Goal: Use online tool/utility: Utilize a website feature to perform a specific function

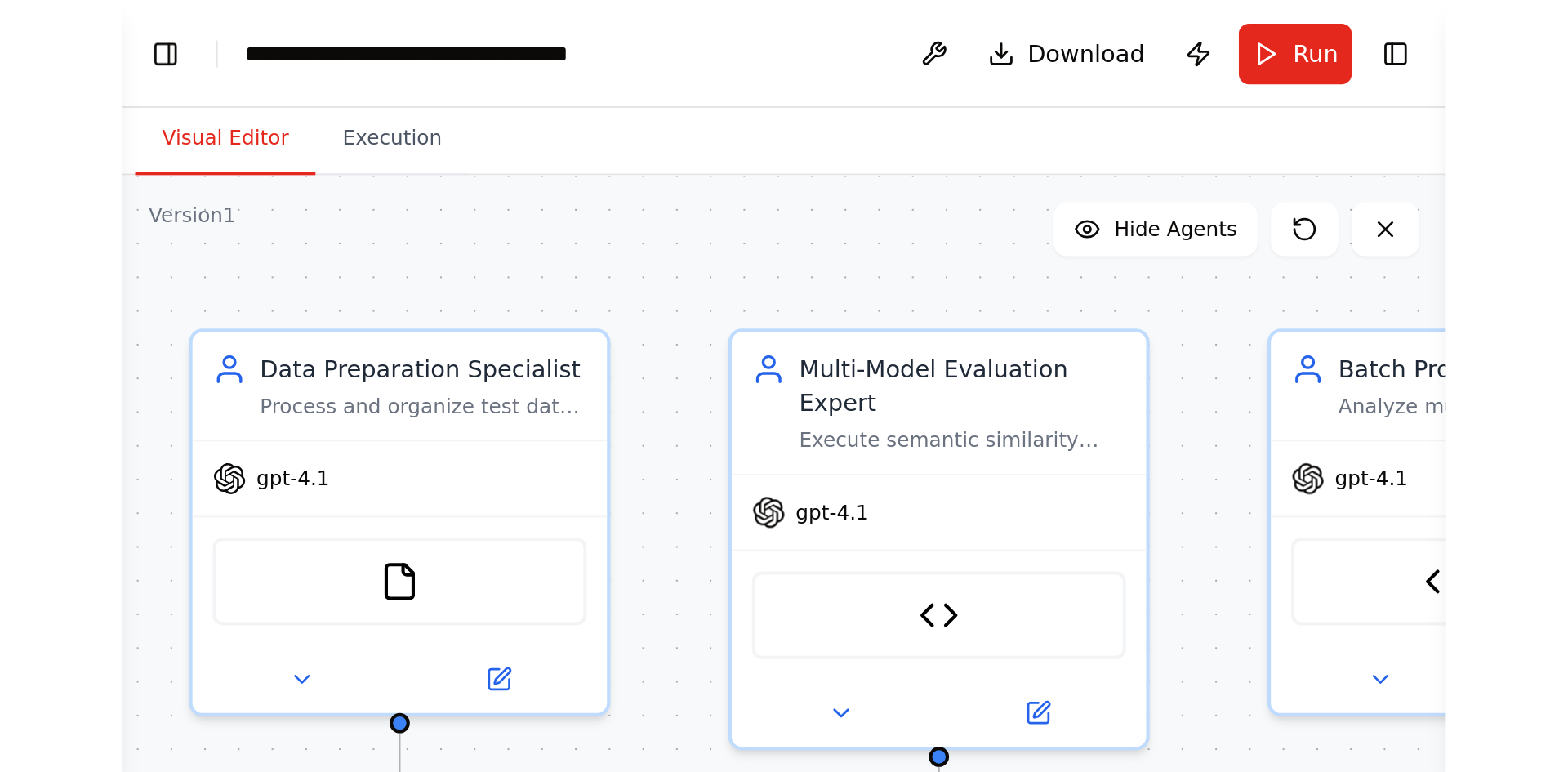
scroll to position [17925, 0]
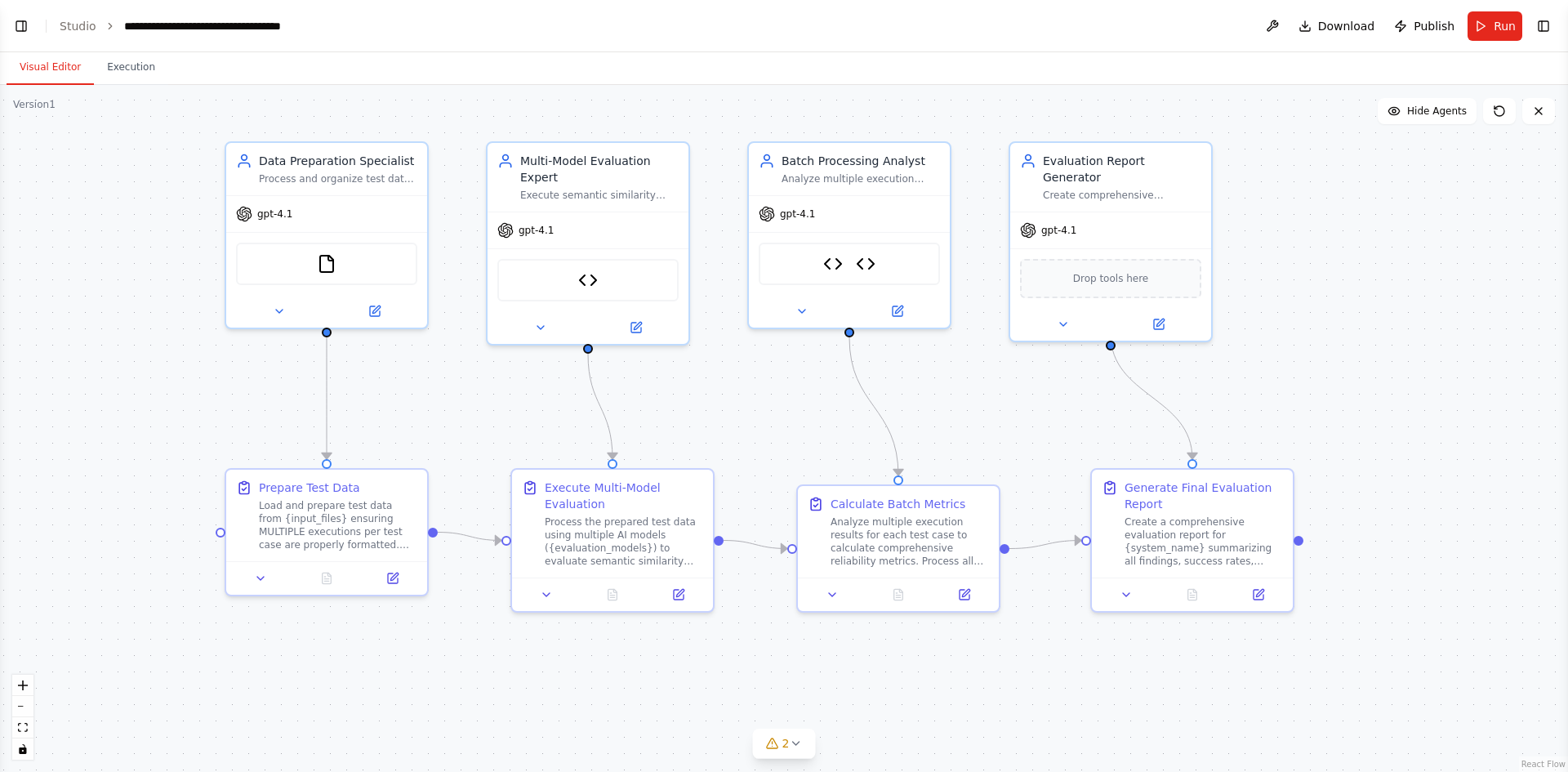
drag, startPoint x: 1089, startPoint y: 377, endPoint x: 1280, endPoint y: 359, distance: 191.8
click at [1044, 359] on div ".deletable-edge-delete-btn { width: 20px; height: 20px; border: 0px solid #ffff…" at bounding box center [784, 429] width 1568 height 687
click at [21, 28] on button "Toggle Left Sidebar" at bounding box center [21, 27] width 23 height 23
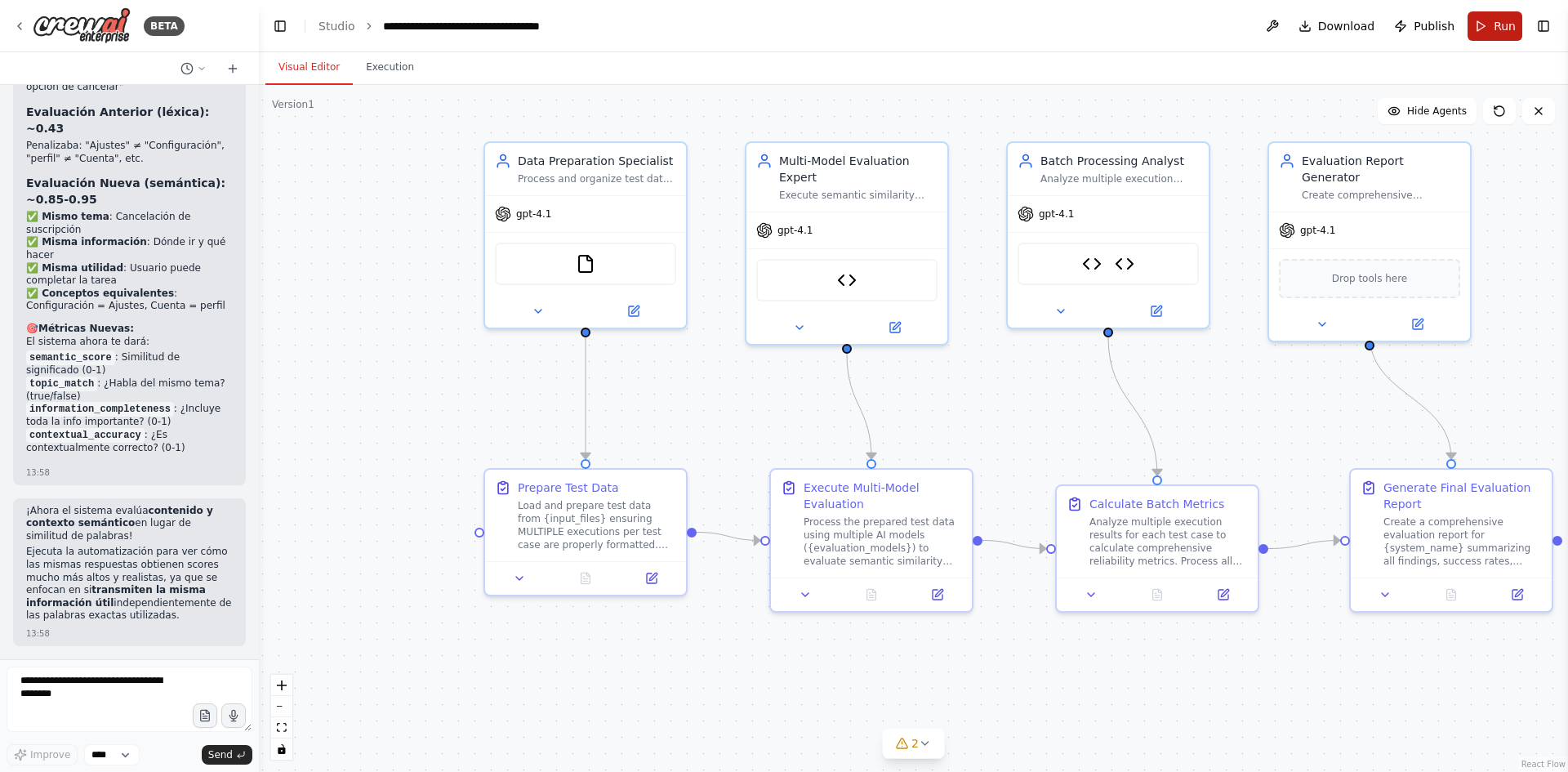
click at [1044, 23] on span "Run" at bounding box center [1504, 26] width 22 height 16
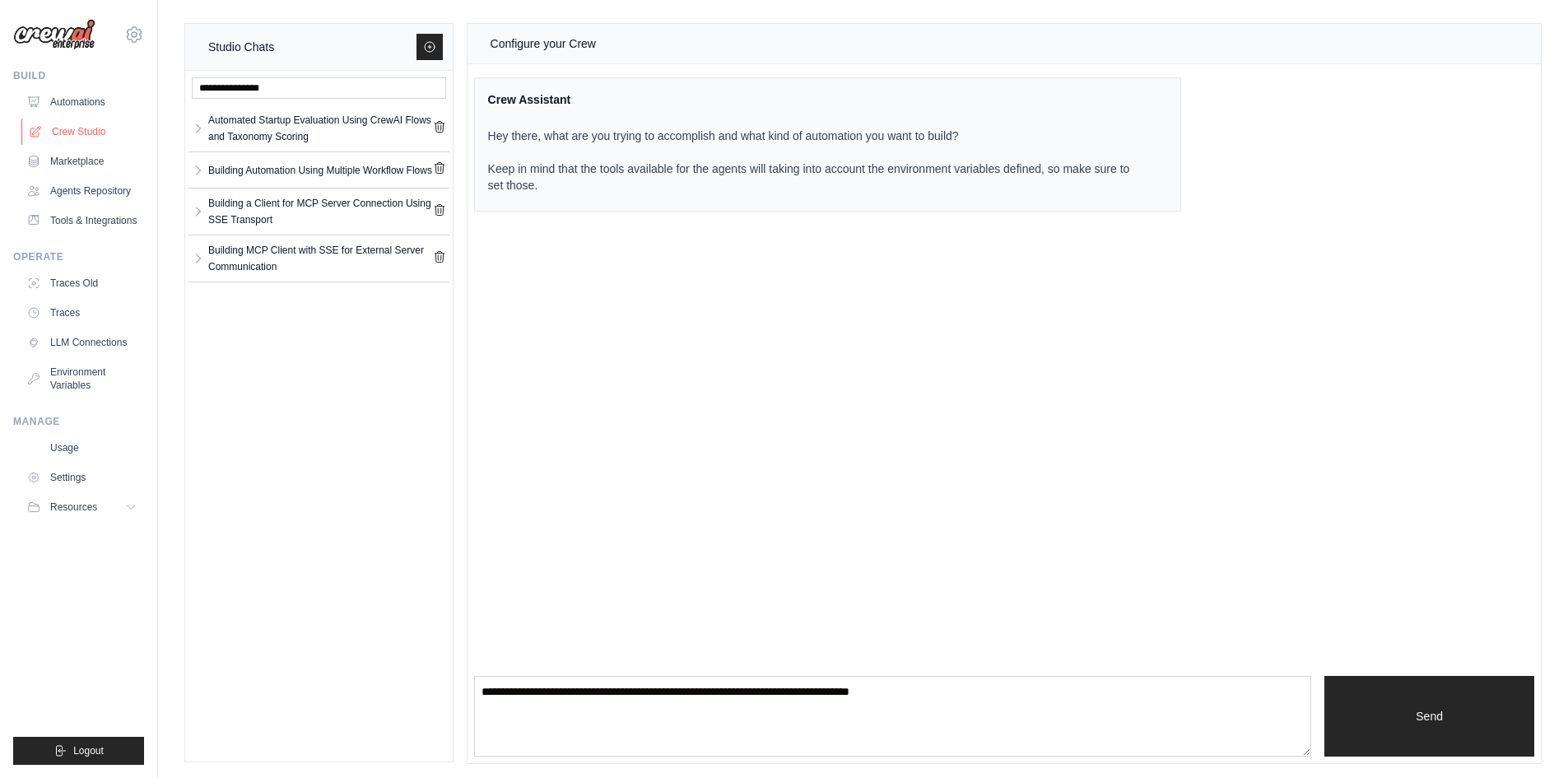
drag, startPoint x: 0, startPoint y: 0, endPoint x: 83, endPoint y: 133, distance: 156.8
click at [83, 133] on link "Crew Studio" at bounding box center [83, 131] width 124 height 26
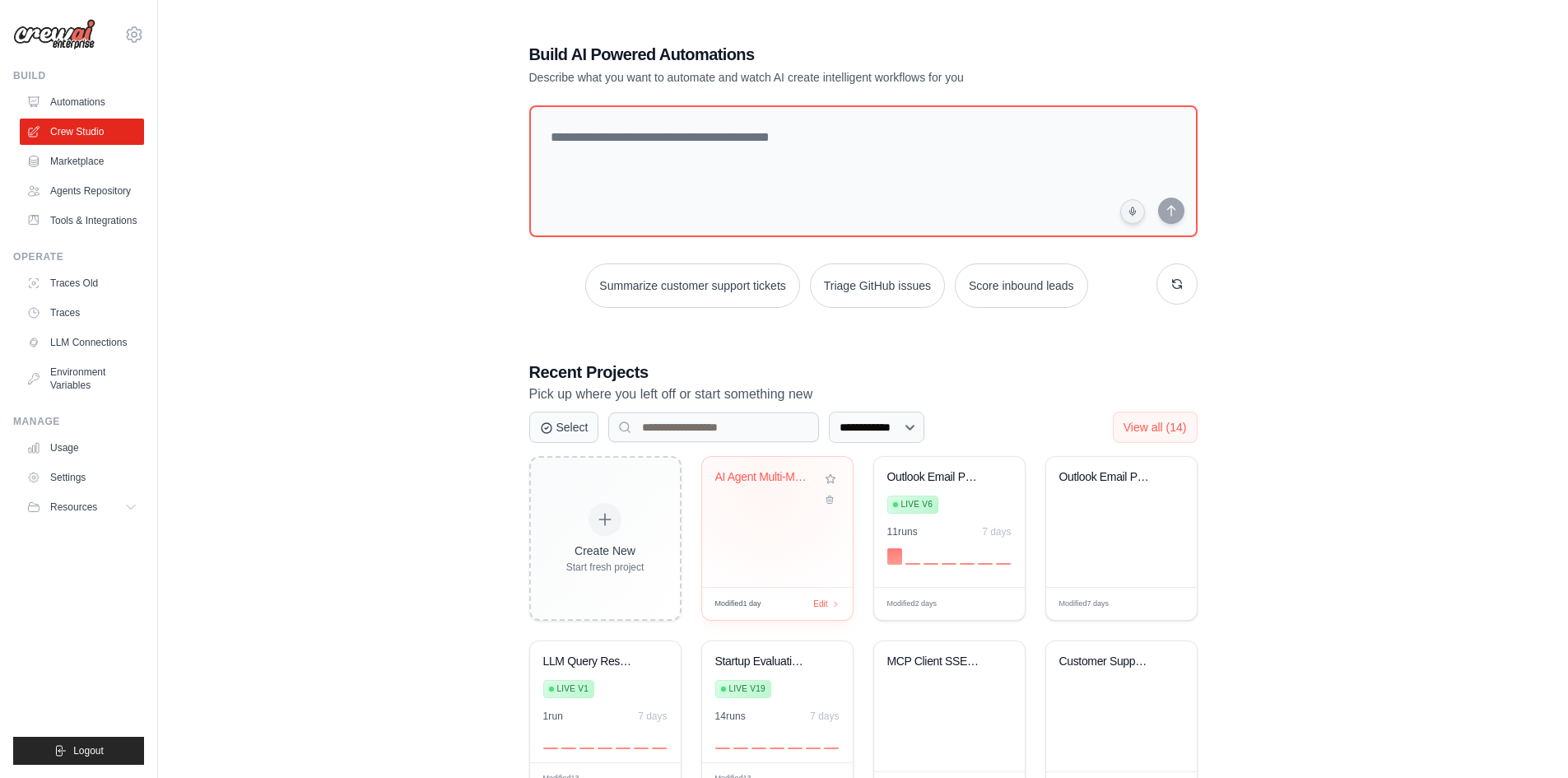
click at [767, 486] on div "AI Agent Multi-Model Evaluation Sys..." at bounding box center [765, 480] width 99 height 21
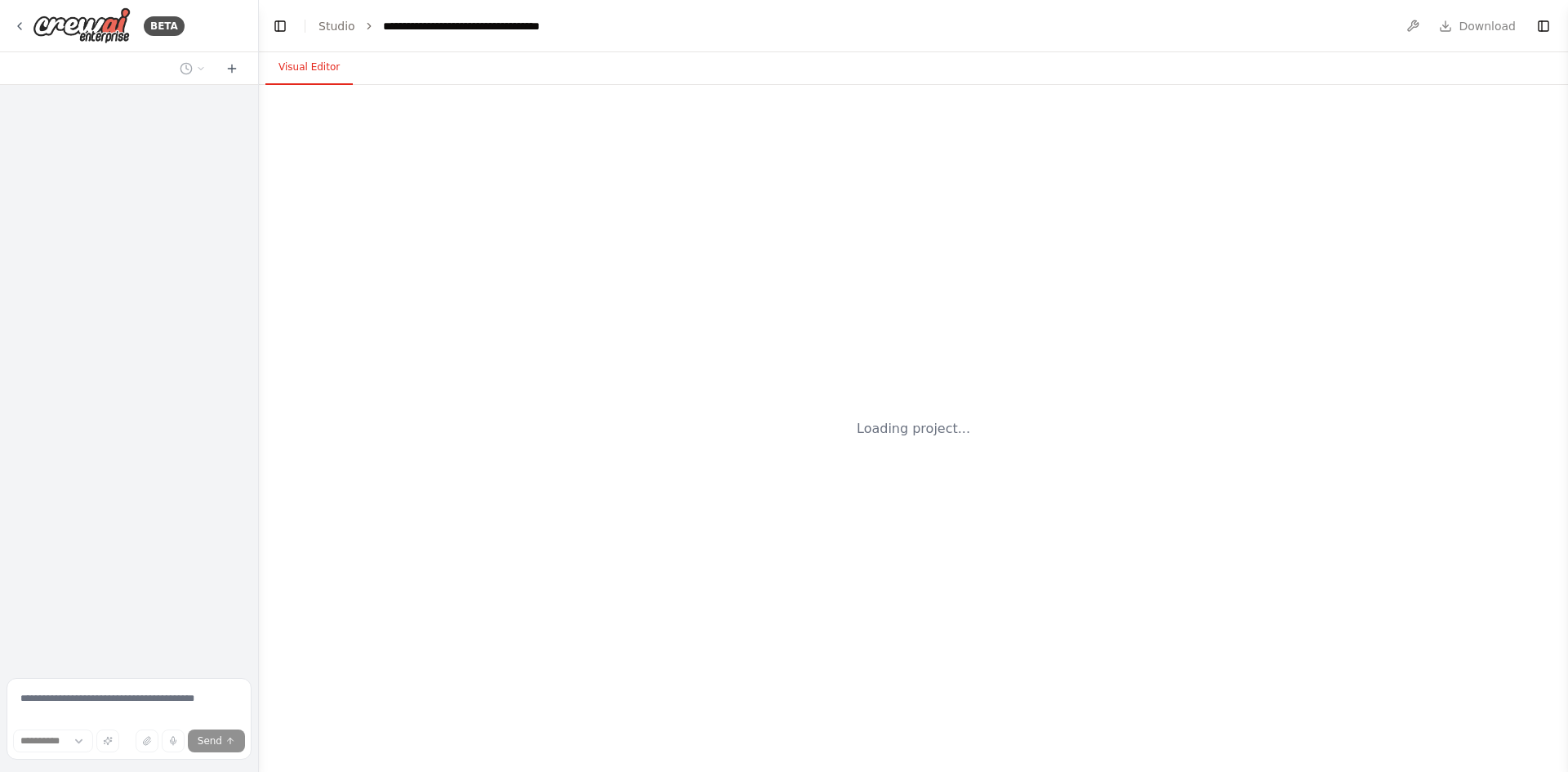
select select "****"
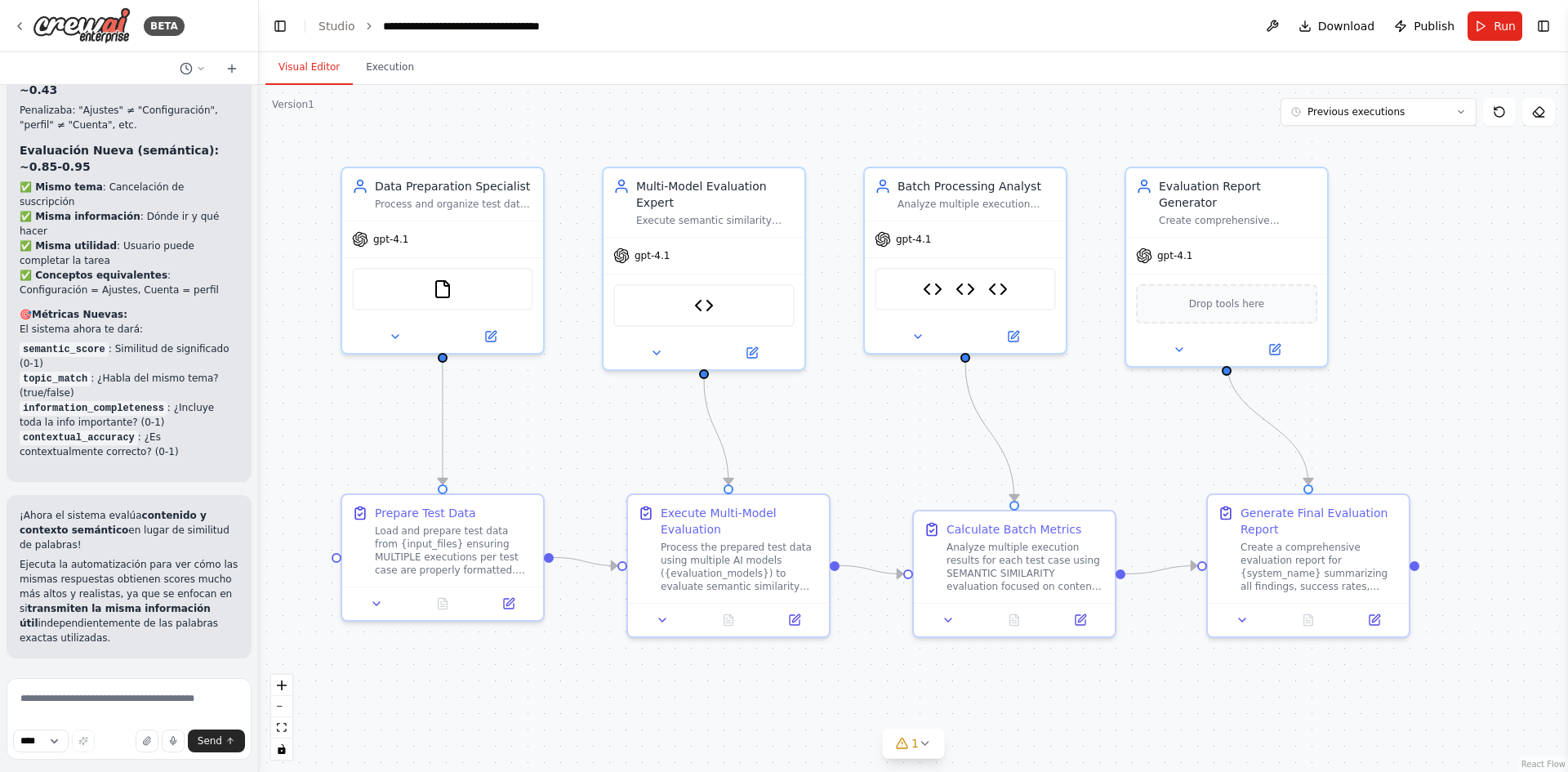
scroll to position [18858, 0]
click at [1489, 25] on button "Run" at bounding box center [1495, 26] width 55 height 29
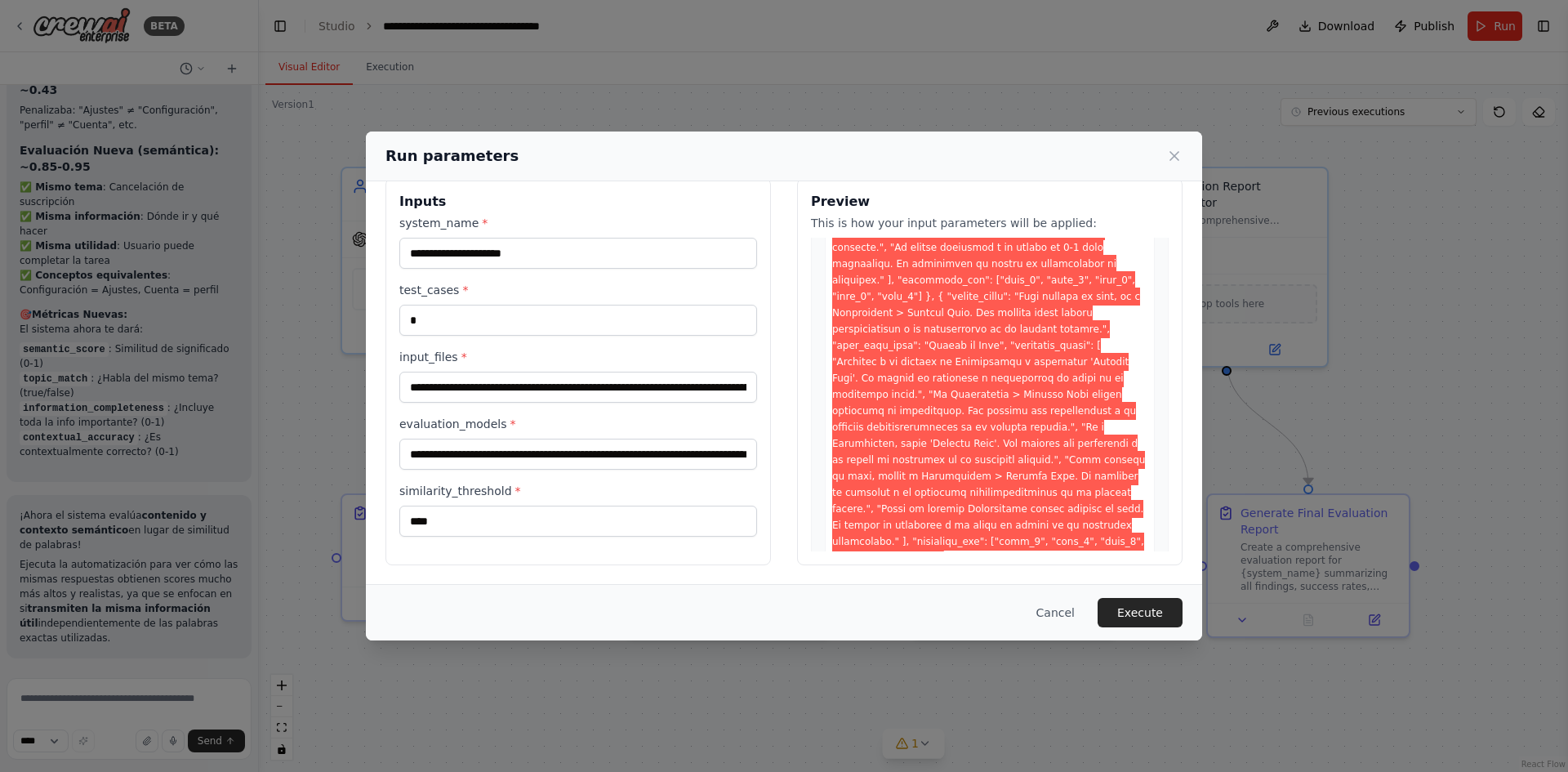
scroll to position [653, 0]
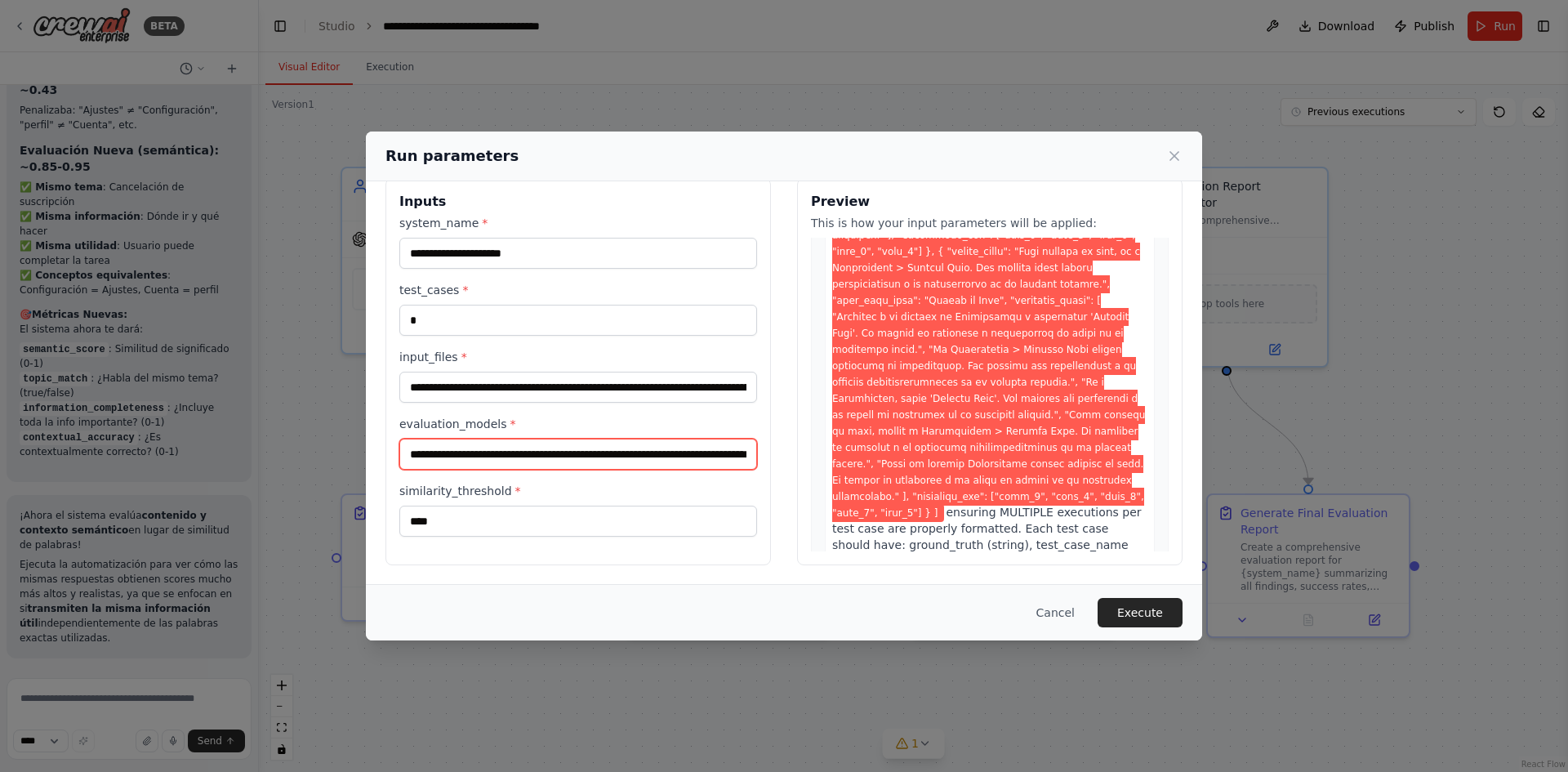
click at [527, 455] on input "**********" at bounding box center [578, 453] width 358 height 31
type input "**********"
click at [1144, 613] on button "Execute" at bounding box center [1140, 612] width 85 height 29
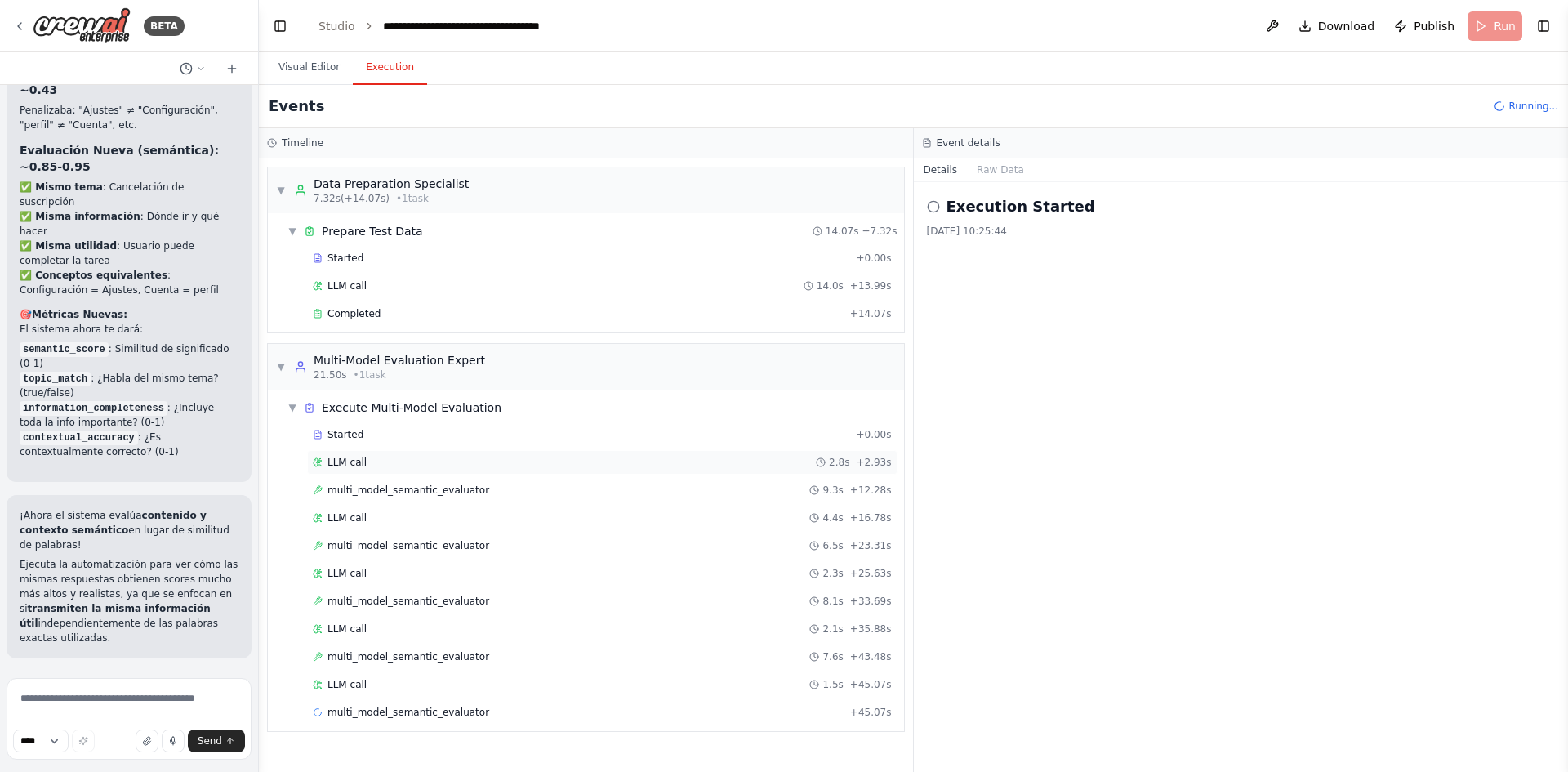
click at [366, 465] on div "LLM call 2.8s + 2.93s" at bounding box center [602, 461] width 579 height 13
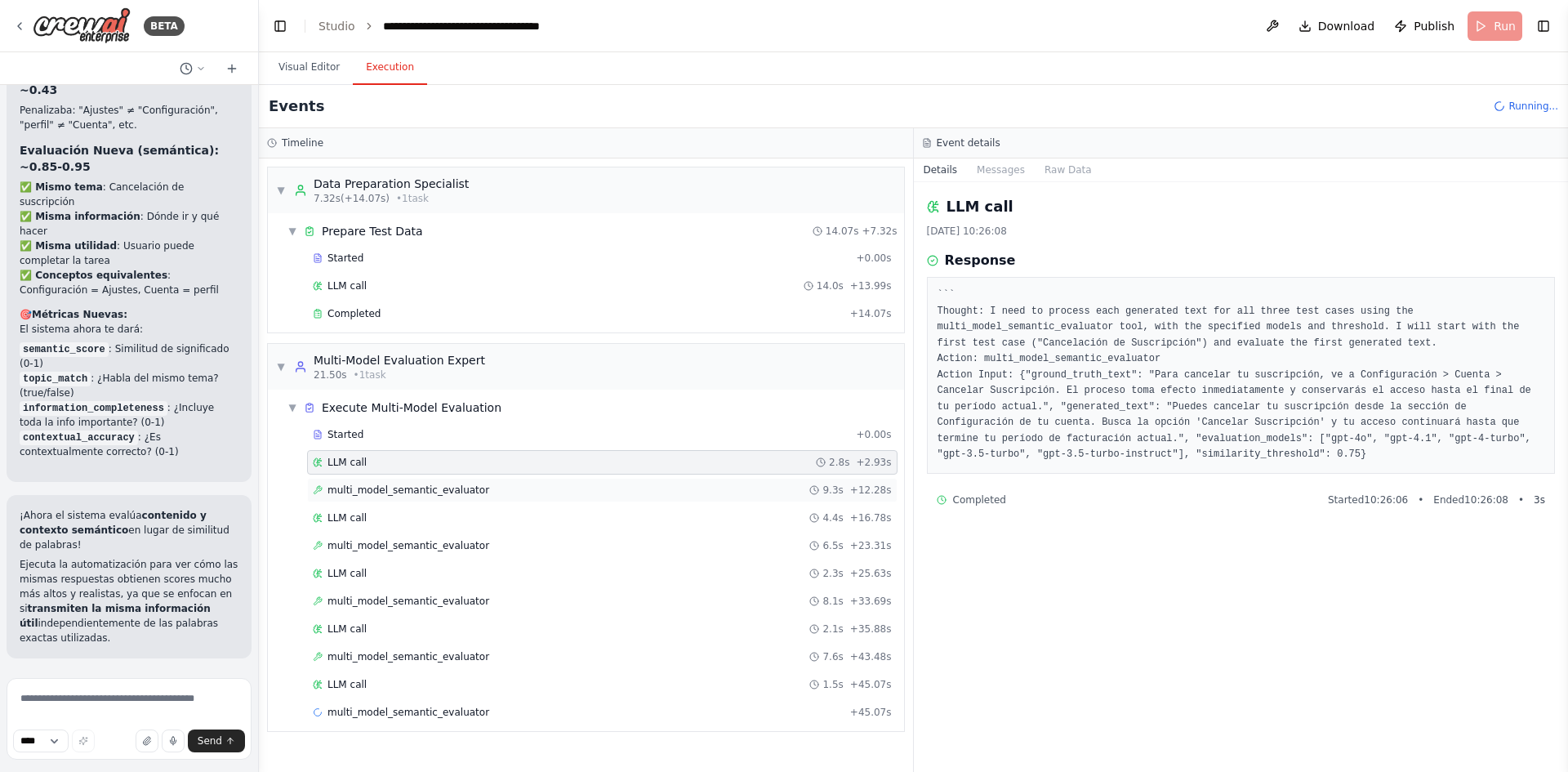
click at [378, 494] on span "multi_model_semantic_evaluator" at bounding box center [408, 490] width 162 height 13
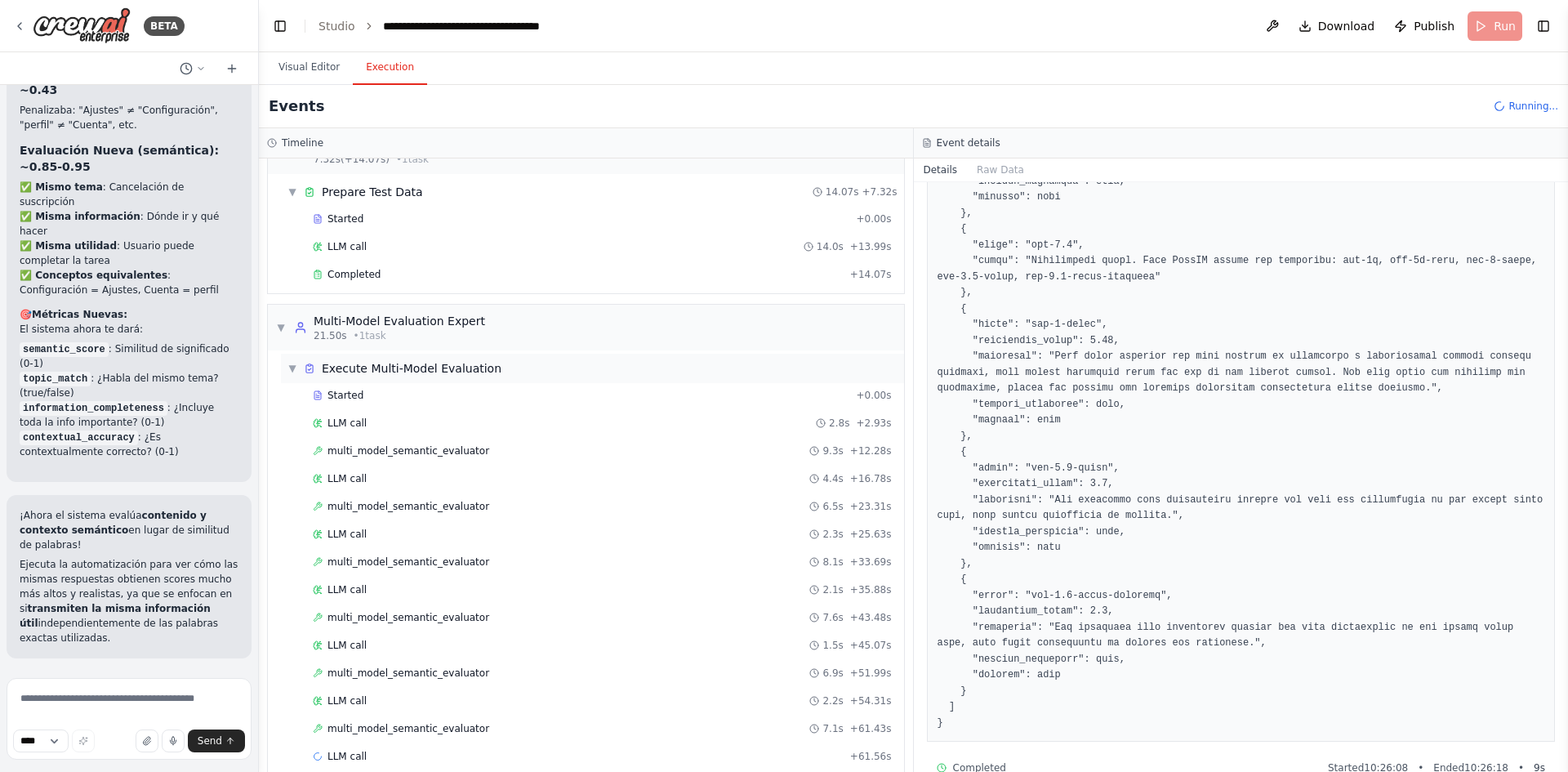
scroll to position [61, 0]
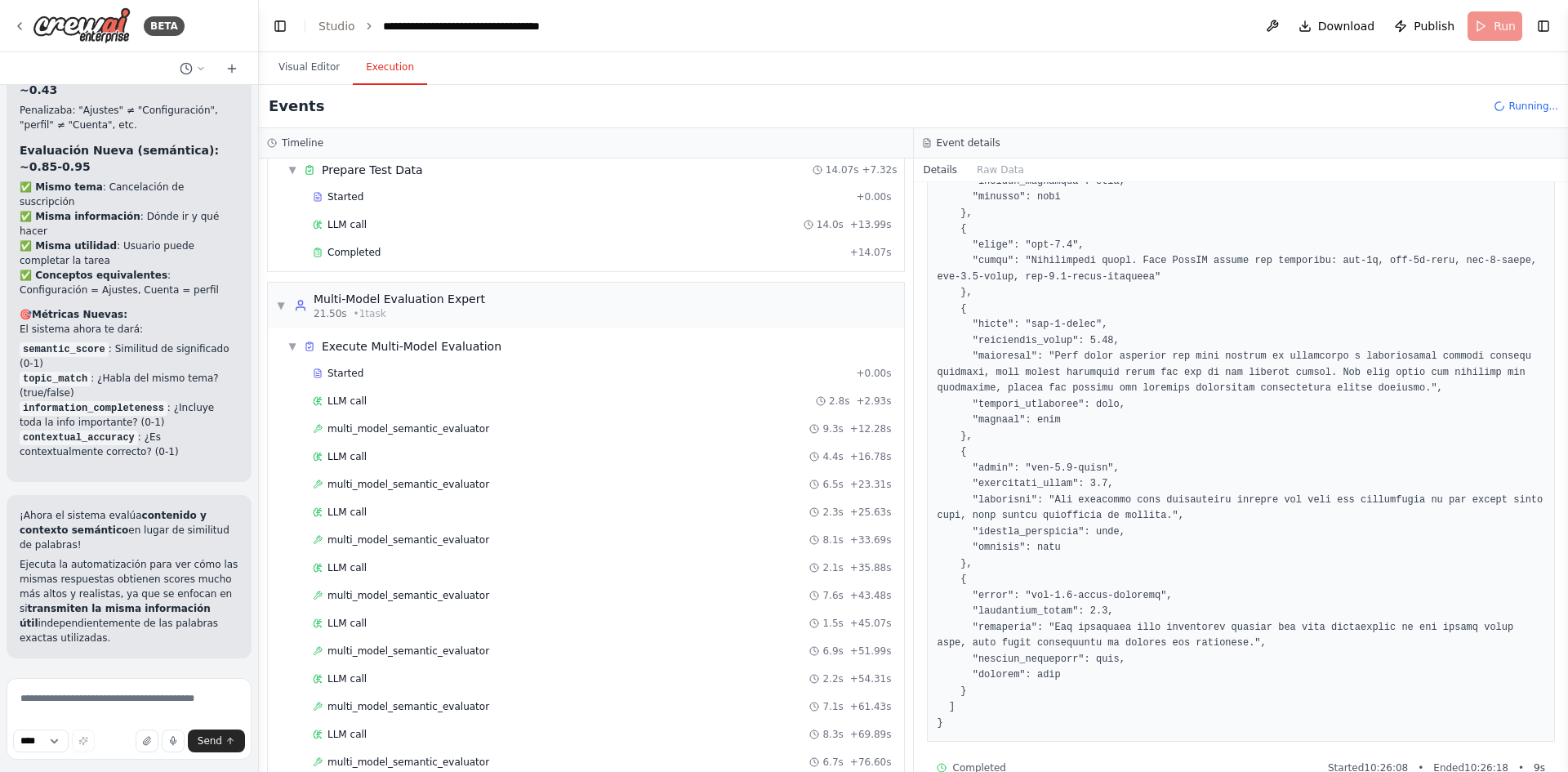
click at [1130, 560] on pre at bounding box center [1241, 142] width 608 height 1178
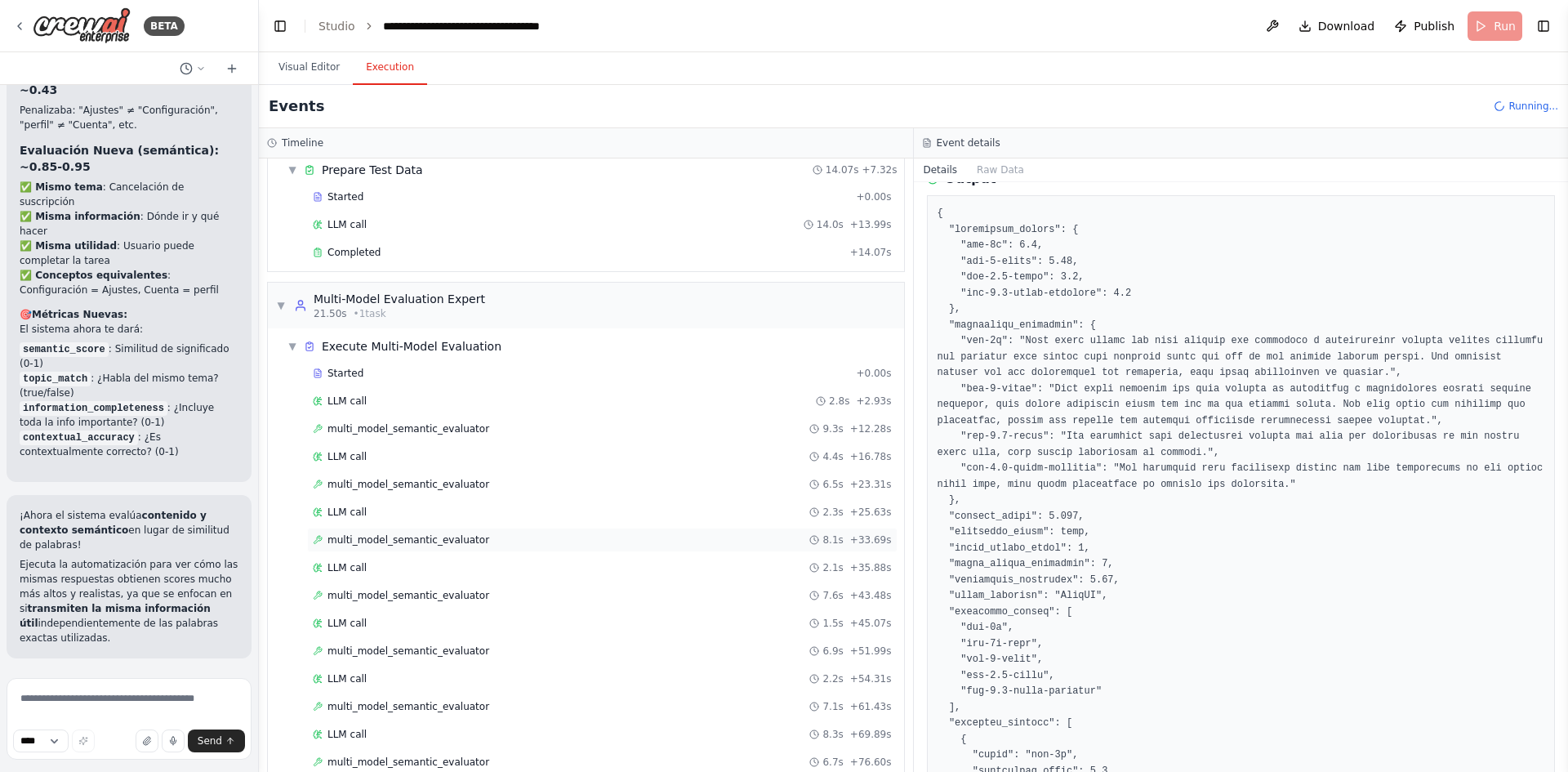
scroll to position [200, 0]
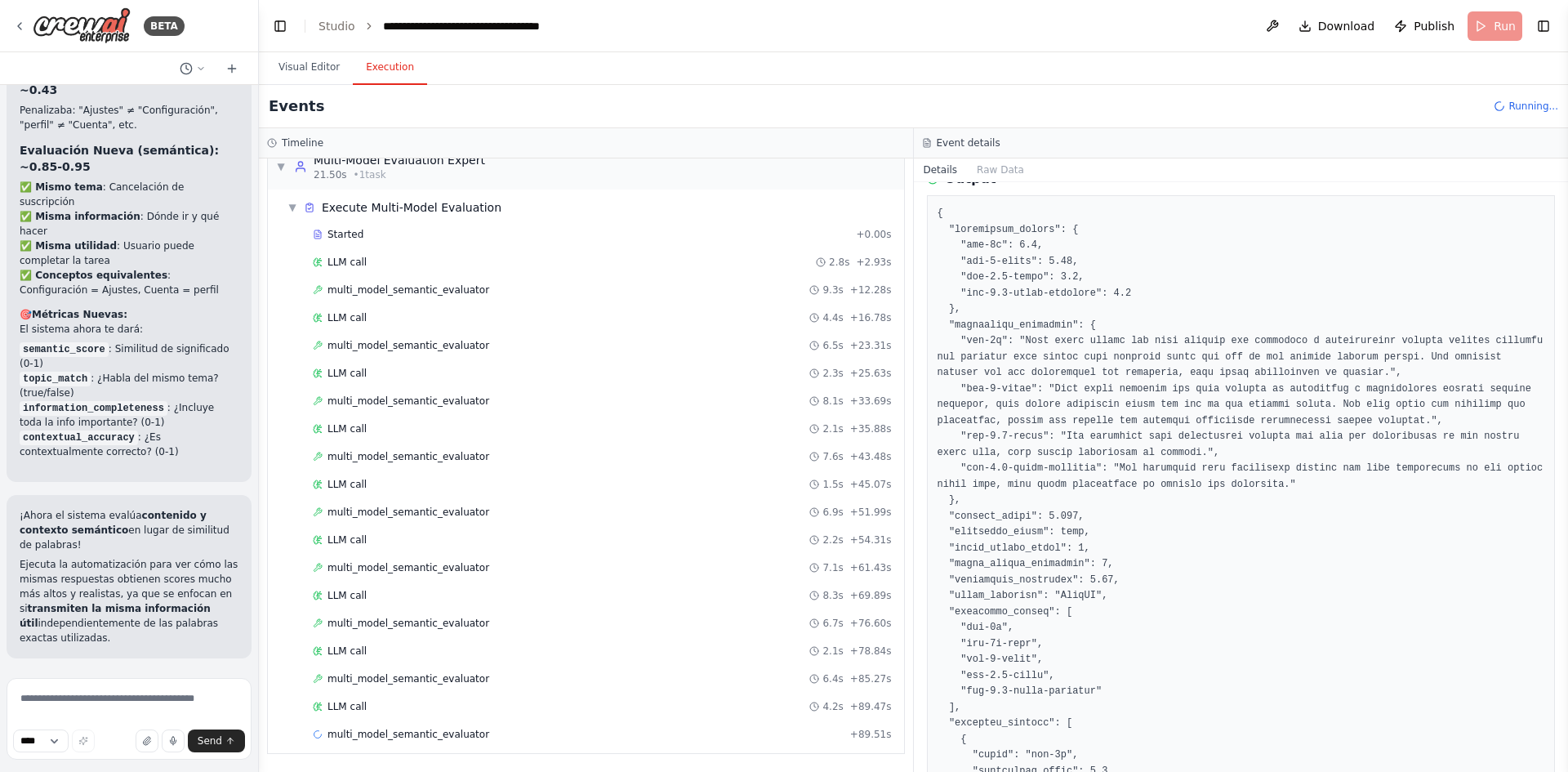
click at [75, 445] on code "contextual_accuracy" at bounding box center [78, 437] width 118 height 15
drag, startPoint x: 35, startPoint y: 365, endPoint x: 107, endPoint y: 376, distance: 72.8
click at [107, 371] on li "semantic_score : Similitud de significado (0-1)" at bounding box center [129, 356] width 219 height 29
drag, startPoint x: 94, startPoint y: 395, endPoint x: 104, endPoint y: 404, distance: 13.5
click at [104, 400] on li "topic_match : ¿Habla del mismo tema? (true/false)" at bounding box center [129, 385] width 219 height 29
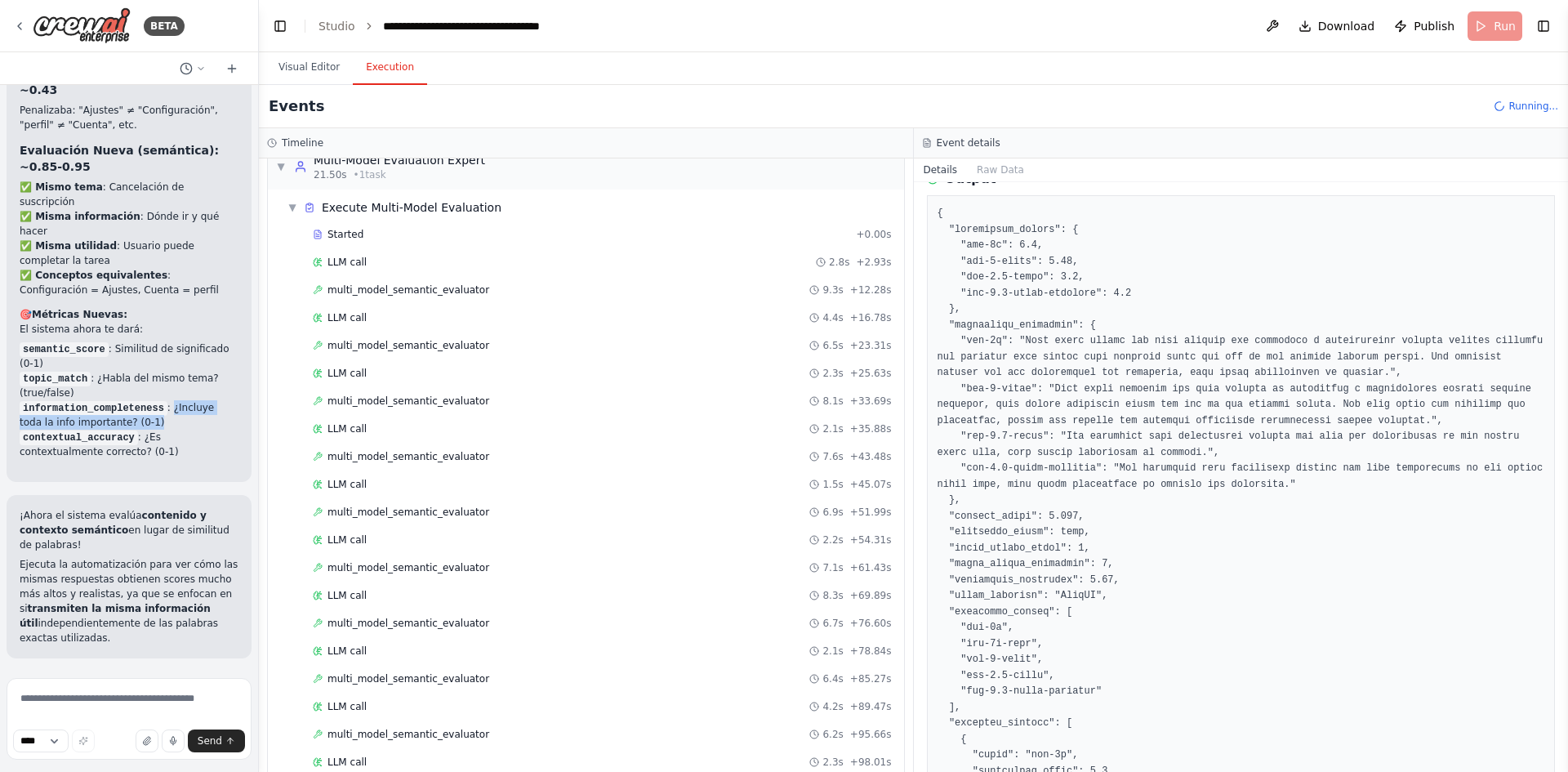
drag, startPoint x: 161, startPoint y: 424, endPoint x: 168, endPoint y: 435, distance: 13.0
click at [168, 429] on li "information_completeness : ¿Incluye toda la info importante? (0-1)" at bounding box center [129, 414] width 219 height 29
drag, startPoint x: 130, startPoint y: 457, endPoint x: 144, endPoint y: 472, distance: 20.5
click at [144, 459] on li "contextual_accuracy : ¿Es contextualmente correcto? (0-1)" at bounding box center [129, 444] width 219 height 29
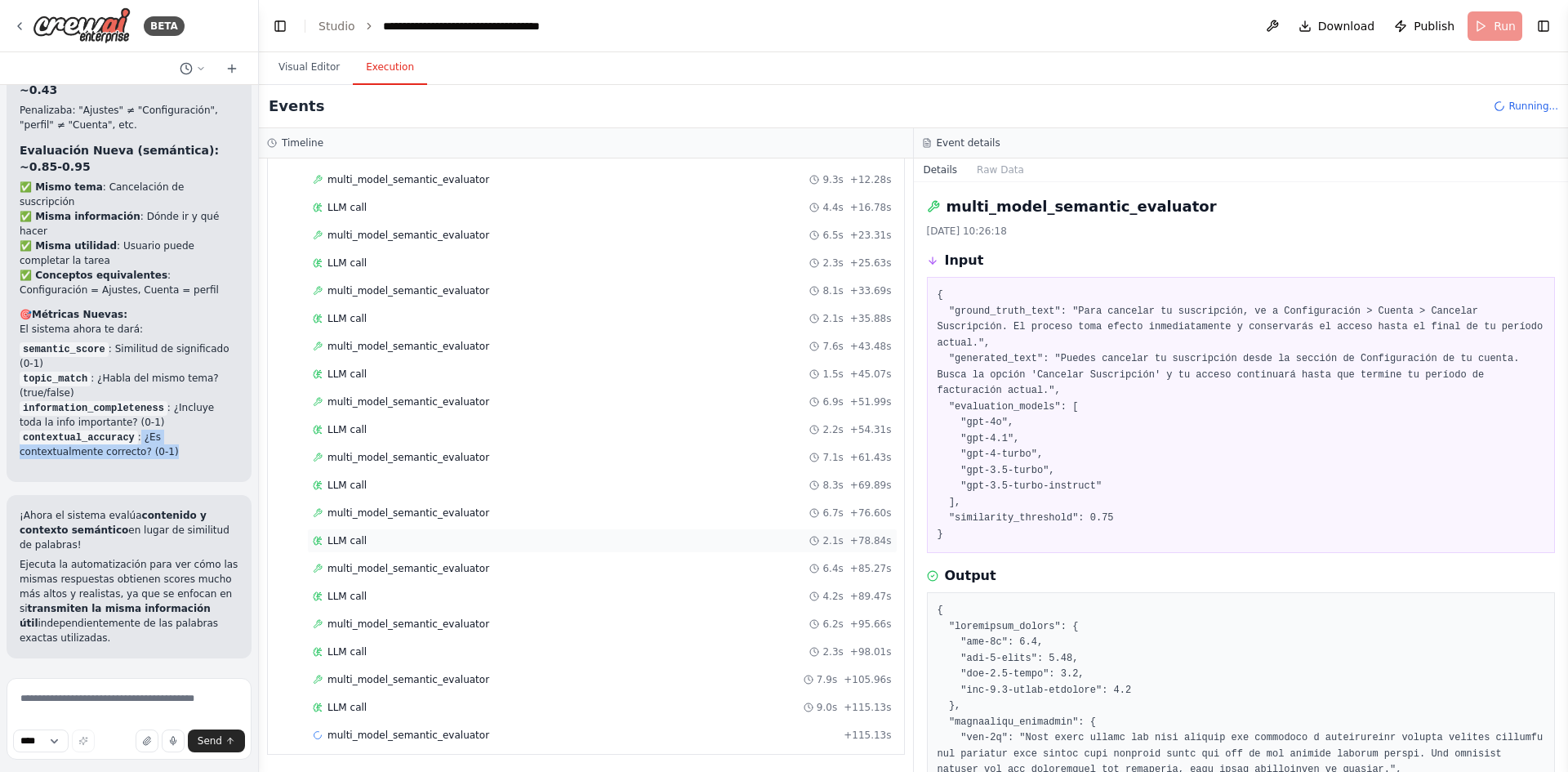
scroll to position [311, 0]
click at [99, 469] on div "¡Excelente! Ya tienes el sistema actualizado con evaluación semántica real . Ah…" at bounding box center [129, 35] width 219 height 867
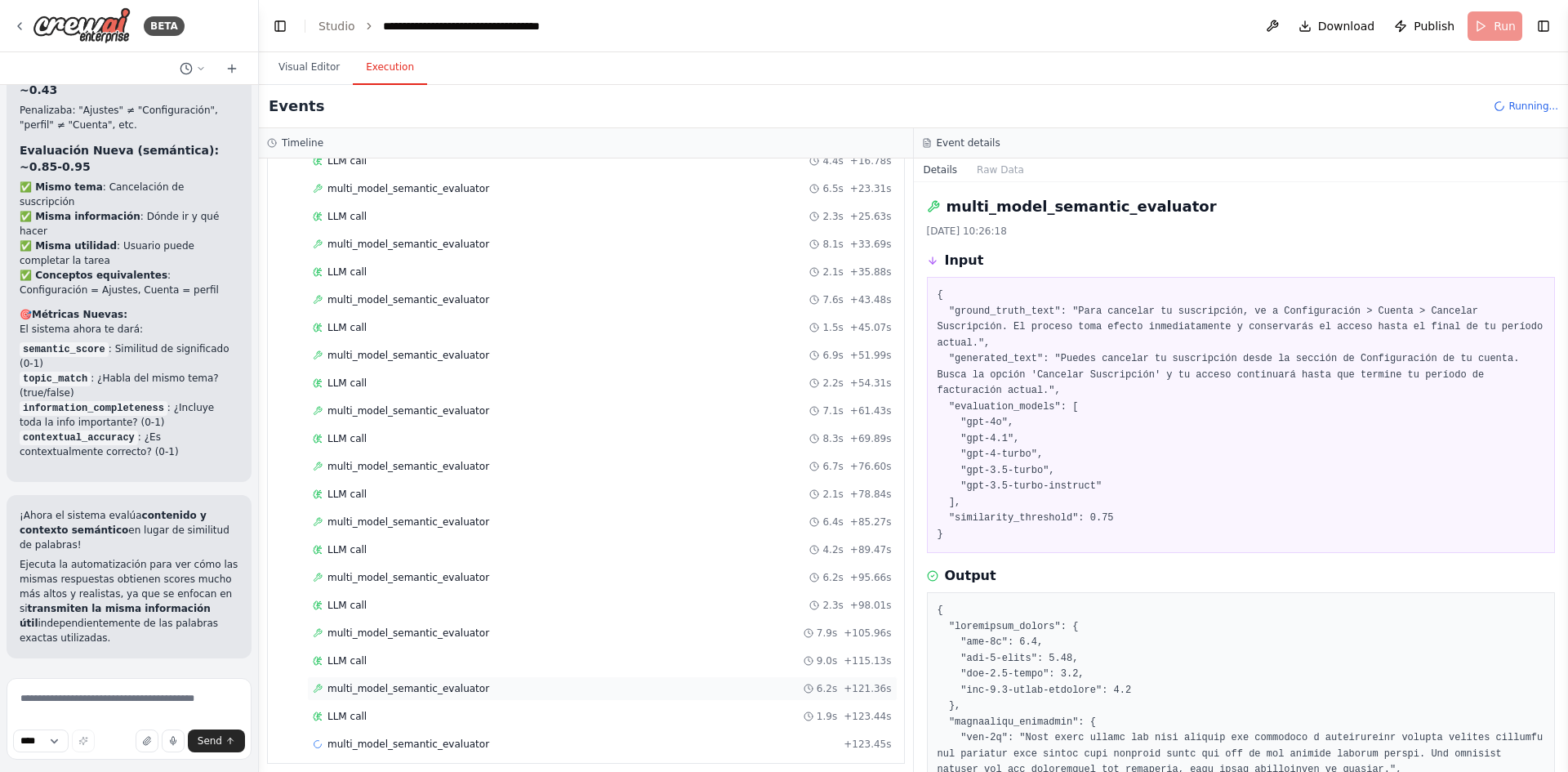
scroll to position [366, 0]
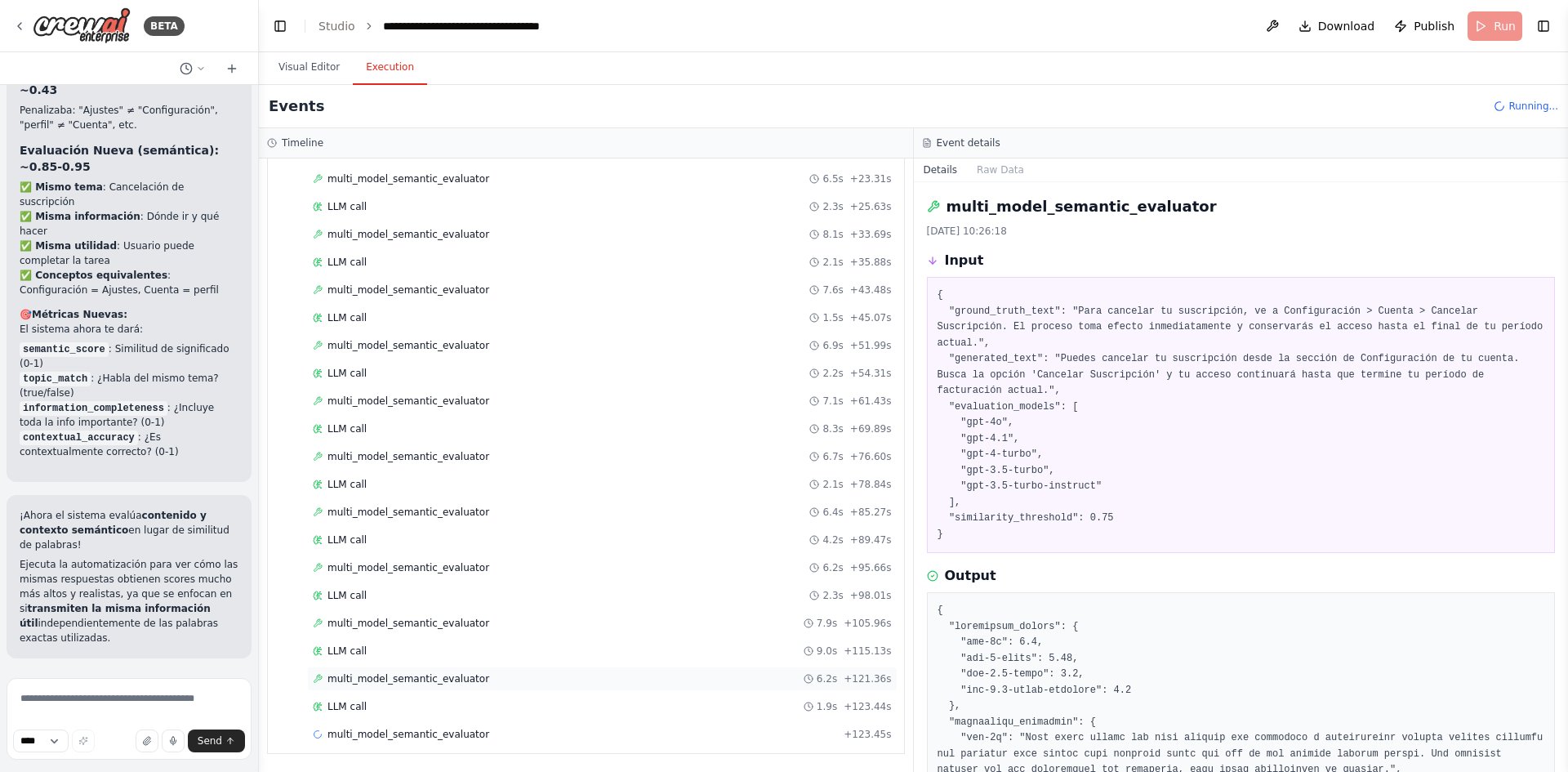
click at [394, 682] on span "multi_model_semantic_evaluator" at bounding box center [408, 678] width 162 height 13
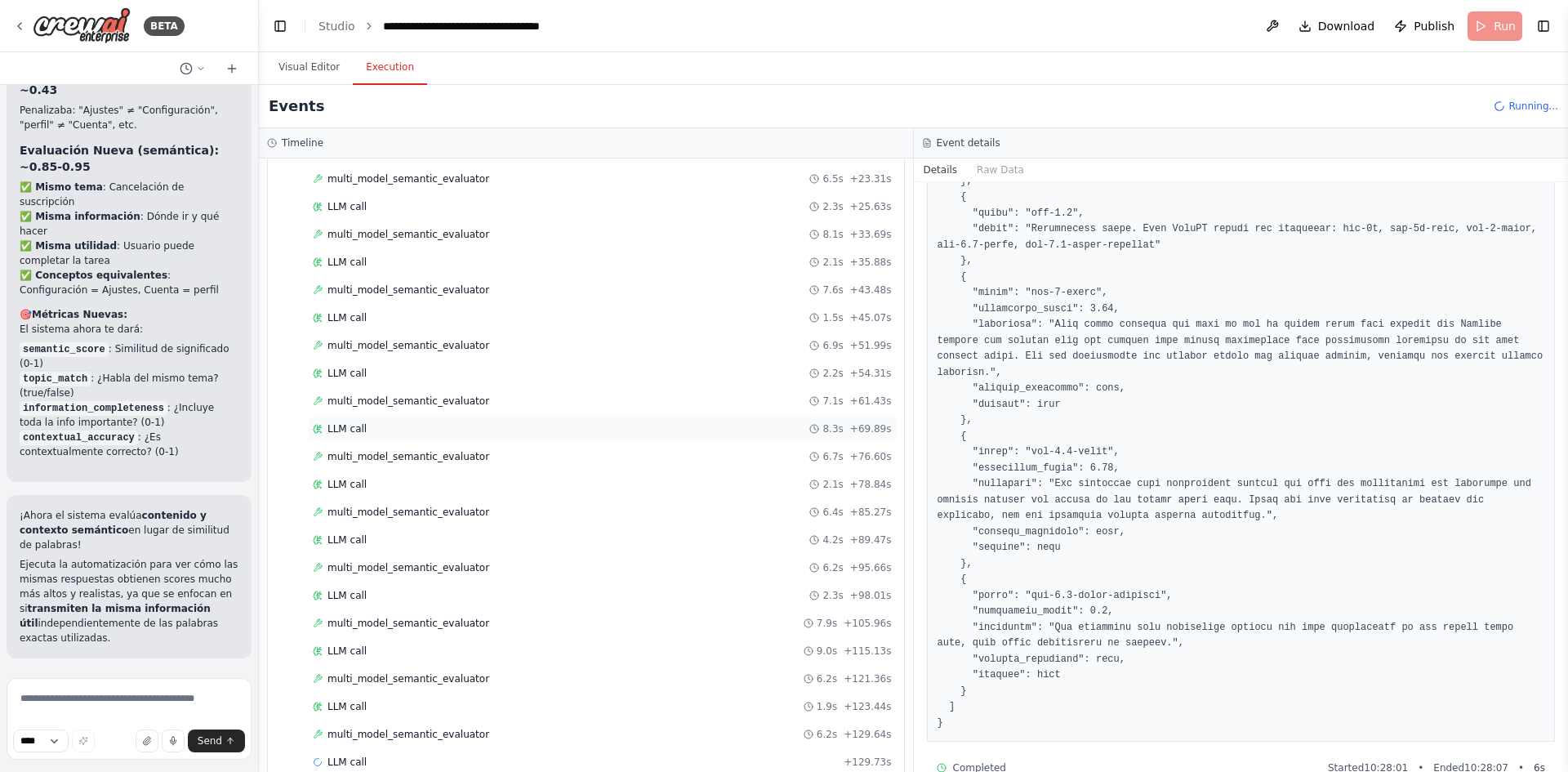
scroll to position [394, 0]
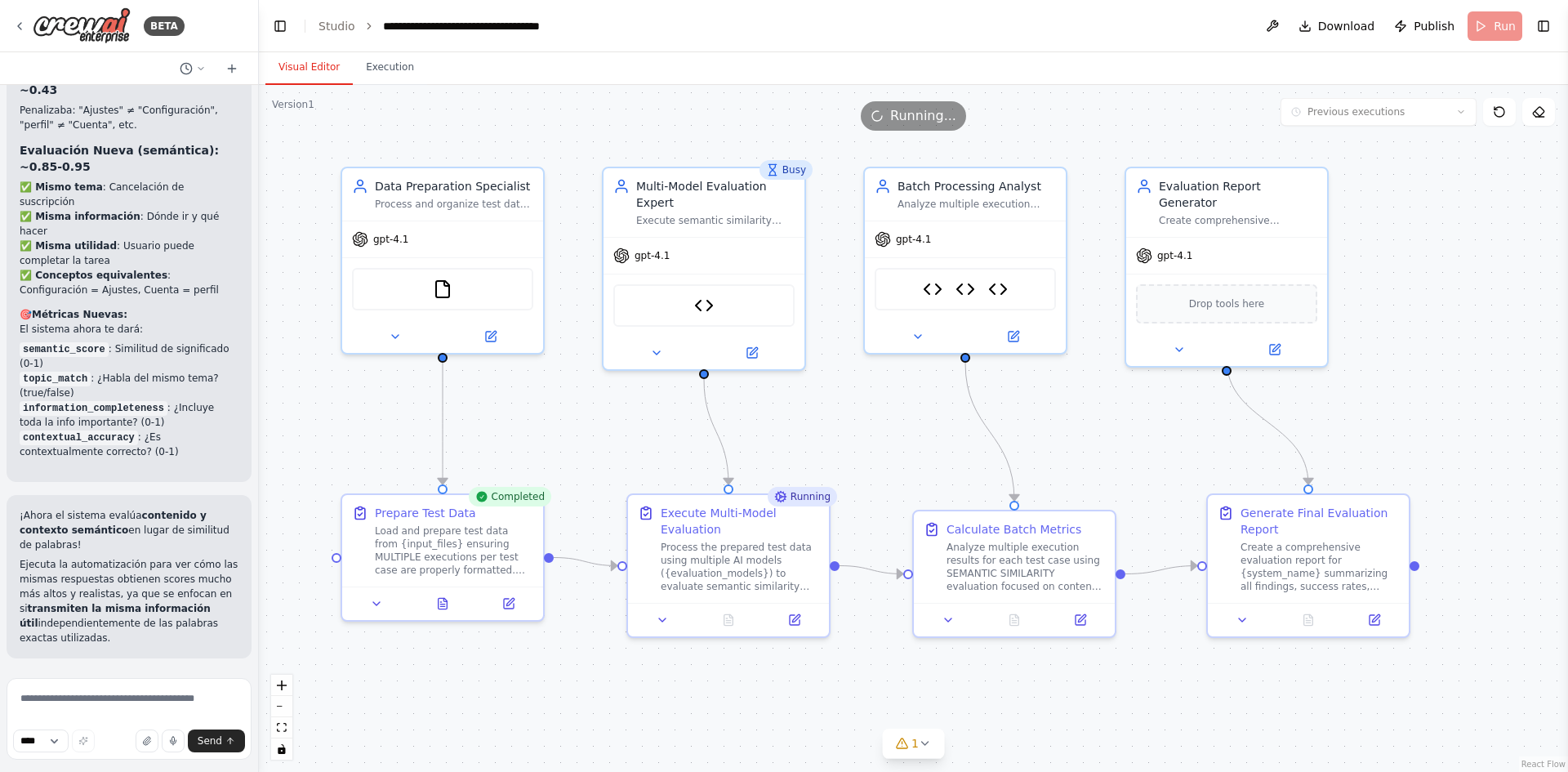
click at [302, 81] on button "Visual Editor" at bounding box center [309, 67] width 87 height 35
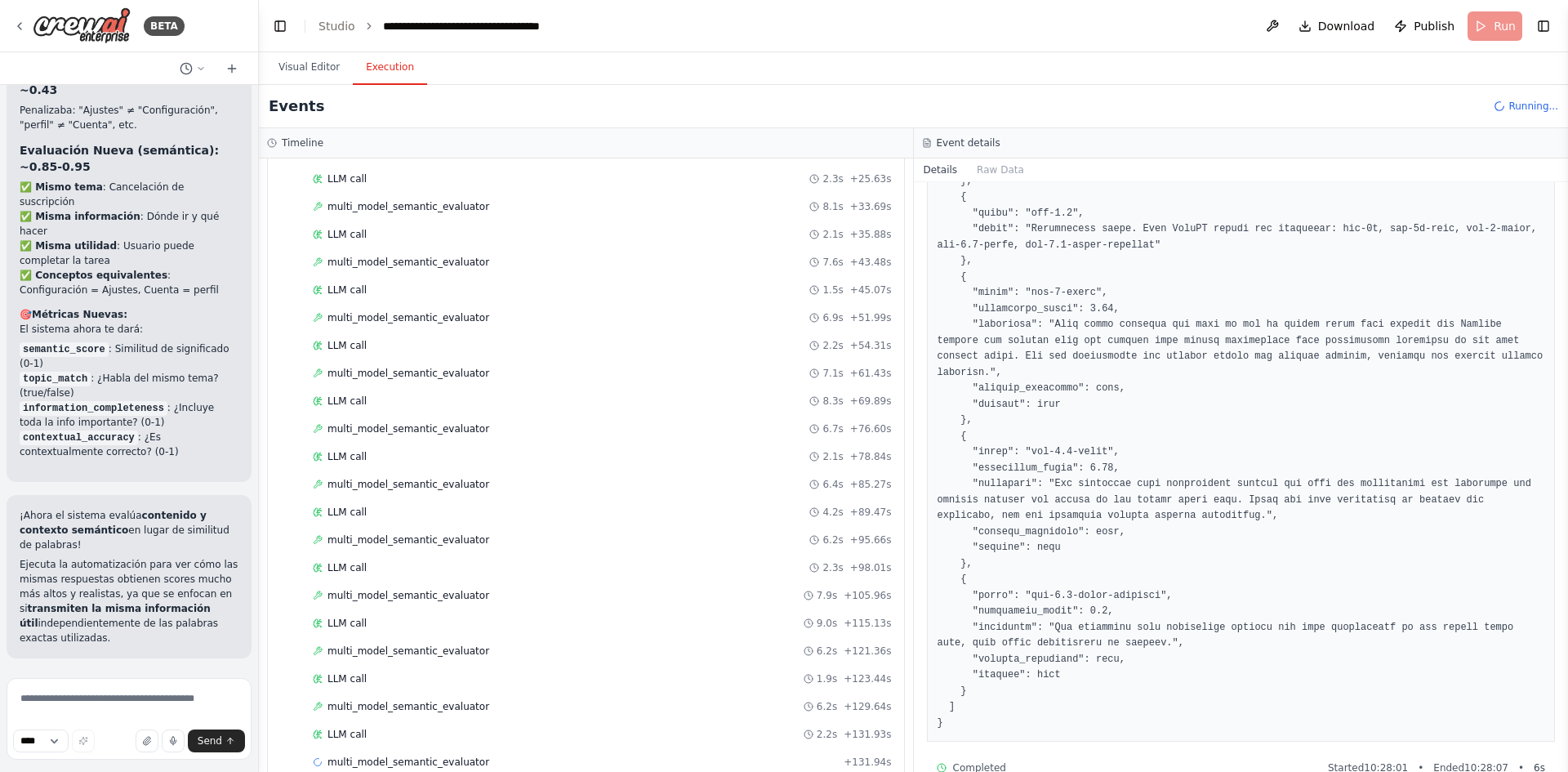
click at [404, 63] on button "Execution" at bounding box center [390, 67] width 75 height 35
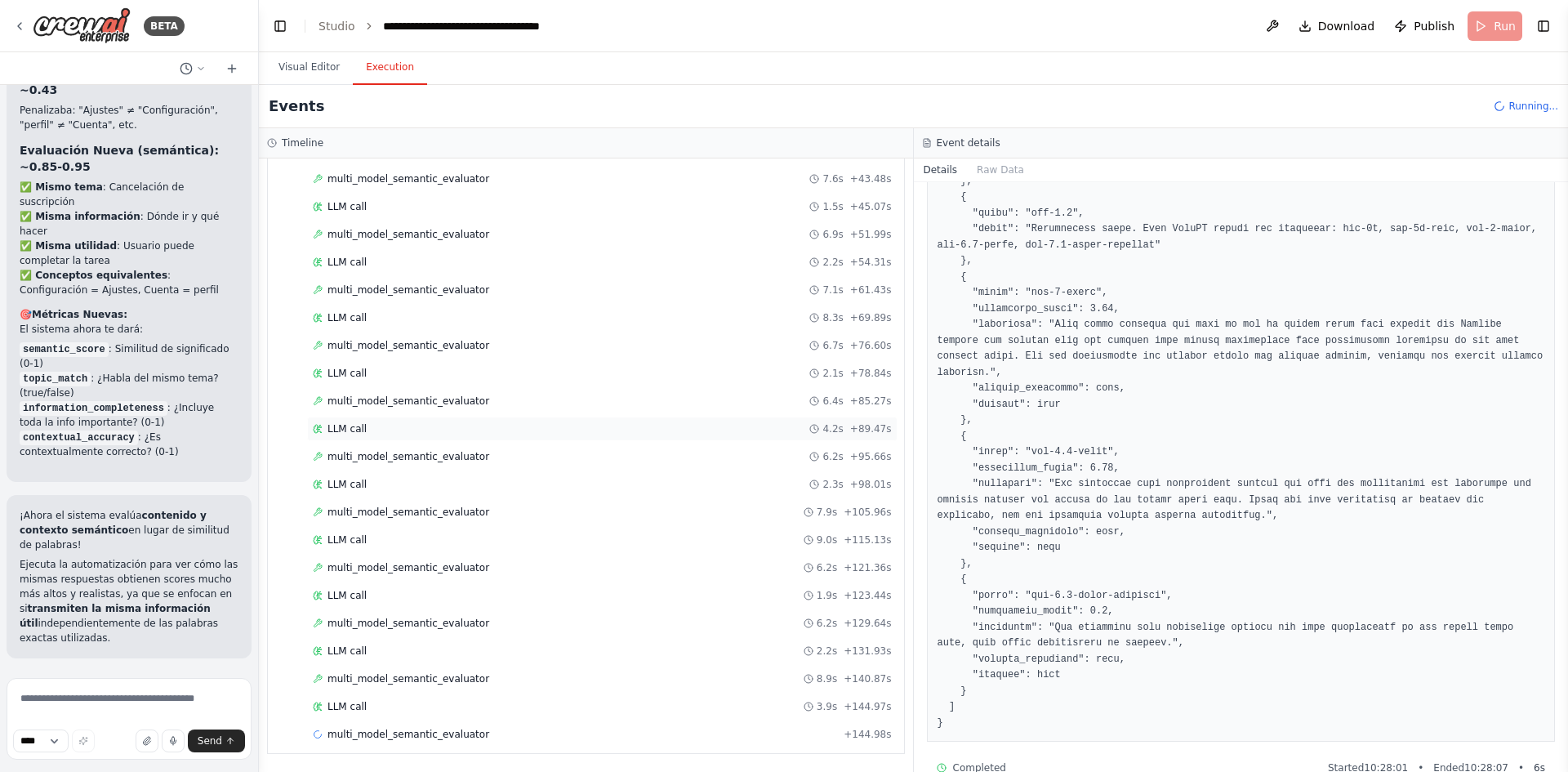
scroll to position [0, 0]
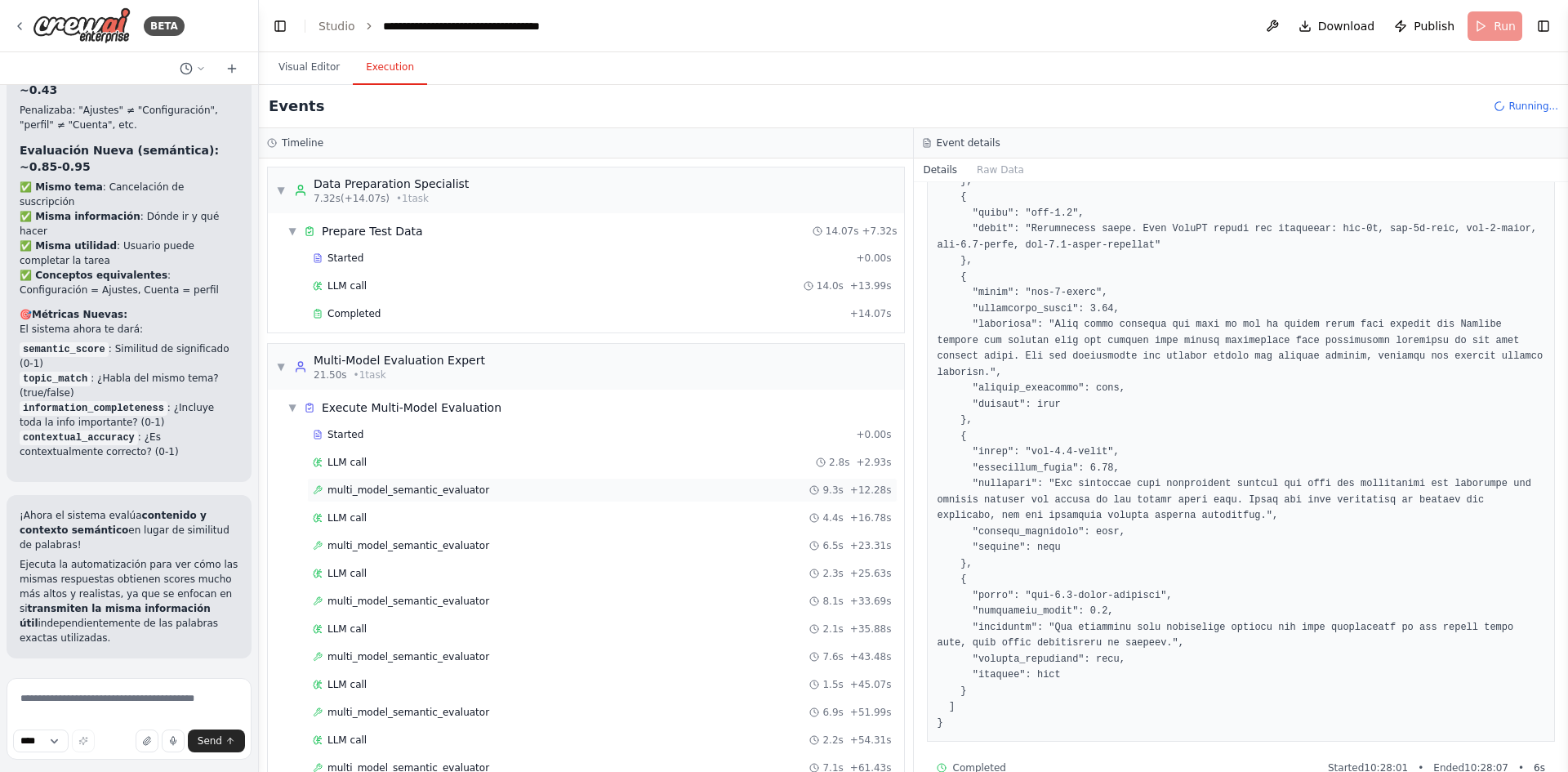
click at [453, 497] on div "multi_model_semantic_evaluator 9.3s + 12.28s" at bounding box center [602, 490] width 590 height 25
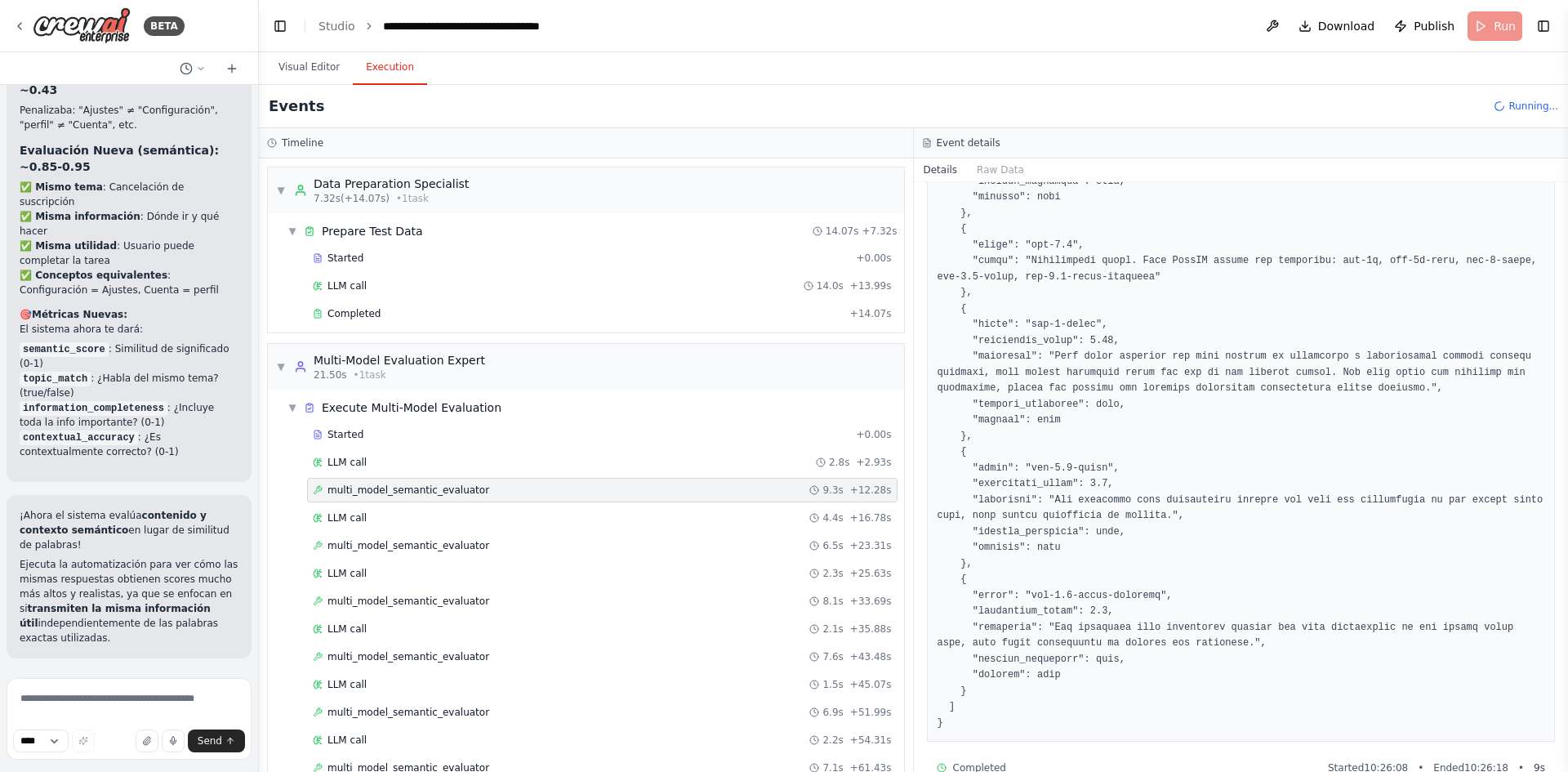
click at [453, 490] on span "multi_model_semantic_evaluator" at bounding box center [408, 490] width 162 height 13
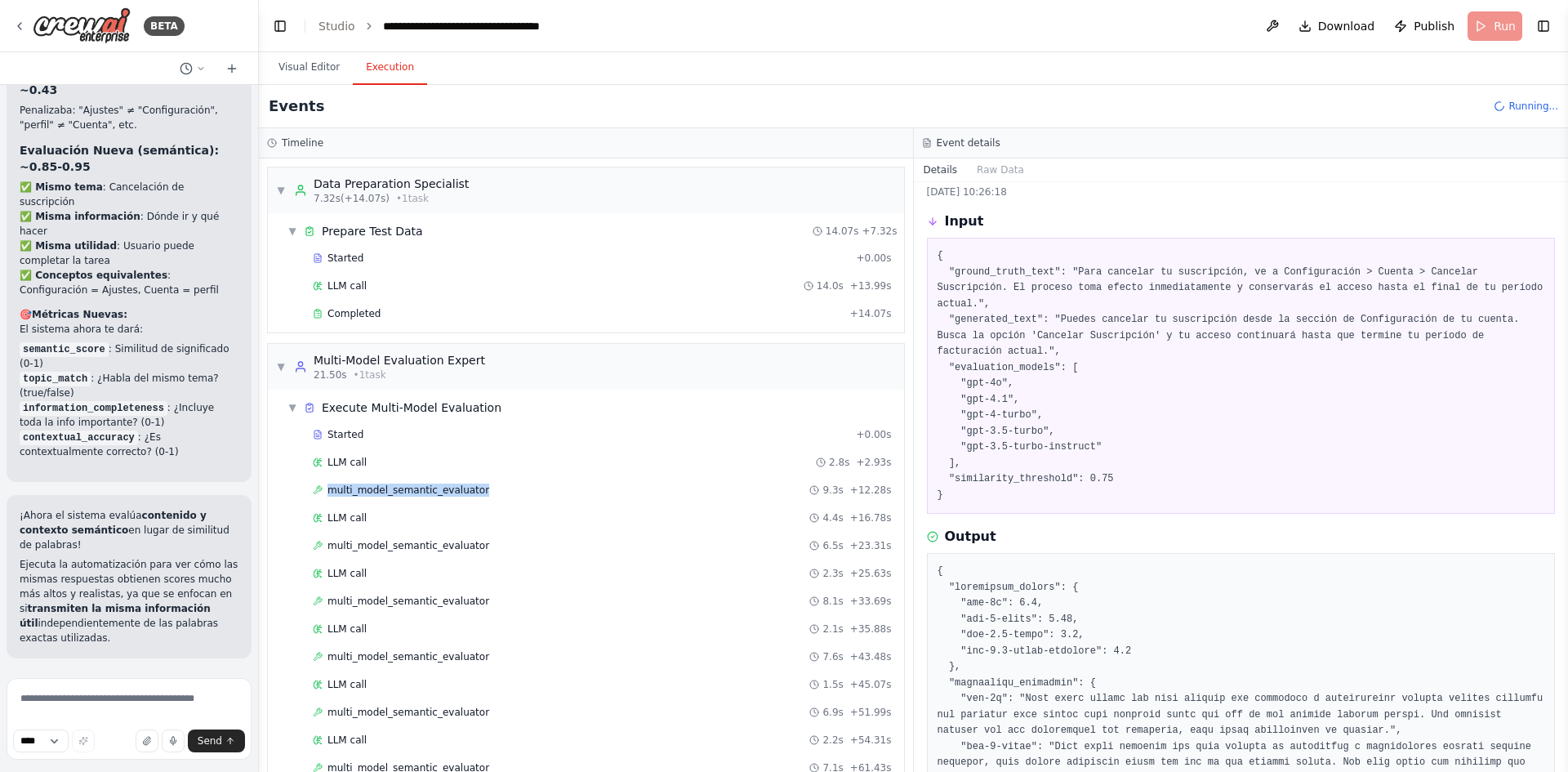
scroll to position [0, 0]
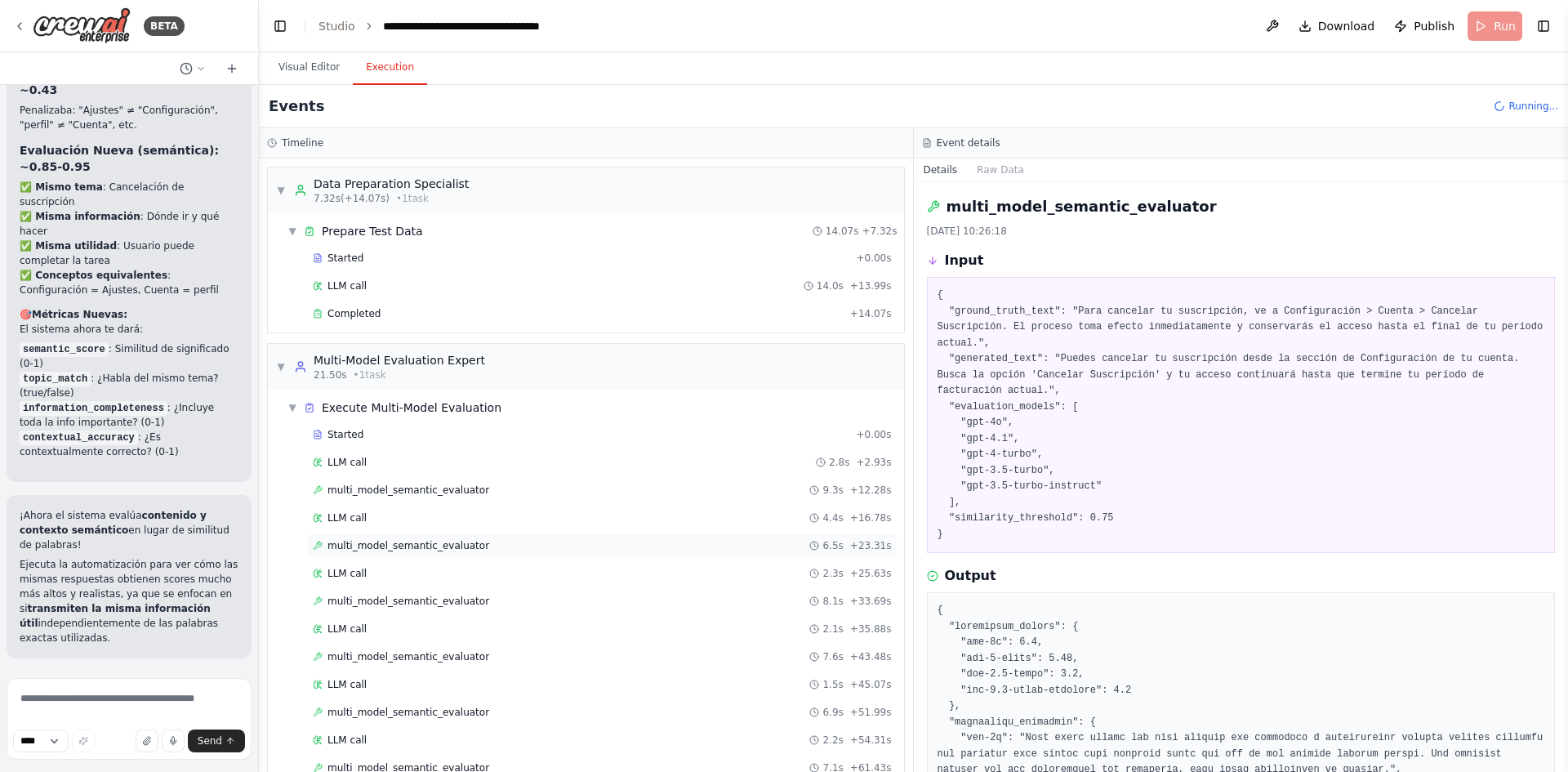
click at [398, 535] on div "multi_model_semantic_evaluator 6.5s + 23.31s" at bounding box center [602, 546] width 590 height 25
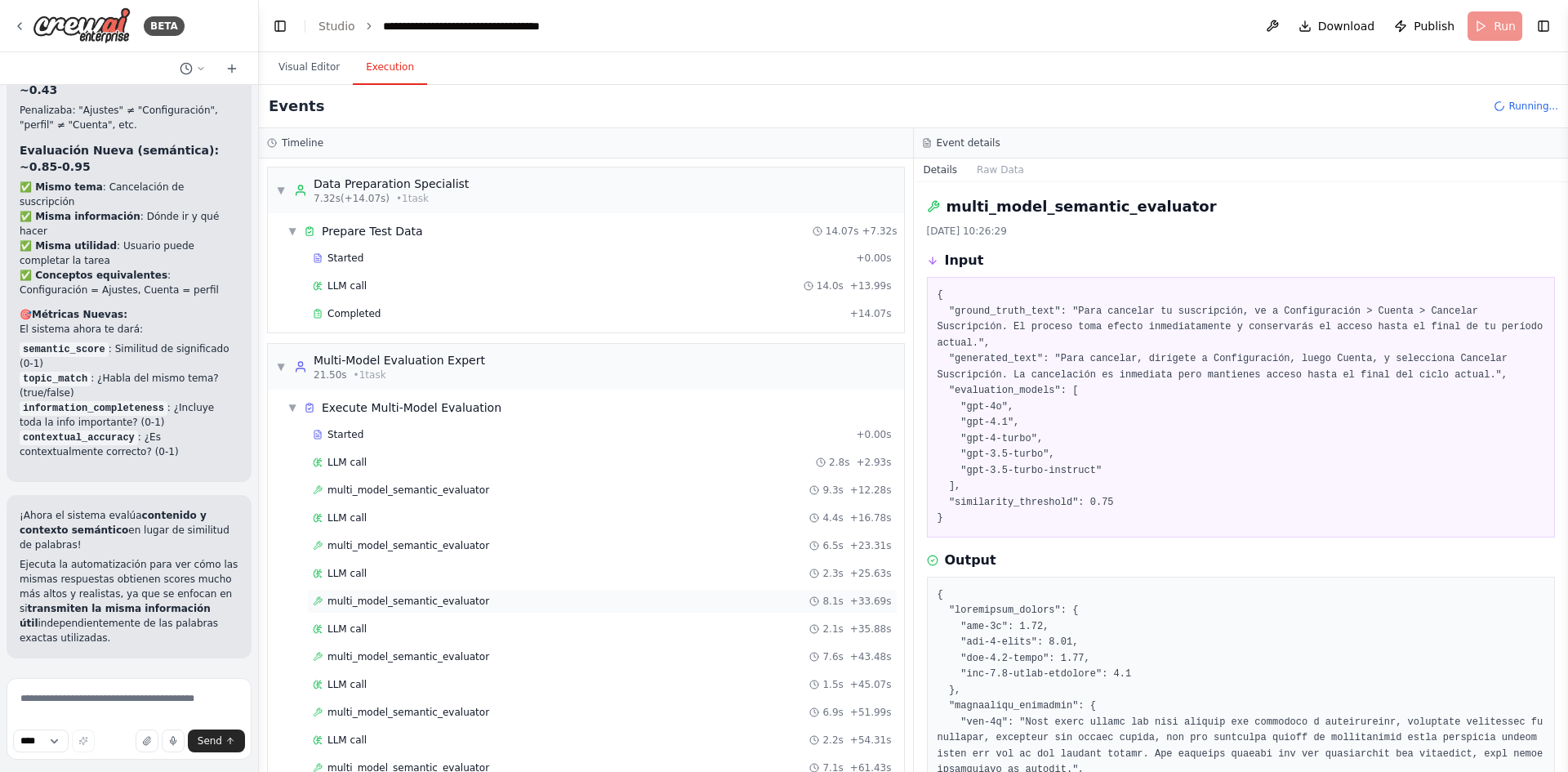
click at [421, 601] on span "multi_model_semantic_evaluator" at bounding box center [408, 601] width 162 height 13
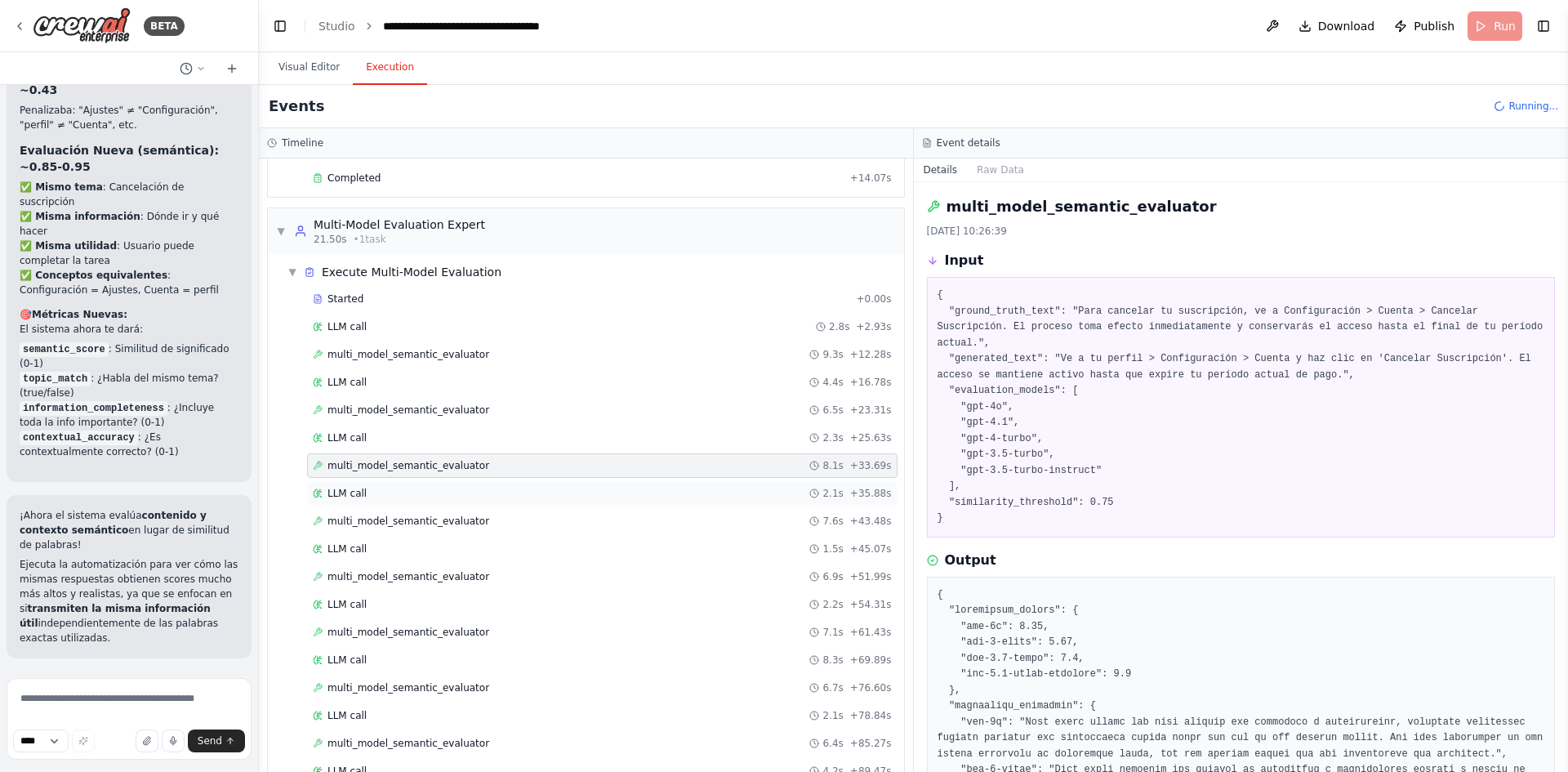
scroll to position [163, 0]
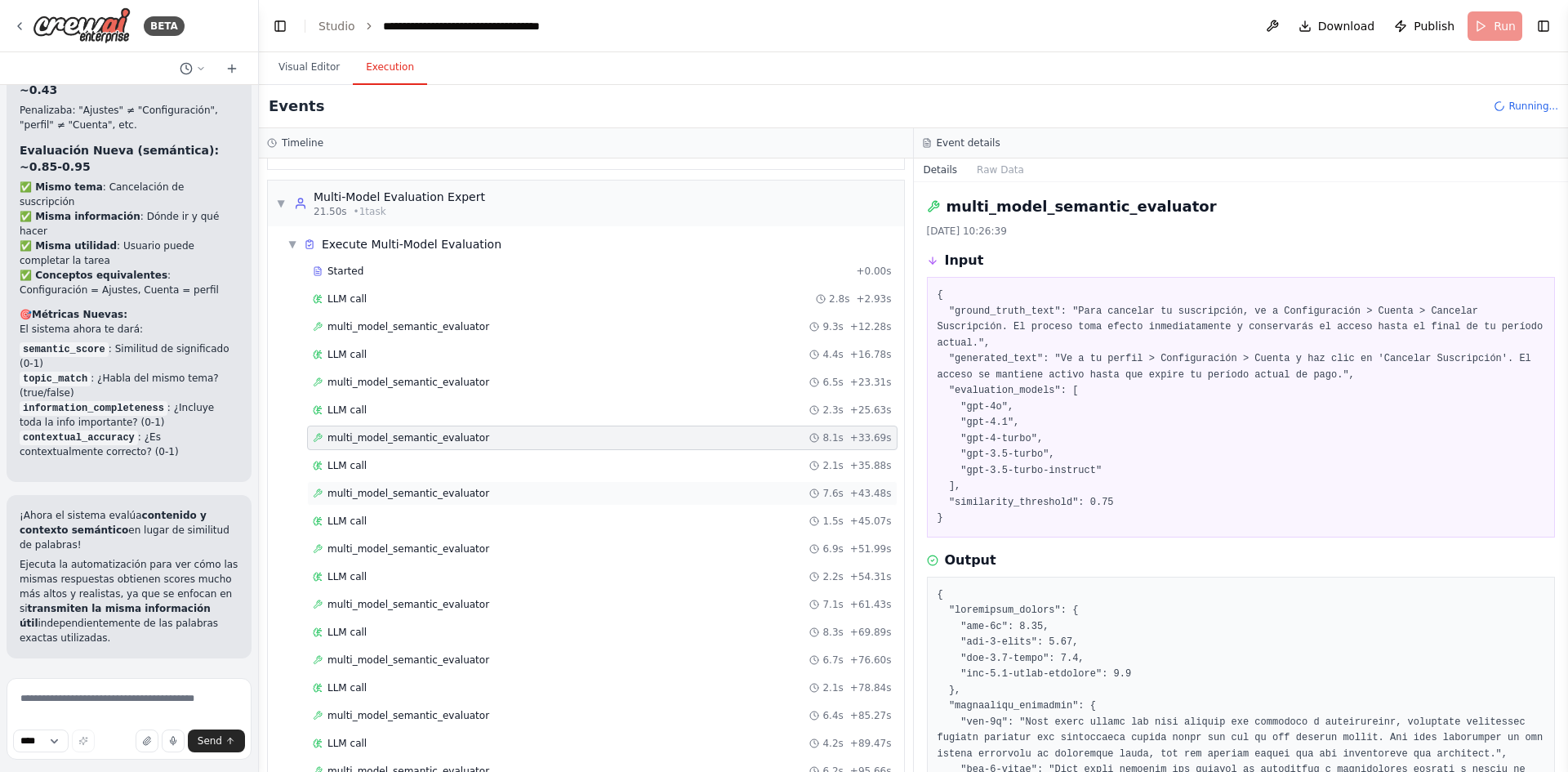
click at [423, 501] on div "multi_model_semantic_evaluator 7.6s + 43.48s" at bounding box center [602, 493] width 590 height 25
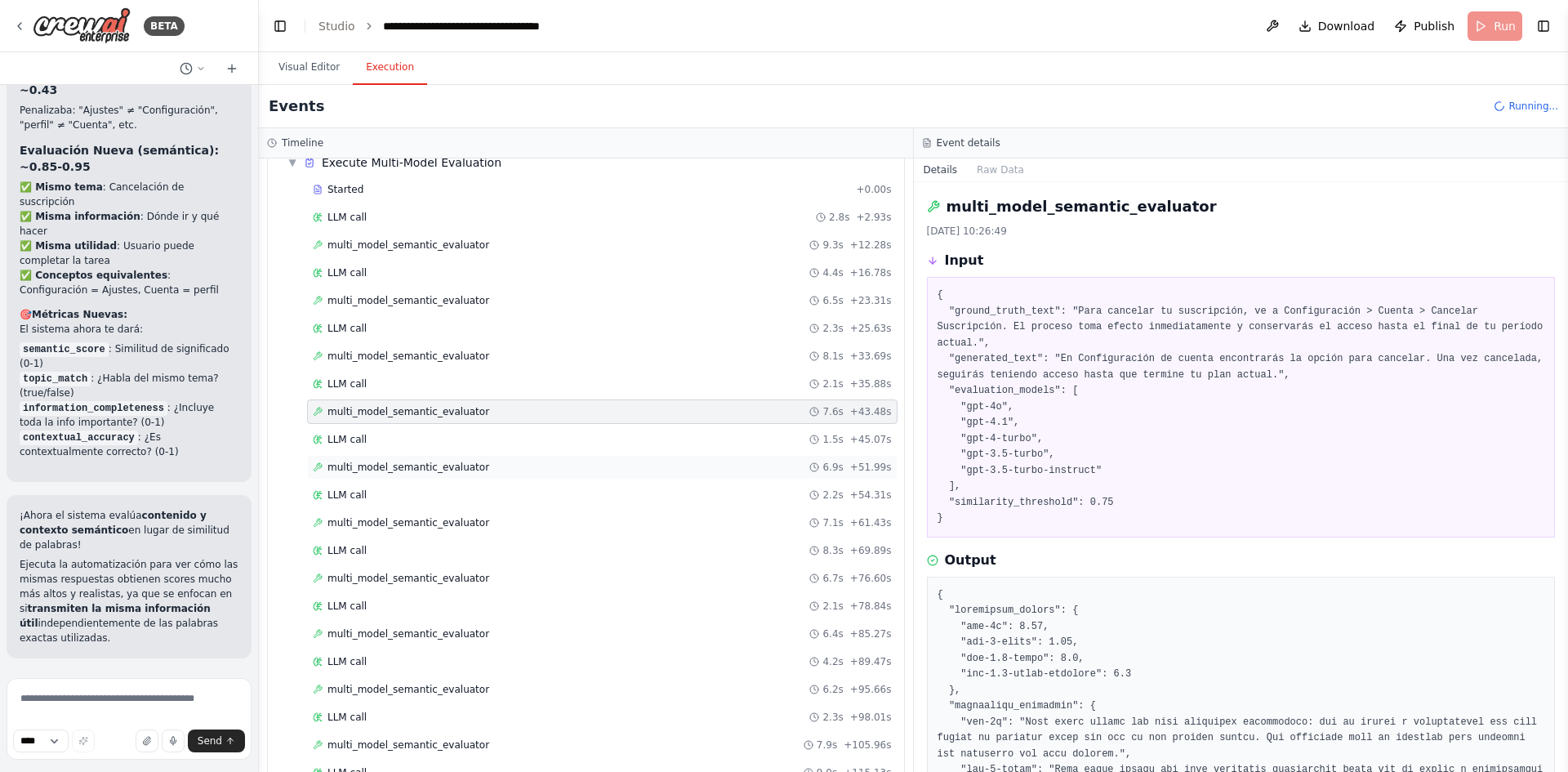
click at [405, 467] on span "multi_model_semantic_evaluator" at bounding box center [408, 467] width 162 height 13
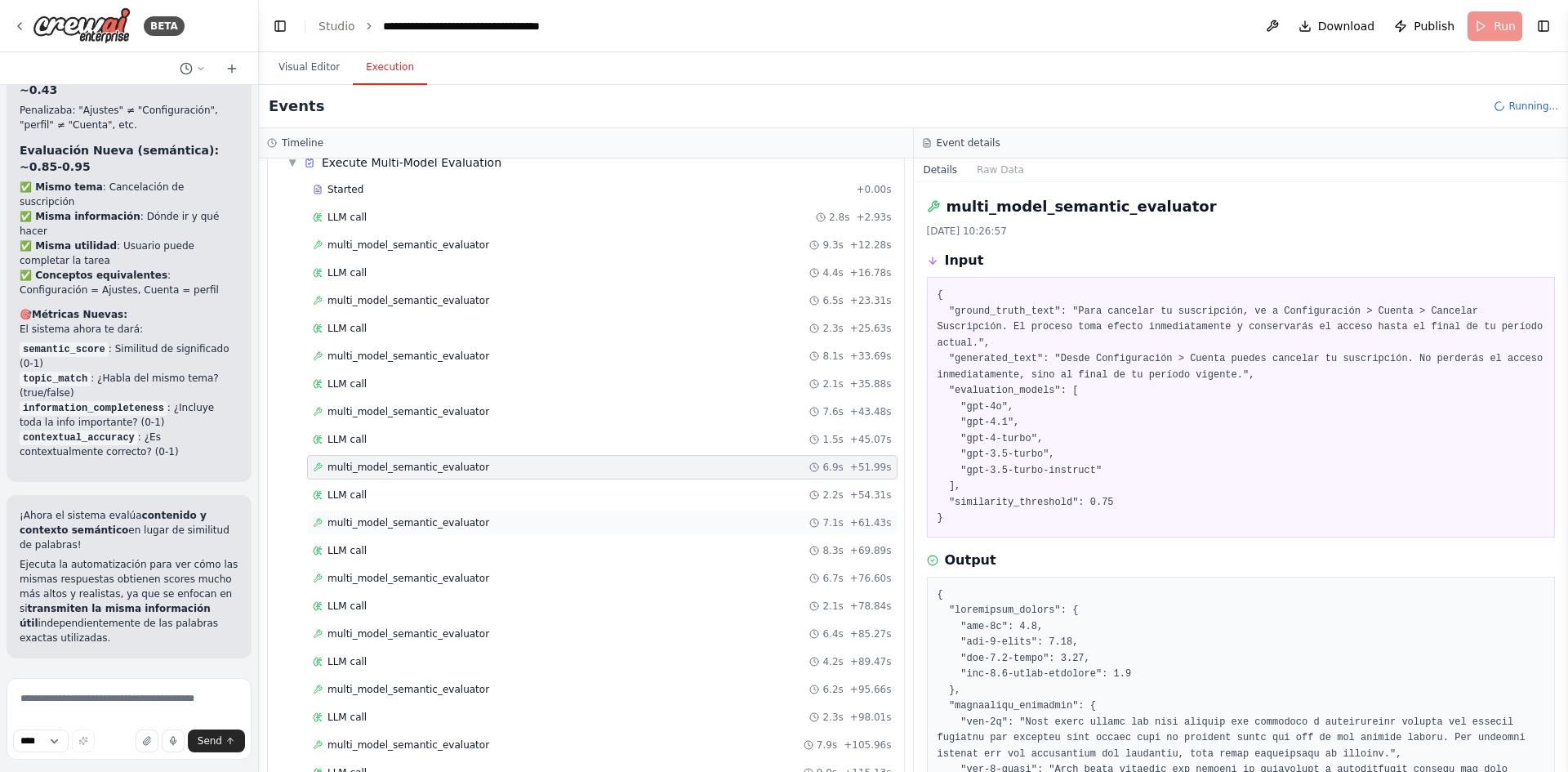
click at [377, 523] on span "multi_model_semantic_evaluator" at bounding box center [408, 523] width 162 height 13
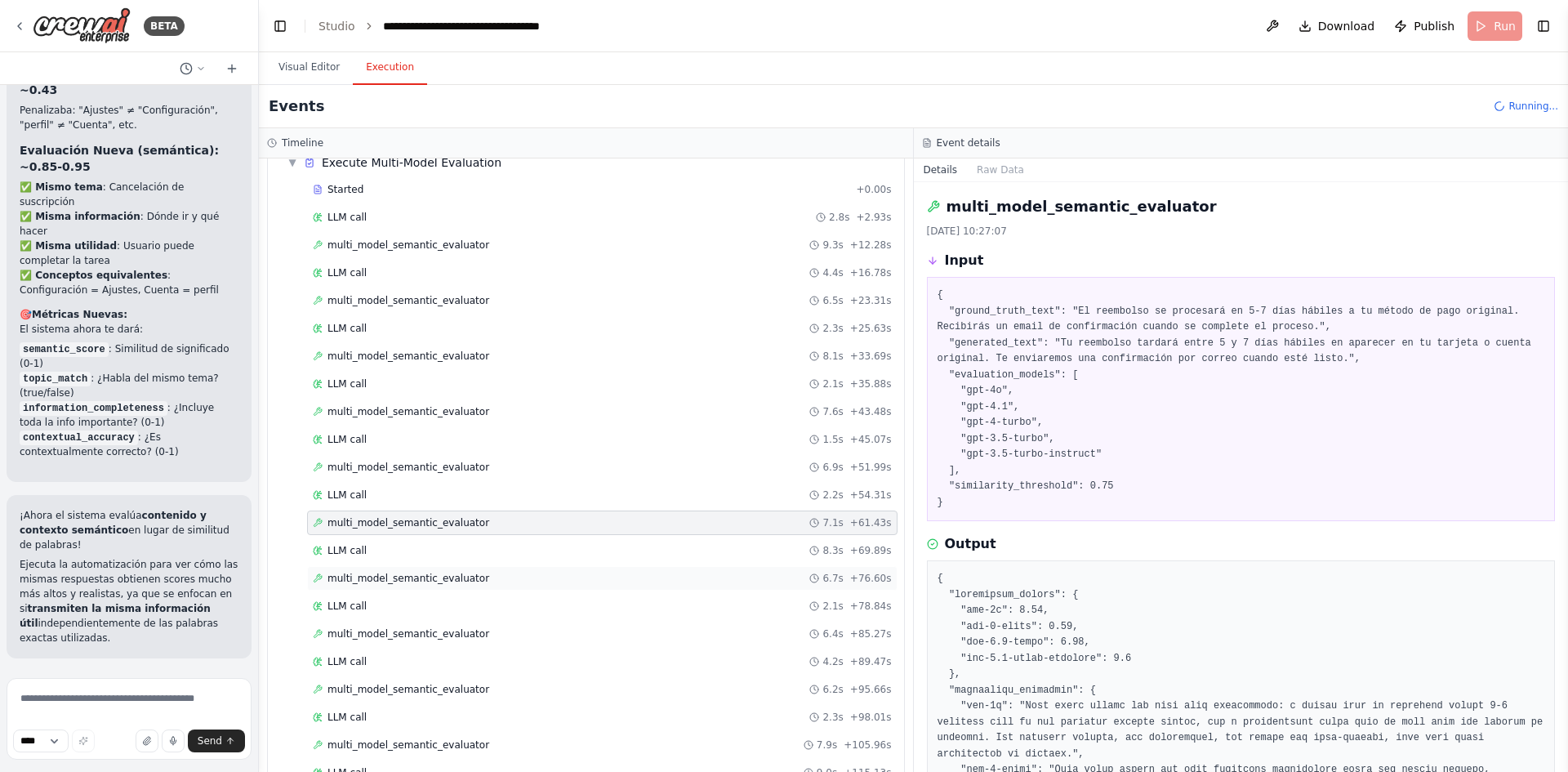
click at [475, 571] on div "multi_model_semantic_evaluator 6.7s + 76.60s" at bounding box center [602, 578] width 579 height 13
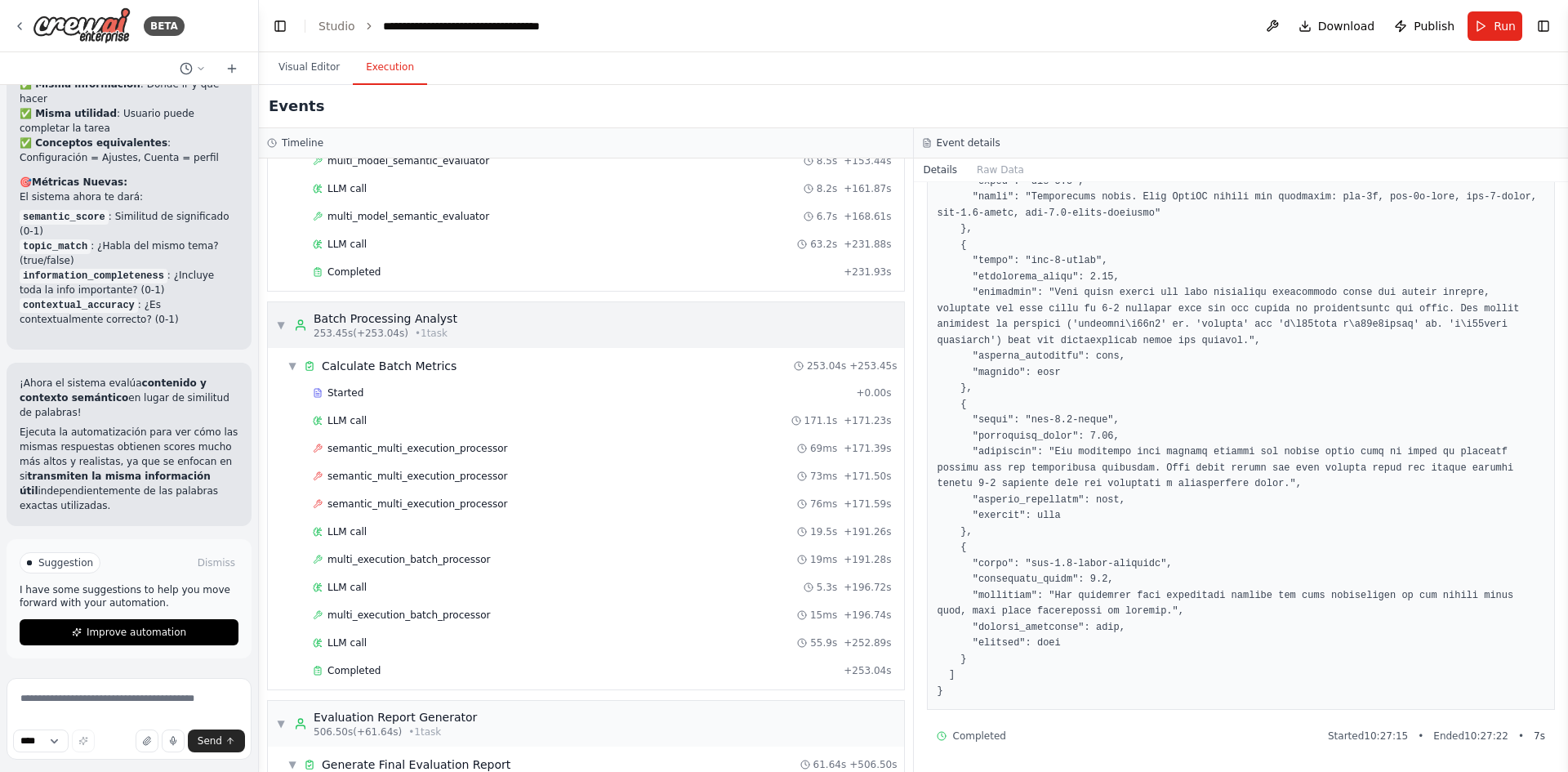
scroll to position [1163, 0]
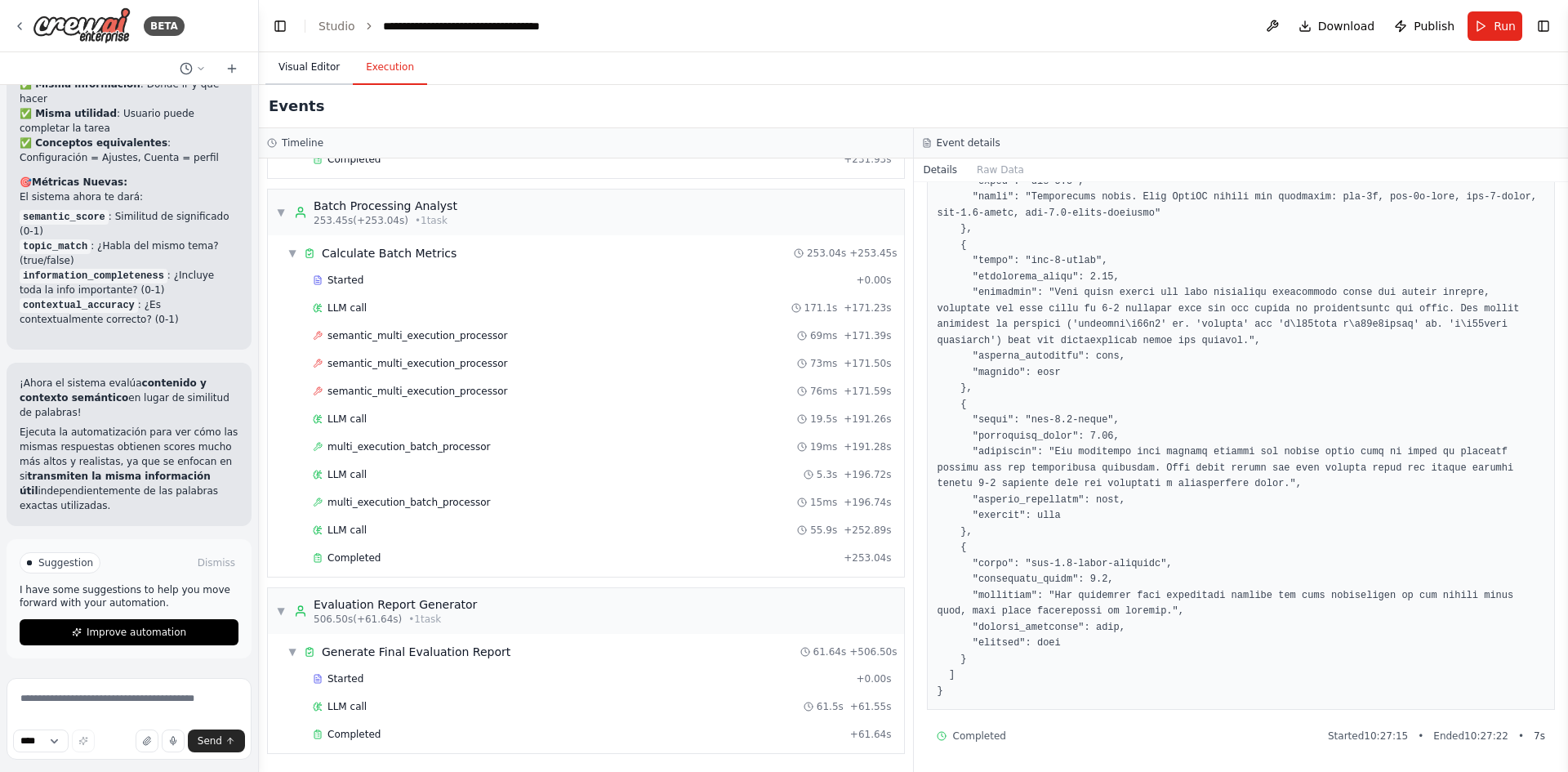
click at [307, 66] on button "Visual Editor" at bounding box center [309, 67] width 87 height 35
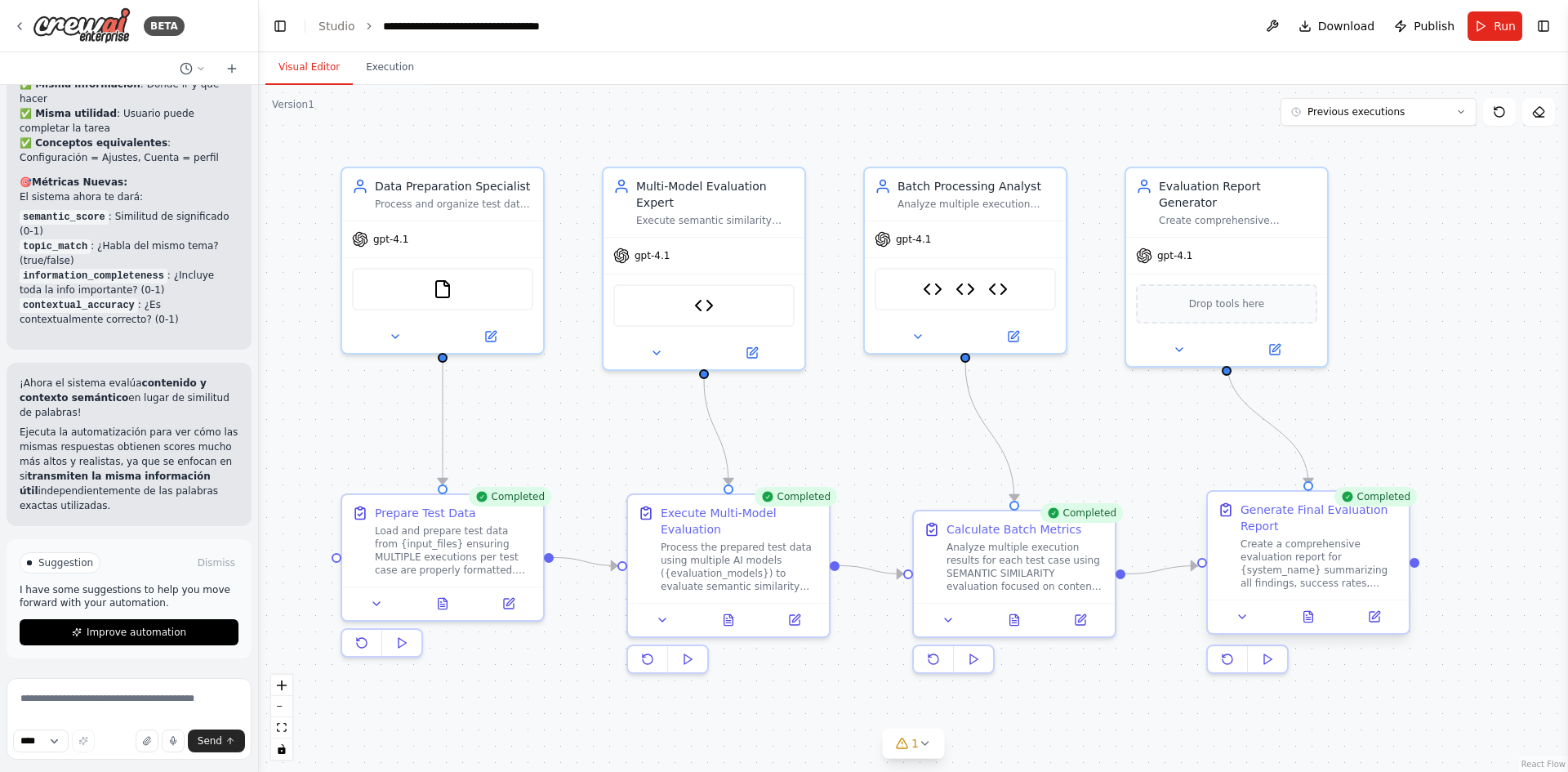
click at [1314, 627] on div at bounding box center [1308, 616] width 201 height 34
click at [1313, 623] on button at bounding box center [1309, 617] width 69 height 20
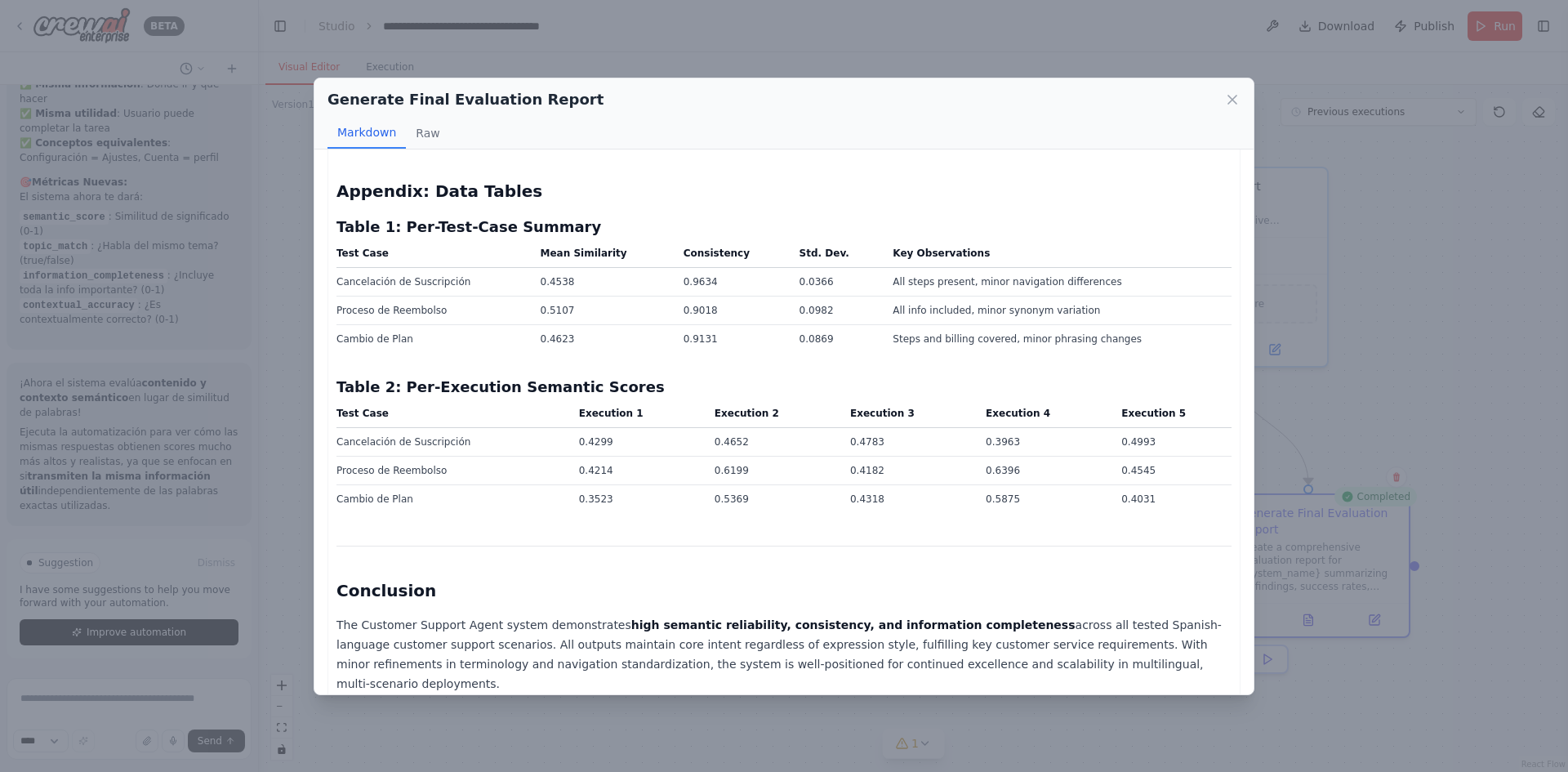
scroll to position [3471, 0]
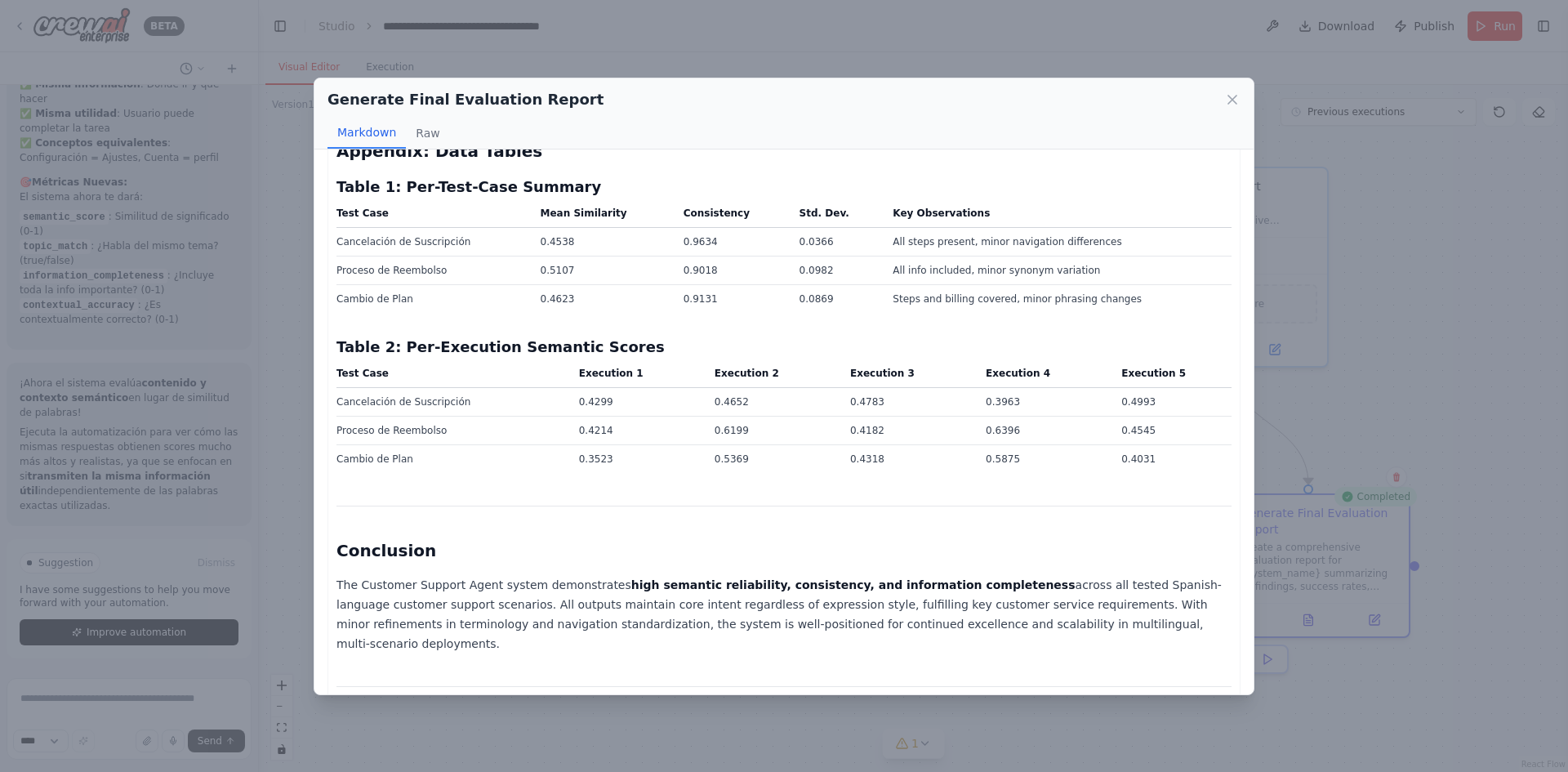
click at [1343, 309] on div "Generate Final Evaluation Report Markdown Raw Customer Support Agent: Comprehen…" at bounding box center [784, 386] width 1568 height 772
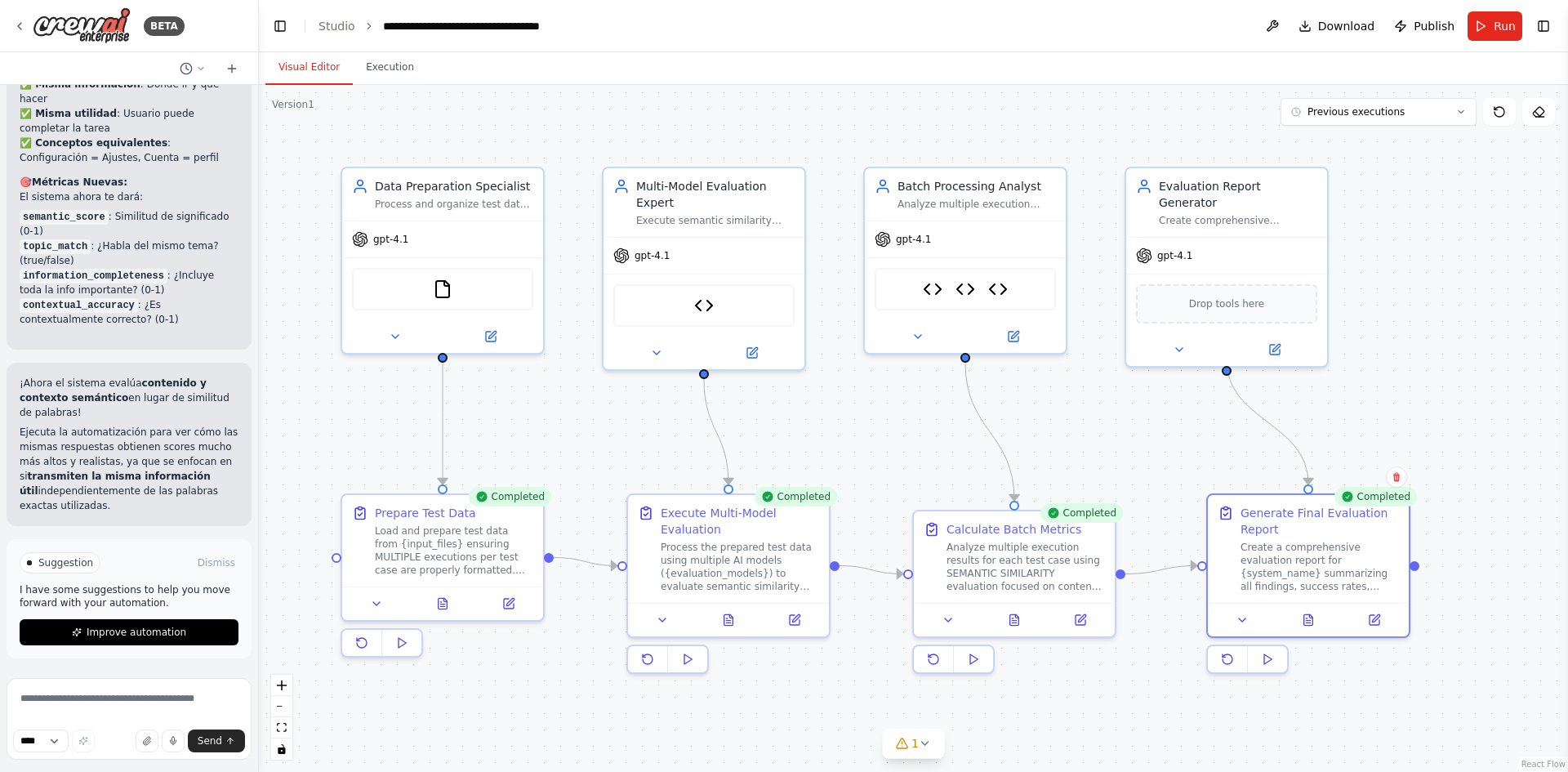
scroll to position [18695, 0]
drag, startPoint x: 35, startPoint y: 398, endPoint x: 144, endPoint y: 466, distance: 128.5
click at [144, 165] on ul "✅ Mismo tema : Cancelación de suscripción ✅ Misma información : Dónde ir y qué …" at bounding box center [129, 106] width 219 height 118
click at [145, 165] on li "✅ Conceptos equivalentes : Configuración = Ajustes, Cuenta = perfil" at bounding box center [129, 150] width 219 height 29
drag, startPoint x: 138, startPoint y: 470, endPoint x: 20, endPoint y: 396, distance: 139.3
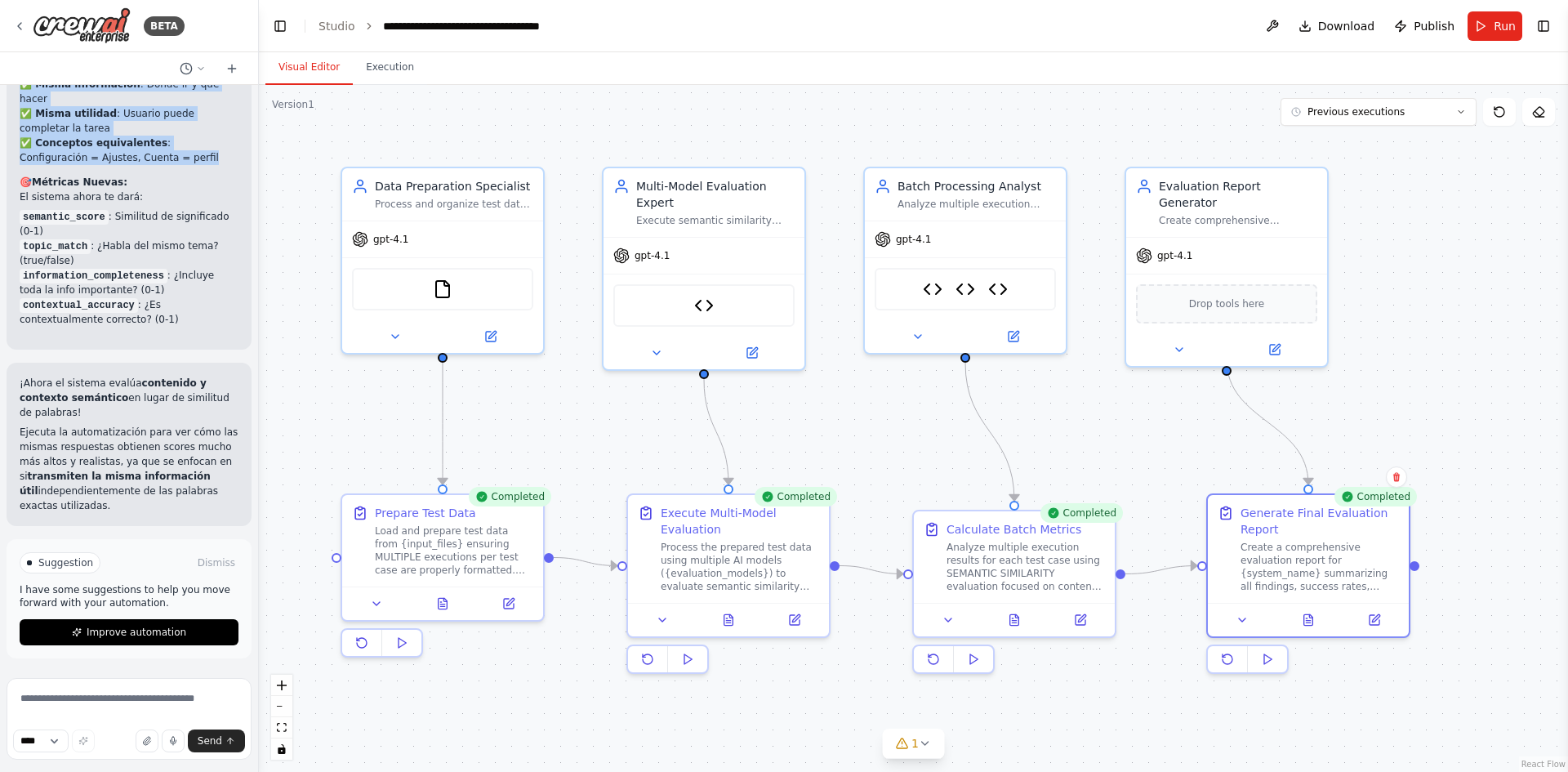
click at [20, 165] on ul "✅ Mismo tema : Cancelación de suscripción ✅ Misma información : Dónde ir y qué …" at bounding box center [129, 106] width 219 height 118
copy ul "✅ Mismo tema : Cancelación de suscripción ✅ Misma información : Dónde ir y qué …"
click at [1306, 616] on icon at bounding box center [1309, 616] width 9 height 11
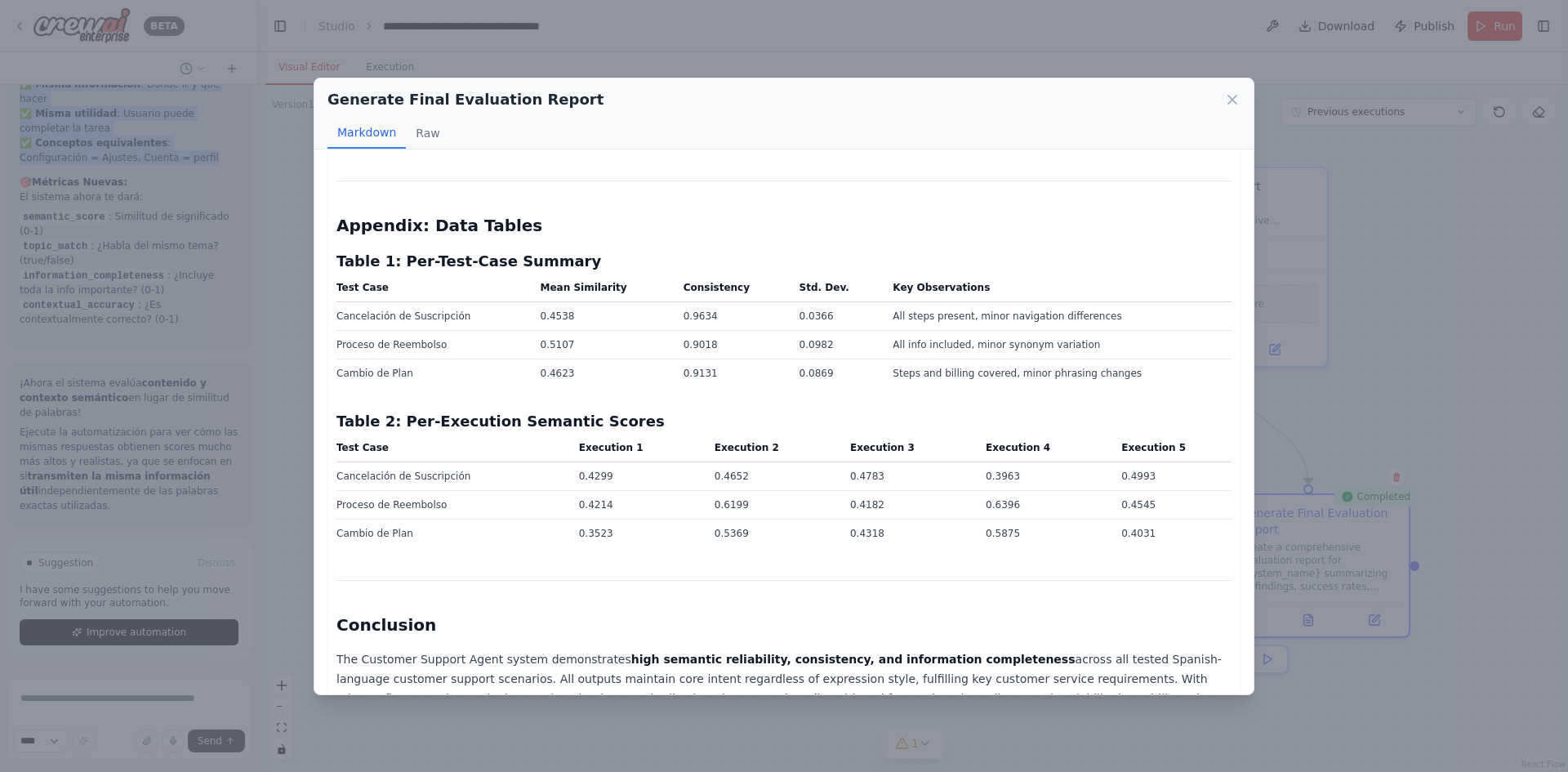
scroll to position [3471, 0]
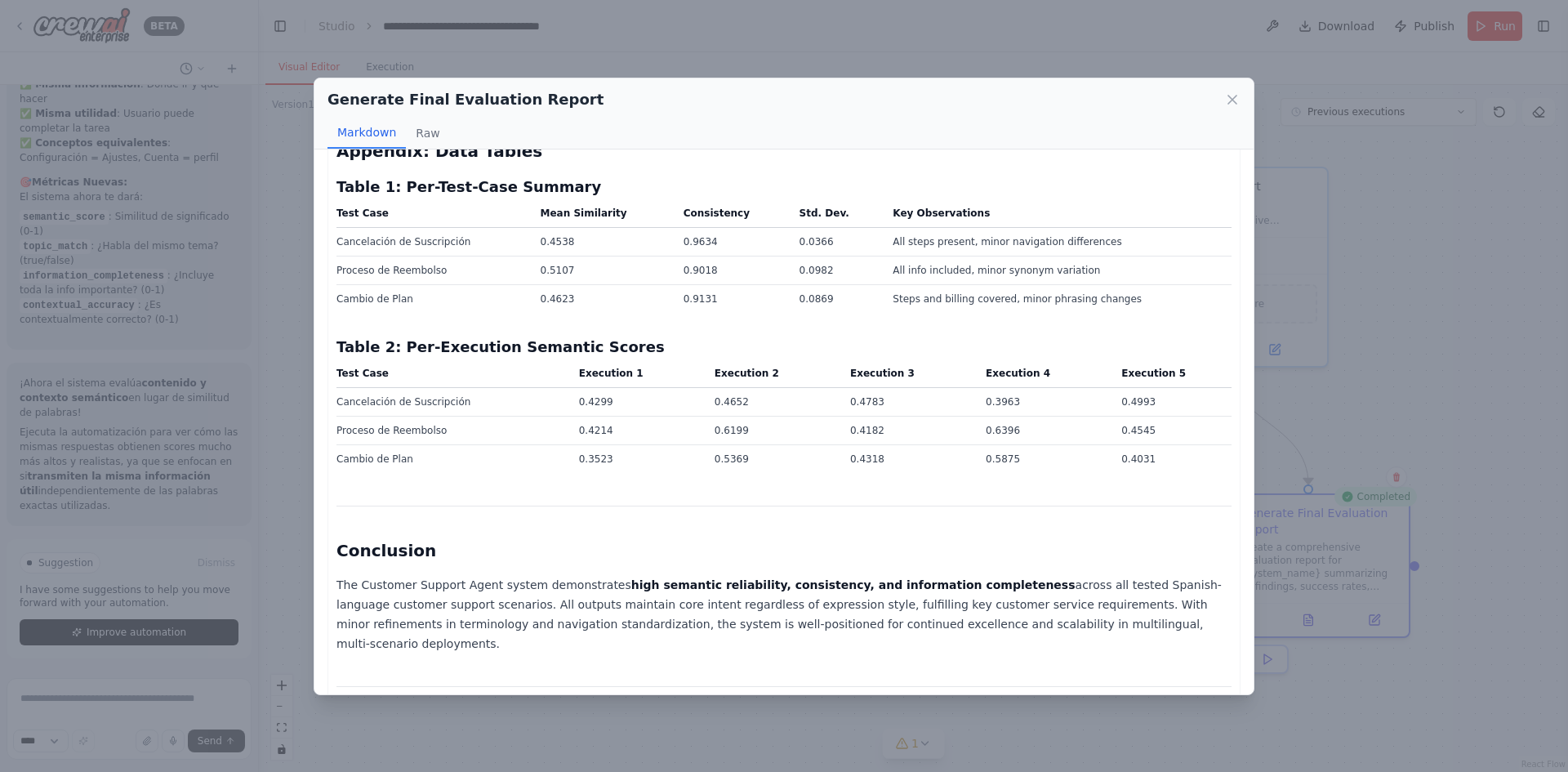
click at [787, 416] on td "0.6199" at bounding box center [772, 430] width 136 height 28
click at [159, 690] on div "Generate Final Evaluation Report Markdown Raw Customer Support Agent: Comprehen…" at bounding box center [784, 386] width 1568 height 772
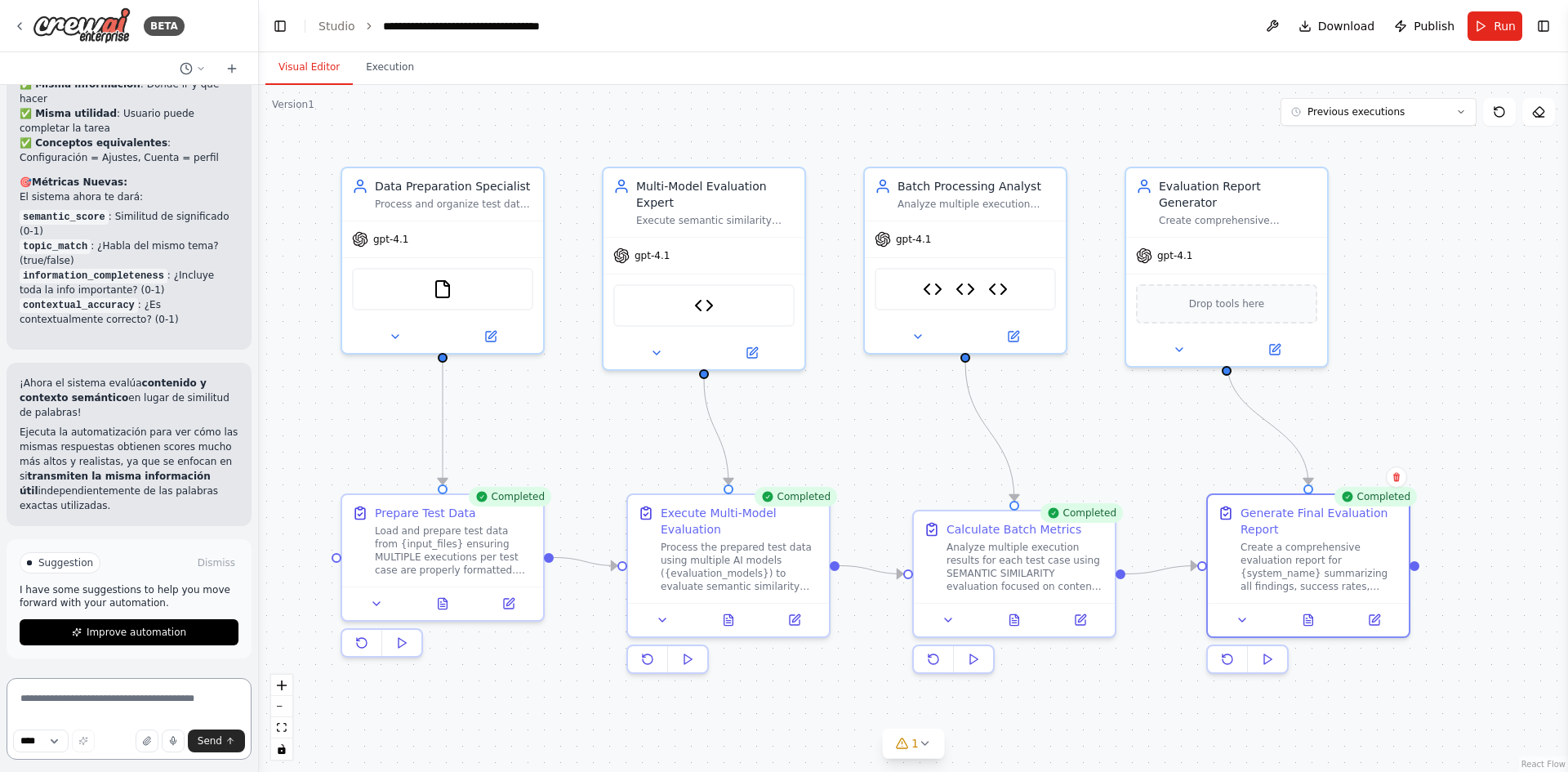
click at [159, 685] on textarea at bounding box center [129, 719] width 245 height 82
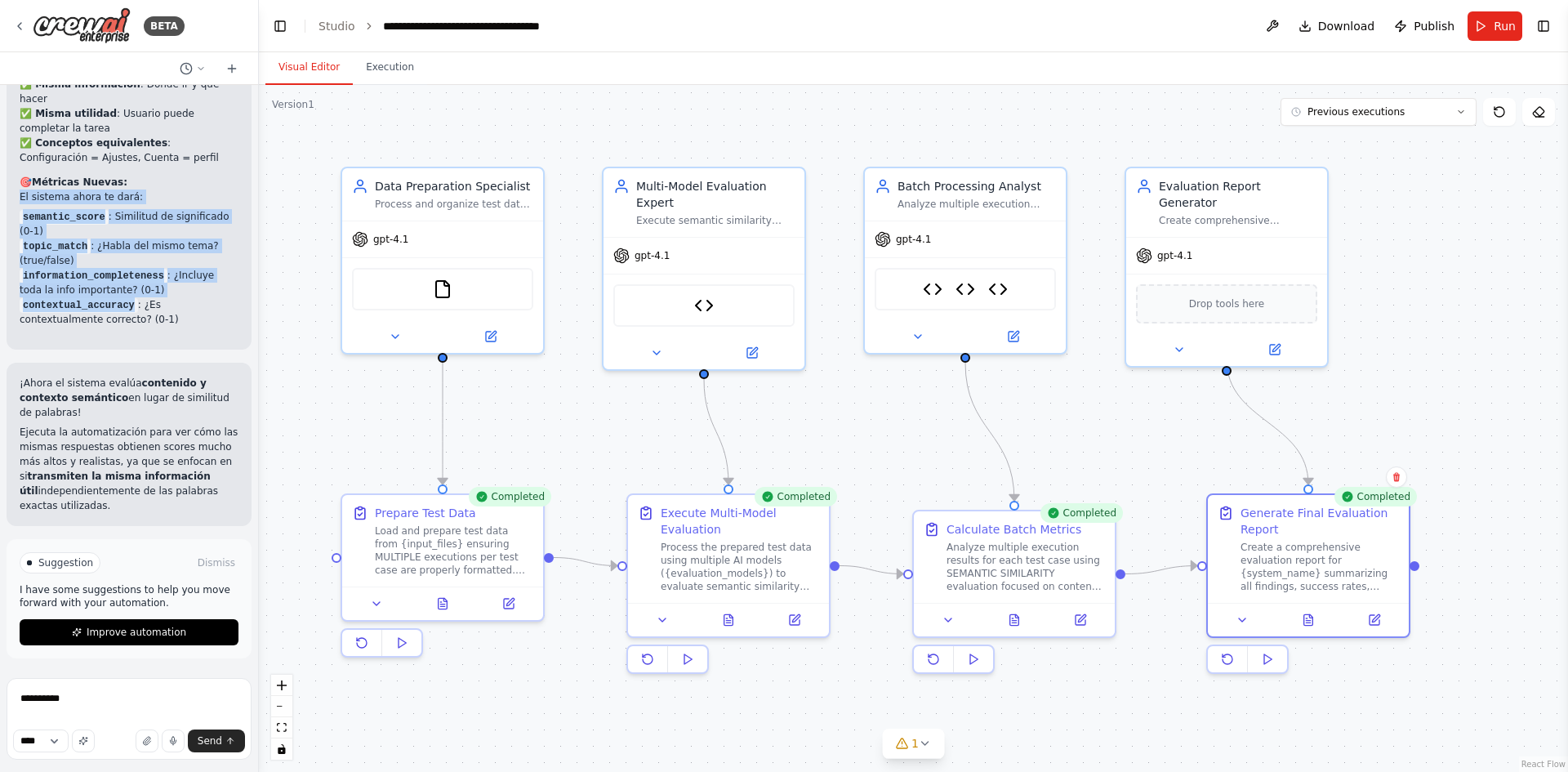
drag, startPoint x: 129, startPoint y: 322, endPoint x: 8, endPoint y: 210, distance: 164.9
click at [1318, 622] on button at bounding box center [1309, 617] width 69 height 20
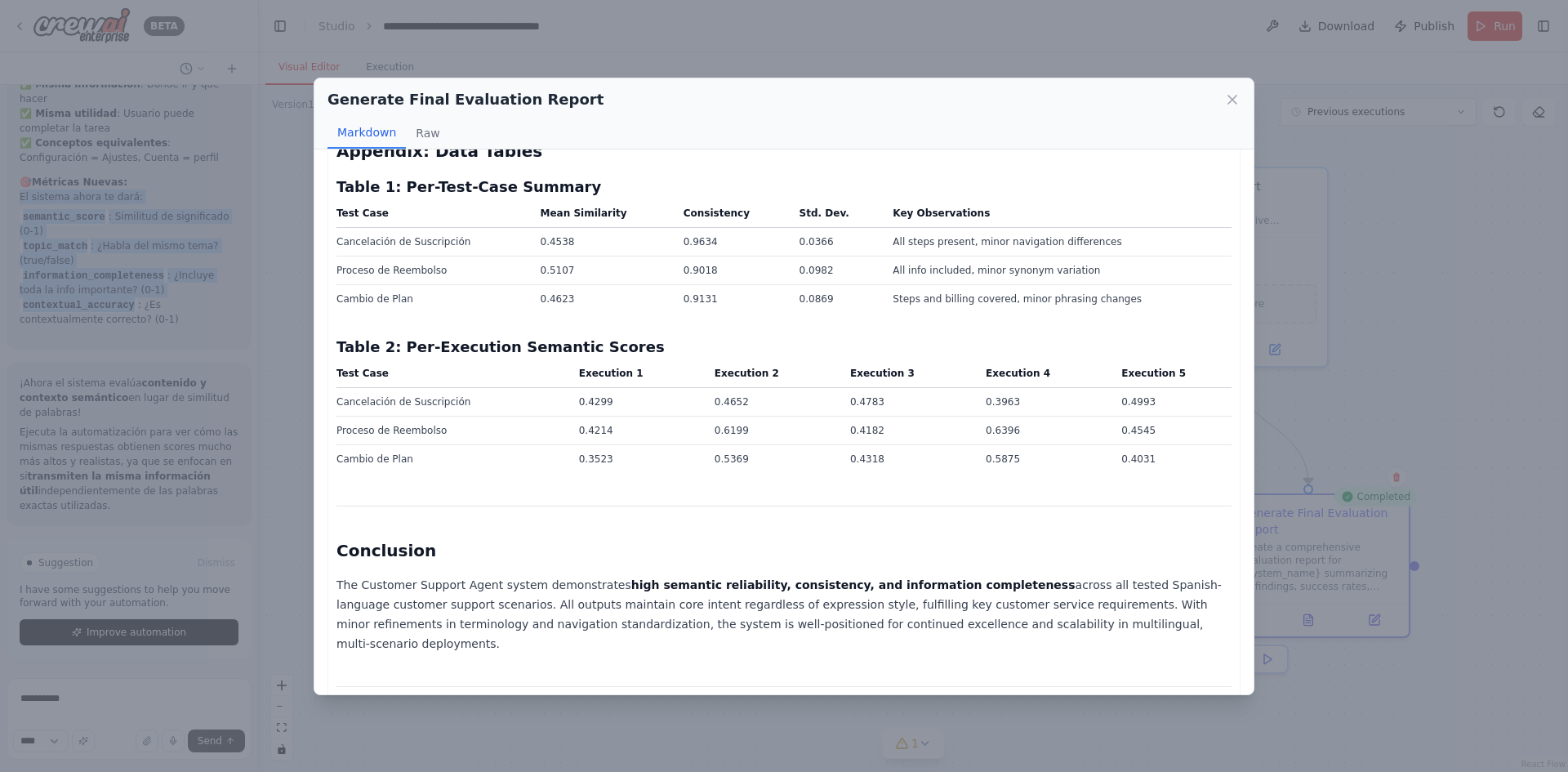
scroll to position [3390, 0]
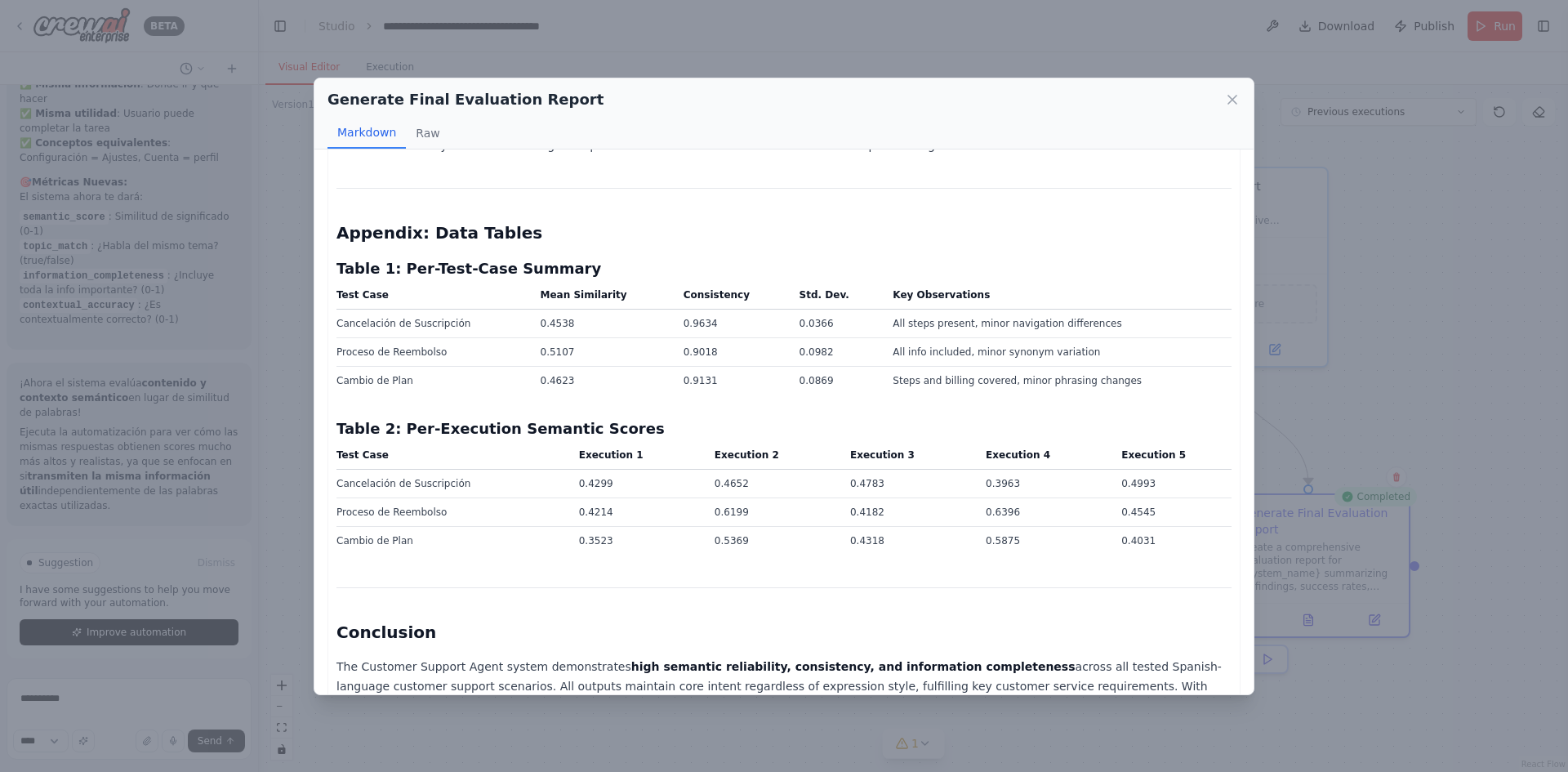
click at [172, 488] on div "Generate Final Evaluation Report Markdown Raw Customer Support Agent: Comprehen…" at bounding box center [784, 386] width 1568 height 772
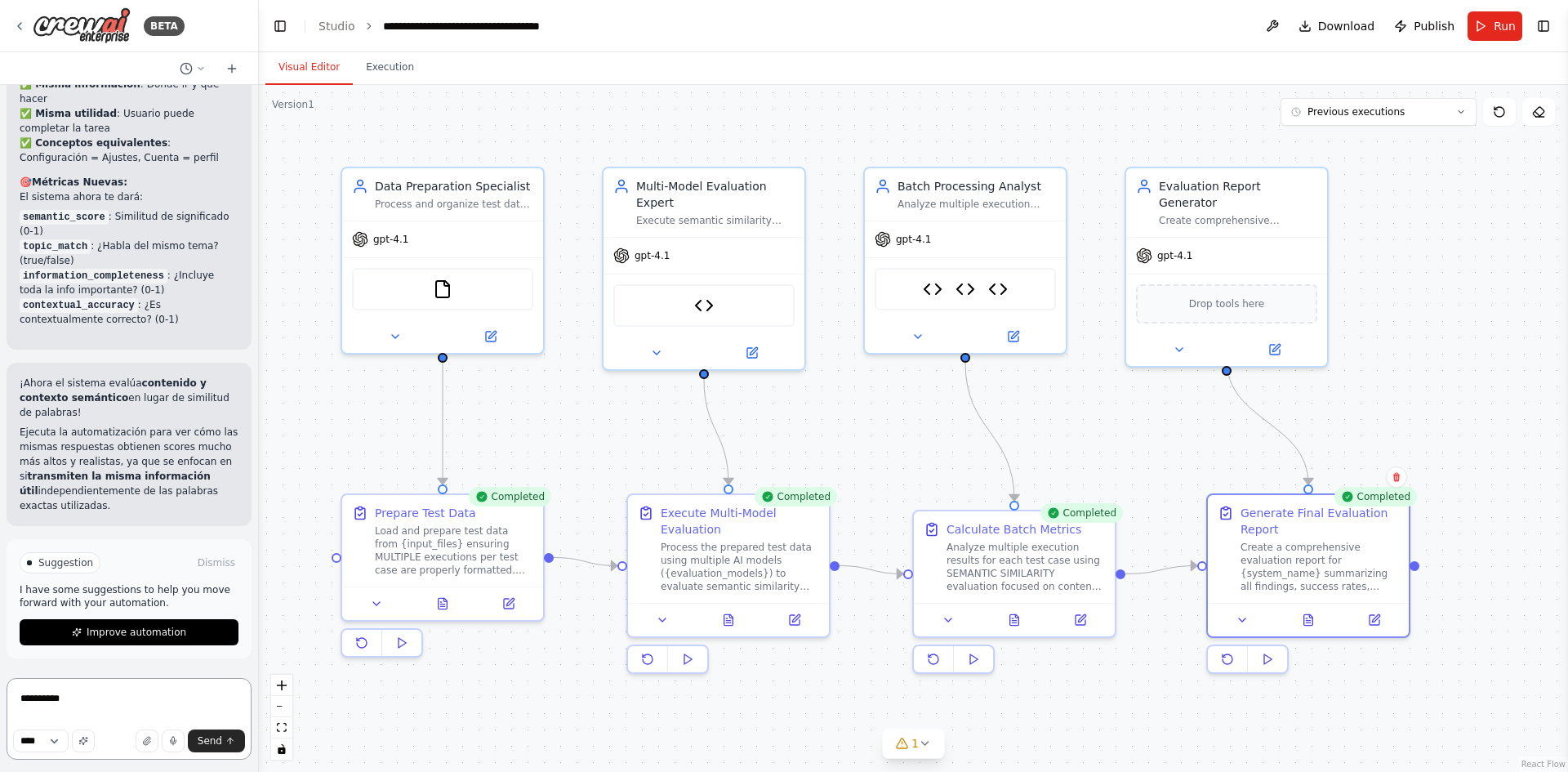
click at [77, 704] on textarea "*********" at bounding box center [129, 719] width 245 height 82
type textarea "*"
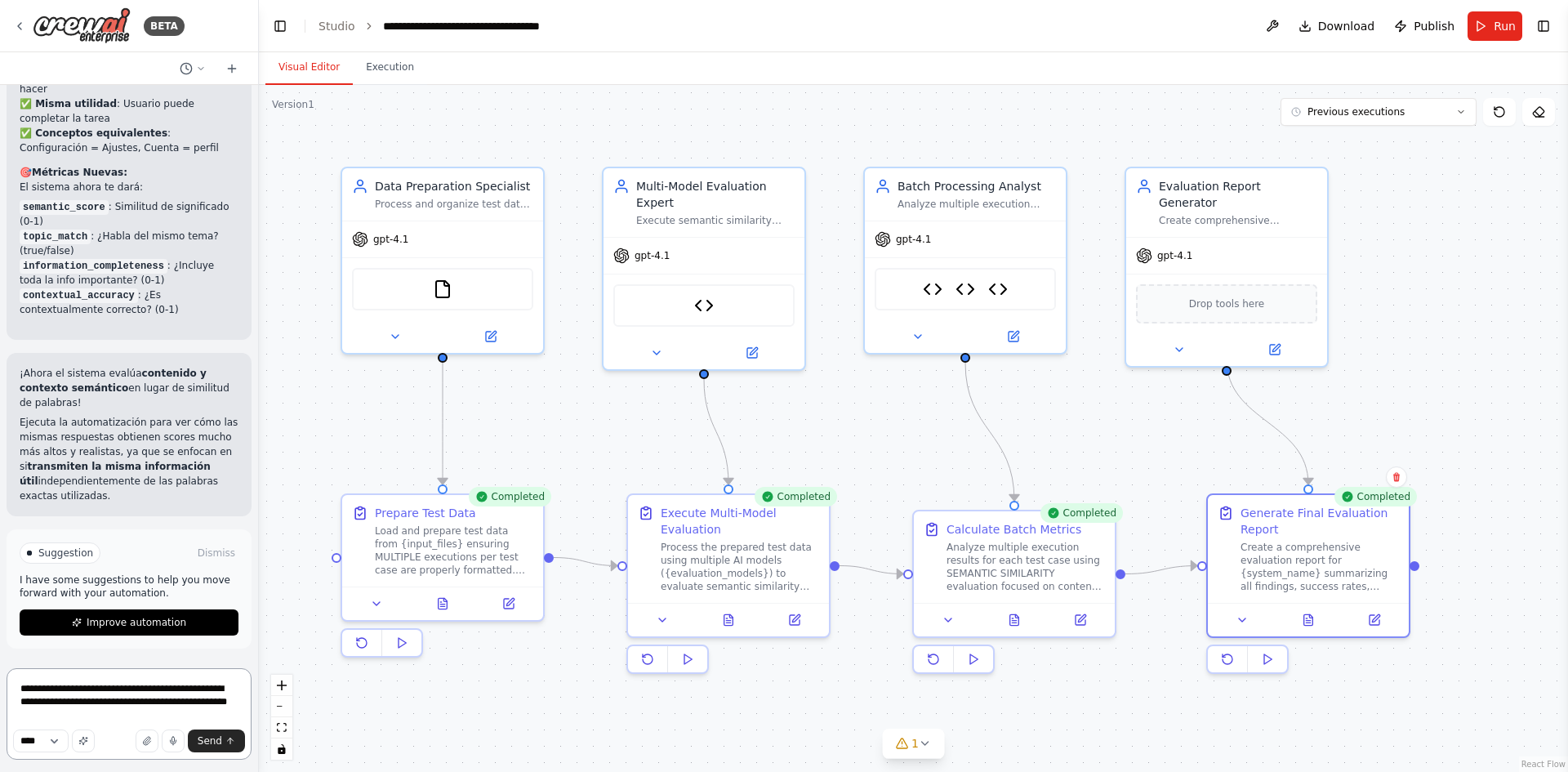
scroll to position [19000, 0]
type textarea "**********"
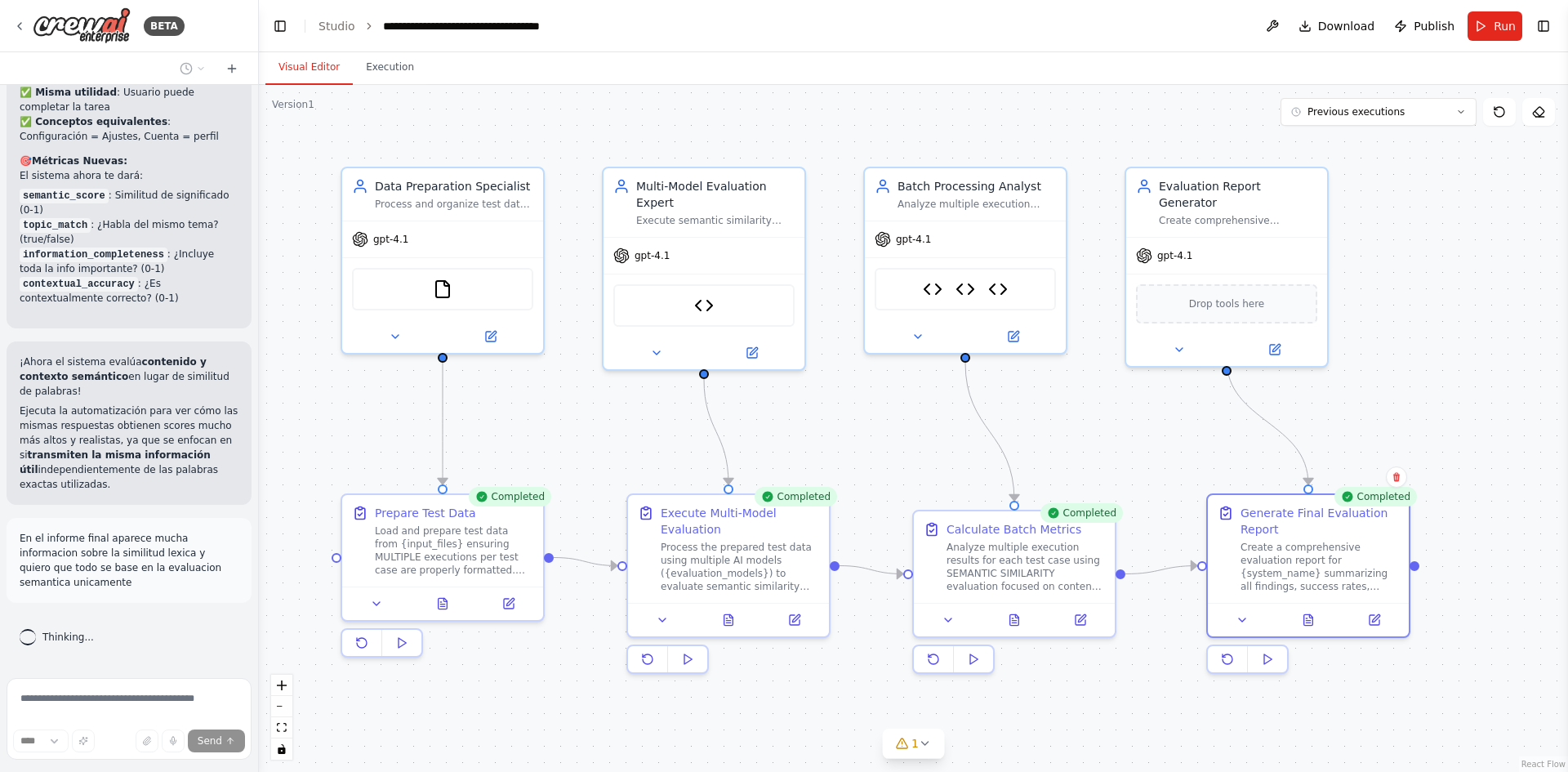
scroll to position [18997, 0]
drag, startPoint x: 26, startPoint y: 225, endPoint x: 91, endPoint y: 278, distance: 83.9
click at [91, 278] on ul "semantic_score : Similitud de significado (0-1) topic_match : ¿Habla del mismo …" at bounding box center [129, 247] width 219 height 118
click at [136, 570] on p "En el informe final aparece mucha informacion sobre la similitud lexica y quier…" at bounding box center [129, 560] width 219 height 59
click at [104, 579] on p "En el informe final aparece mucha informacion sobre la similitud lexica y quier…" at bounding box center [129, 560] width 219 height 59
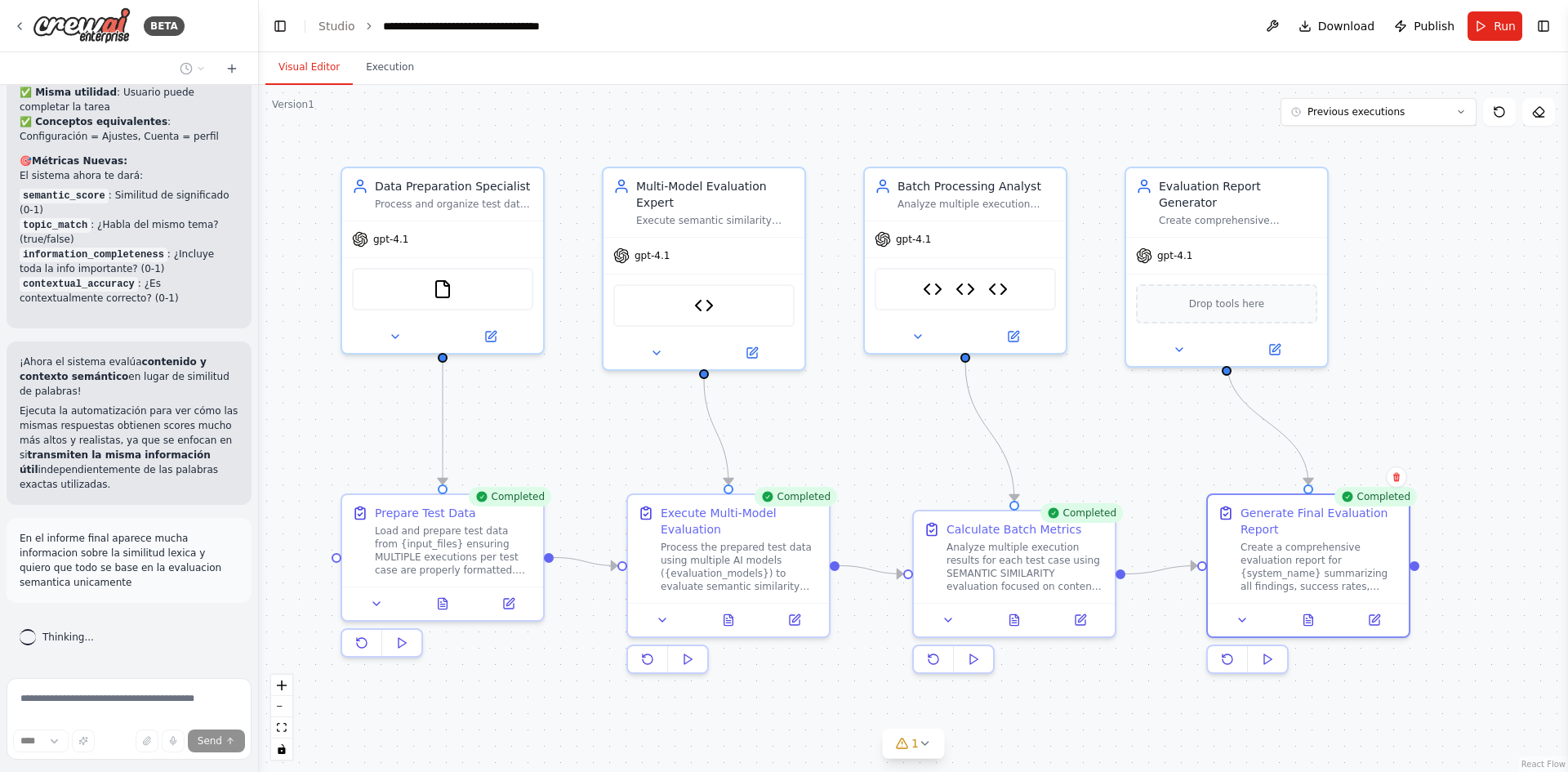
click at [352, 446] on div ".deletable-edge-delete-btn { width: 20px; height: 20px; border: 0px solid #ffff…" at bounding box center [913, 429] width 1309 height 687
click at [146, 643] on div "Thinking..." at bounding box center [129, 637] width 245 height 43
drag, startPoint x: 217, startPoint y: 578, endPoint x: 16, endPoint y: 556, distance: 202.2
click at [16, 556] on div "En el informe final aparece mucha informacion sobre la similitud lexica y quier…" at bounding box center [129, 560] width 245 height 85
copy p "En el informe final aparece mucha informacion sobre la similitud lexica y quier…"
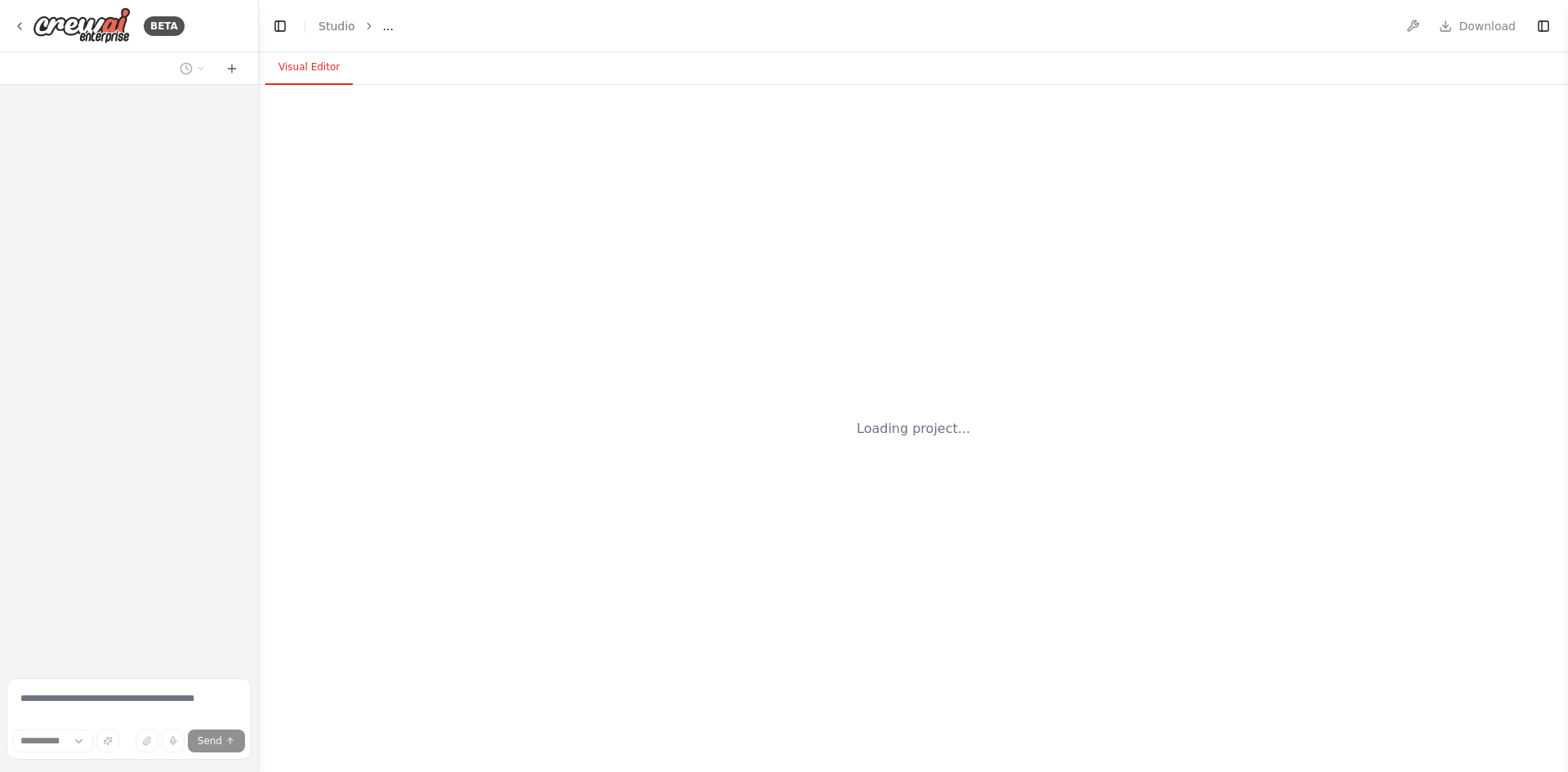
select select "****"
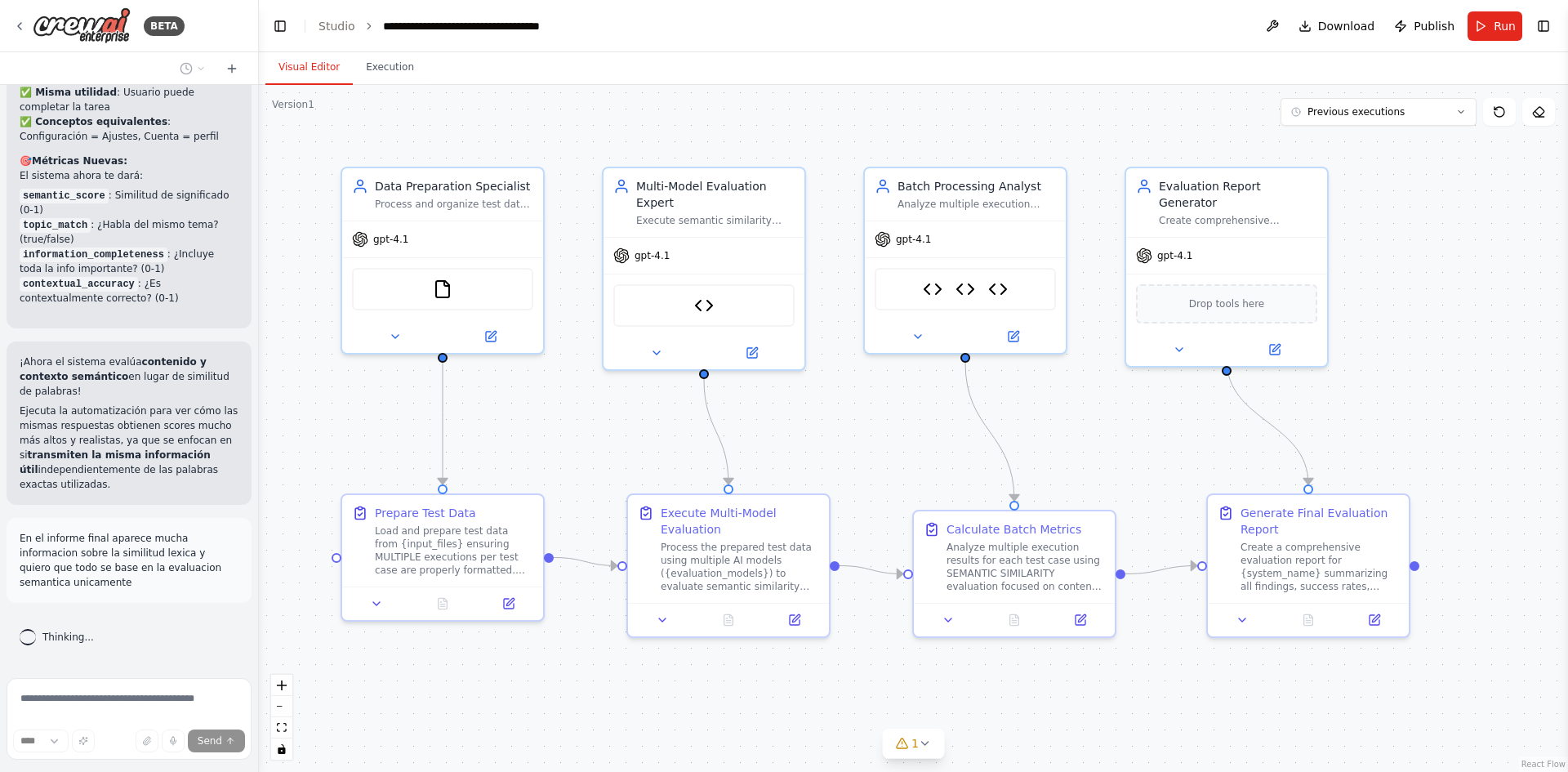
scroll to position [18997, 0]
click at [76, 33] on img at bounding box center [82, 25] width 98 height 36
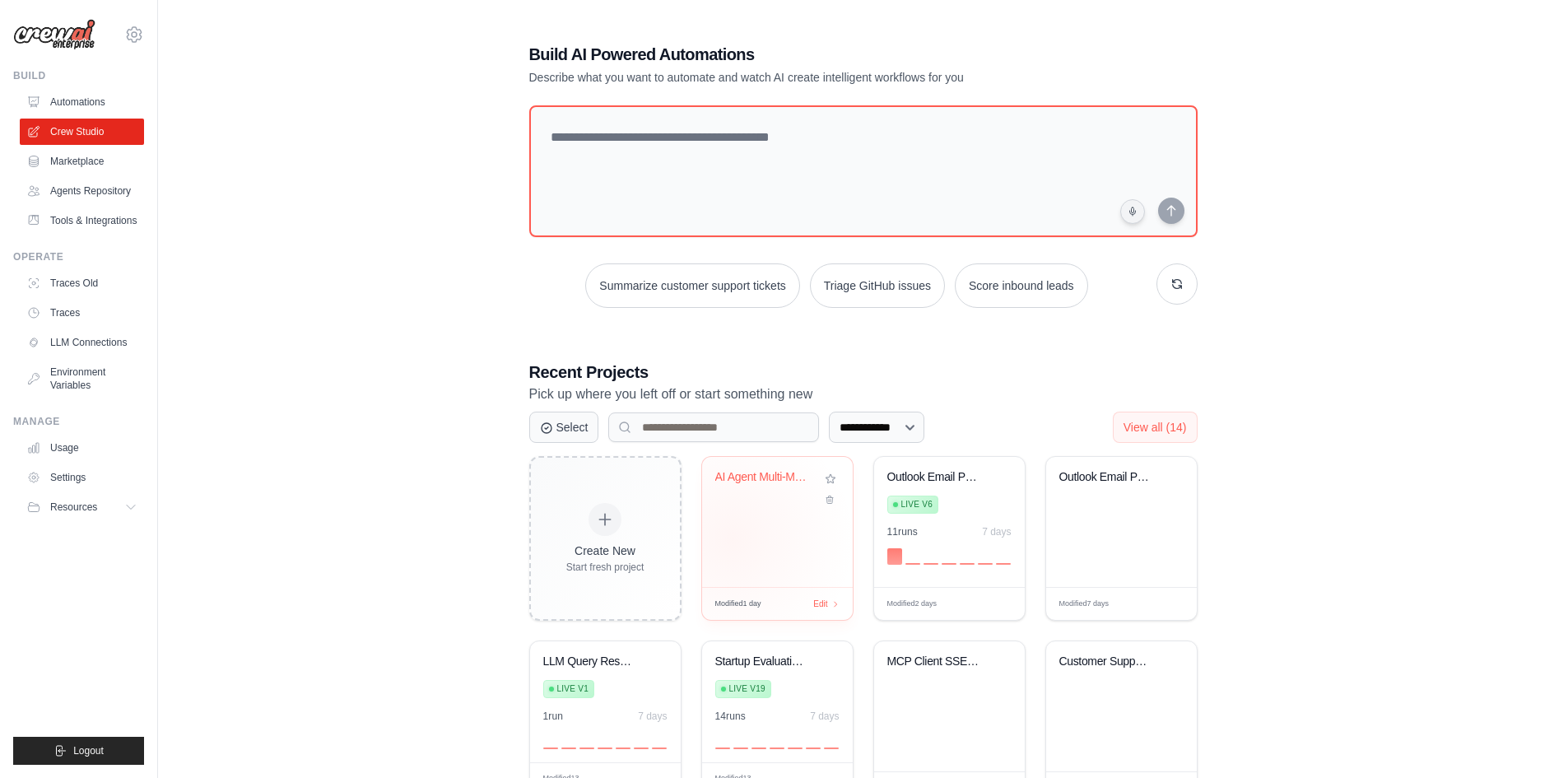
click at [732, 539] on div "AI Agent Multi-Model Evaluation Sys..." at bounding box center [777, 521] width 150 height 130
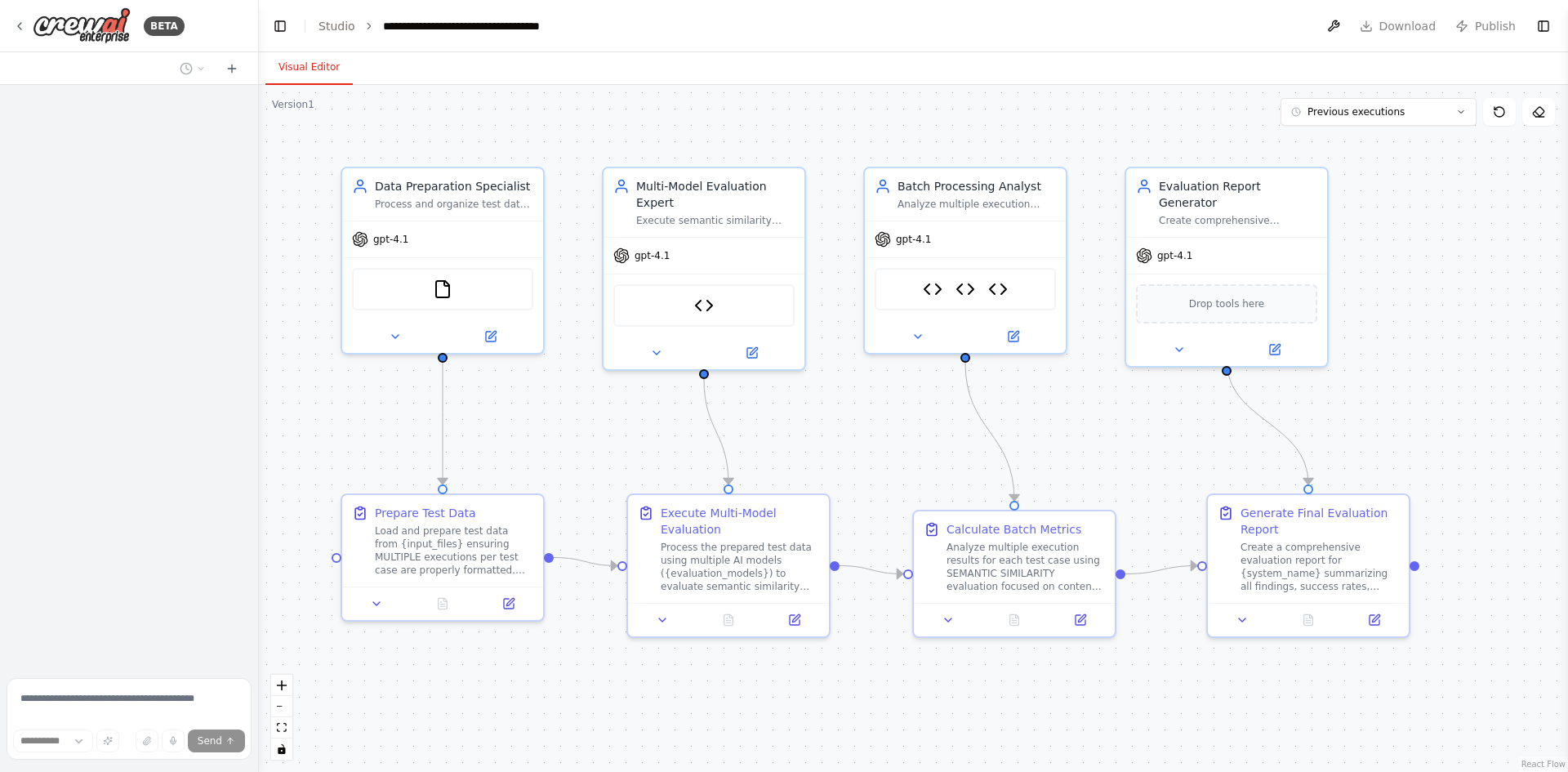
select select "****"
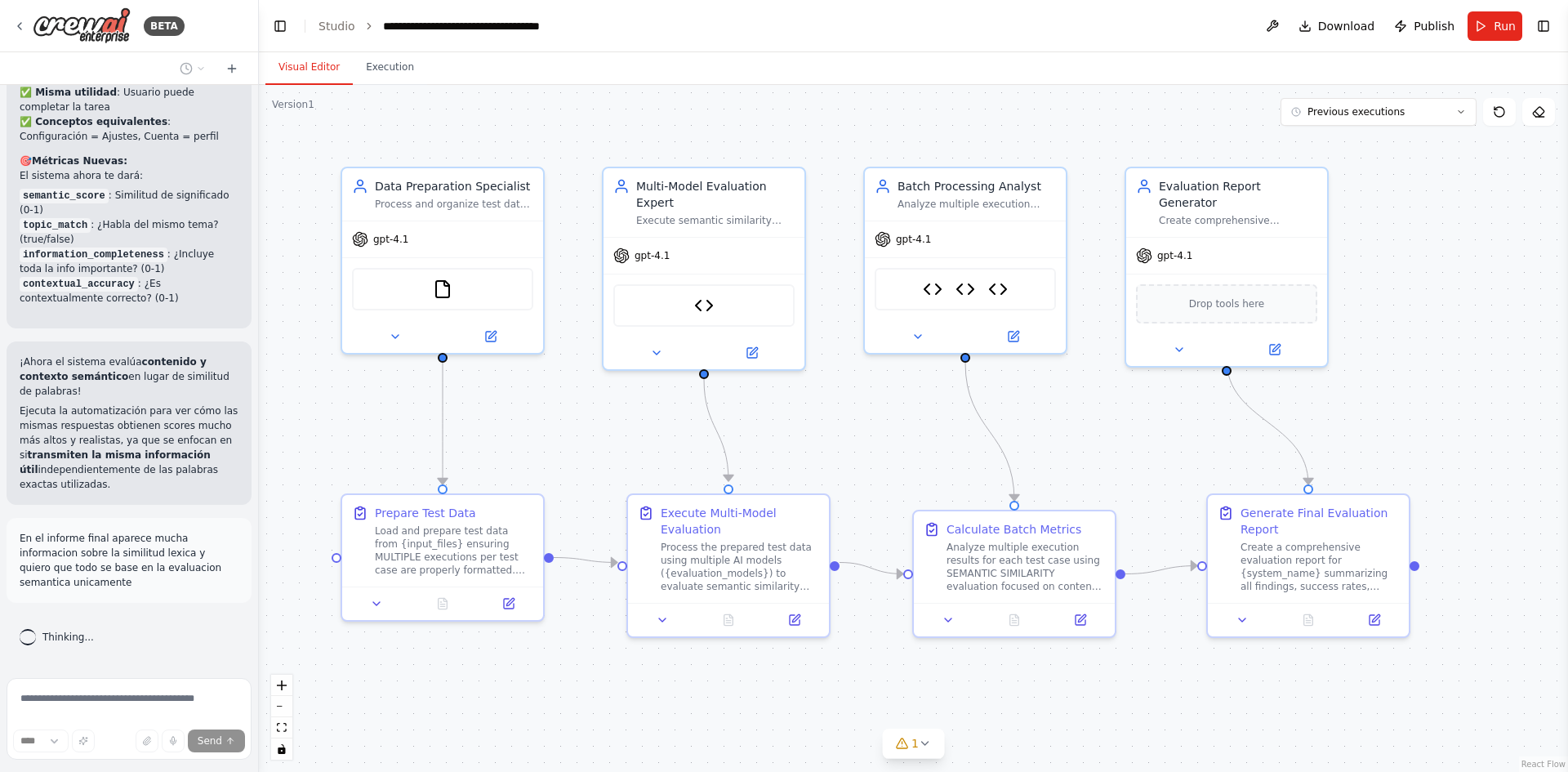
scroll to position [18997, 0]
click at [1391, 624] on button at bounding box center [1374, 617] width 56 height 20
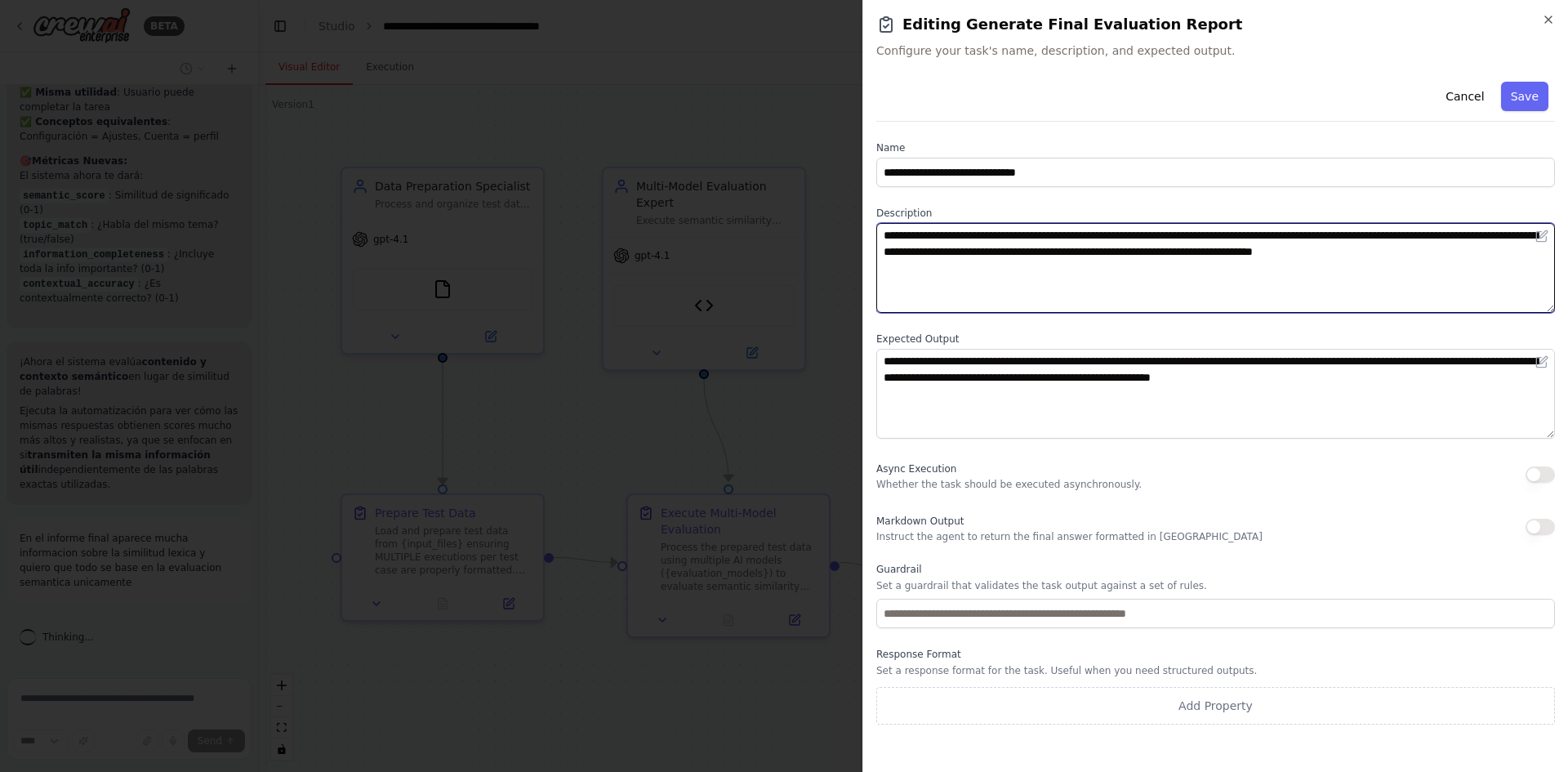
click at [1305, 248] on textarea "**********" at bounding box center [1215, 267] width 679 height 90
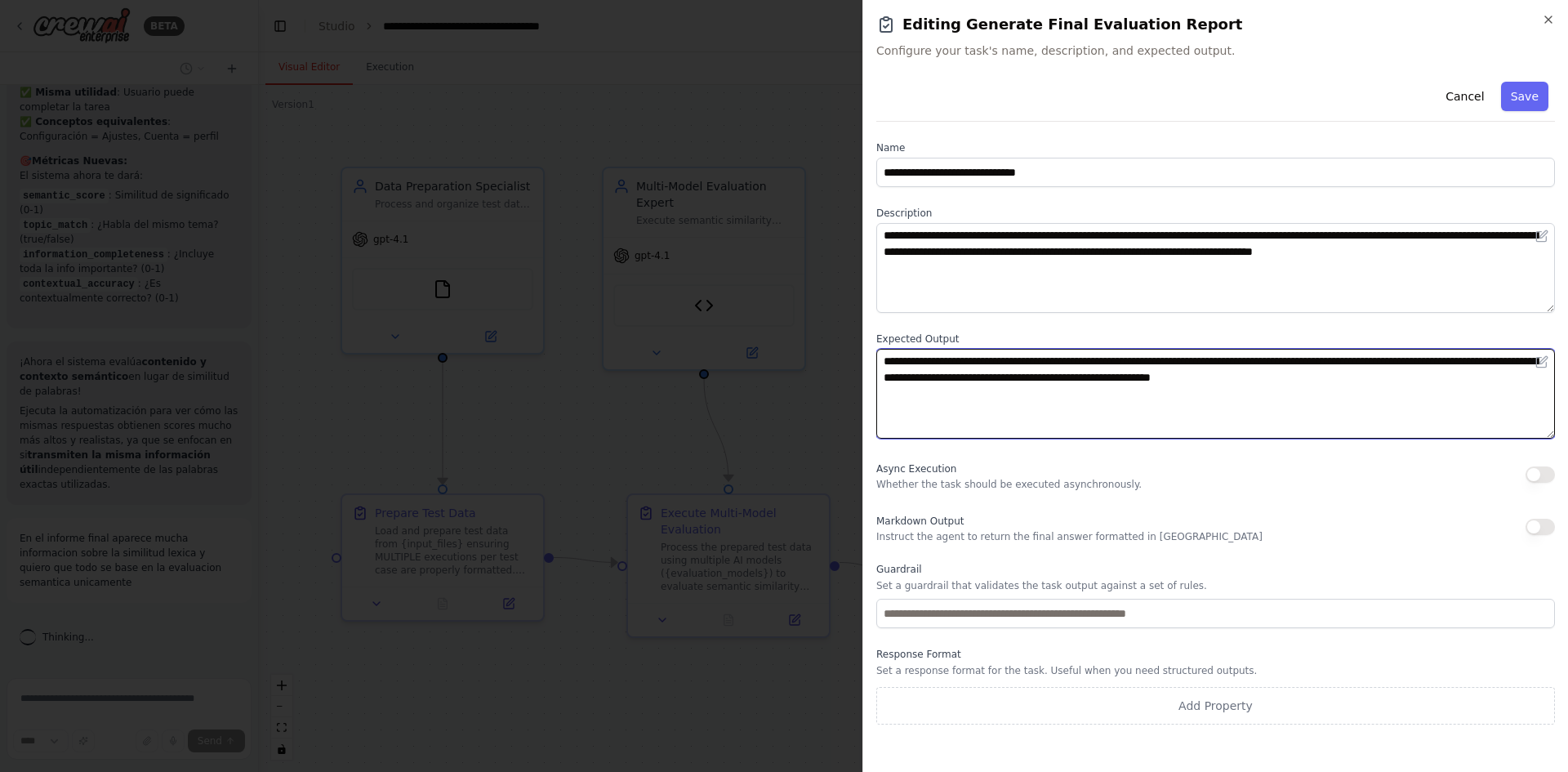
click at [1224, 374] on textarea "**********" at bounding box center [1215, 393] width 679 height 90
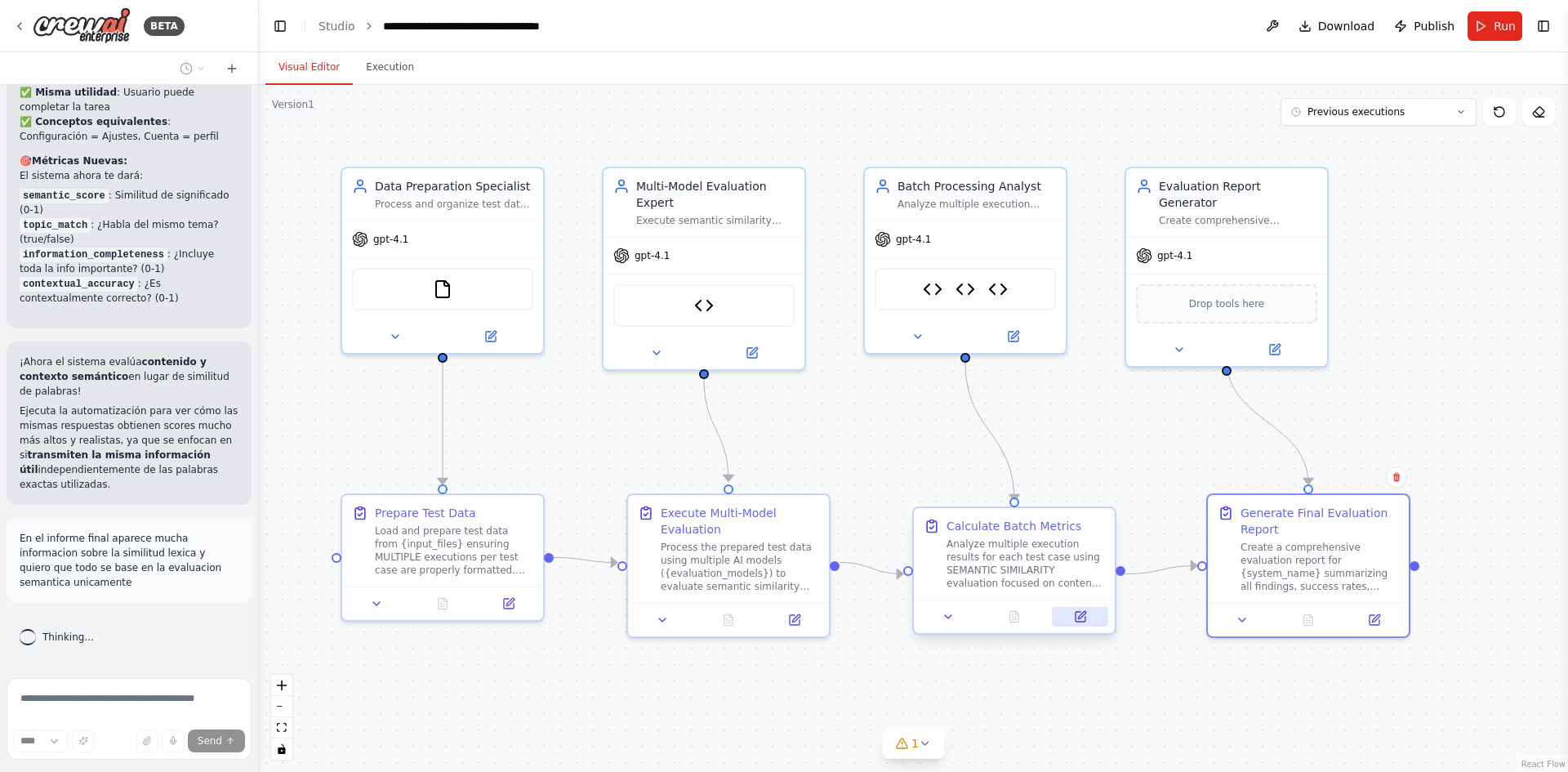
click at [1082, 619] on icon at bounding box center [1080, 616] width 10 height 10
click at [518, 610] on button at bounding box center [508, 600] width 56 height 20
click at [127, 543] on div "En el informe final aparece mucha informacion sobre la similitud lexica y quier…" at bounding box center [129, 560] width 245 height 85
click at [231, 68] on icon at bounding box center [232, 68] width 7 height 0
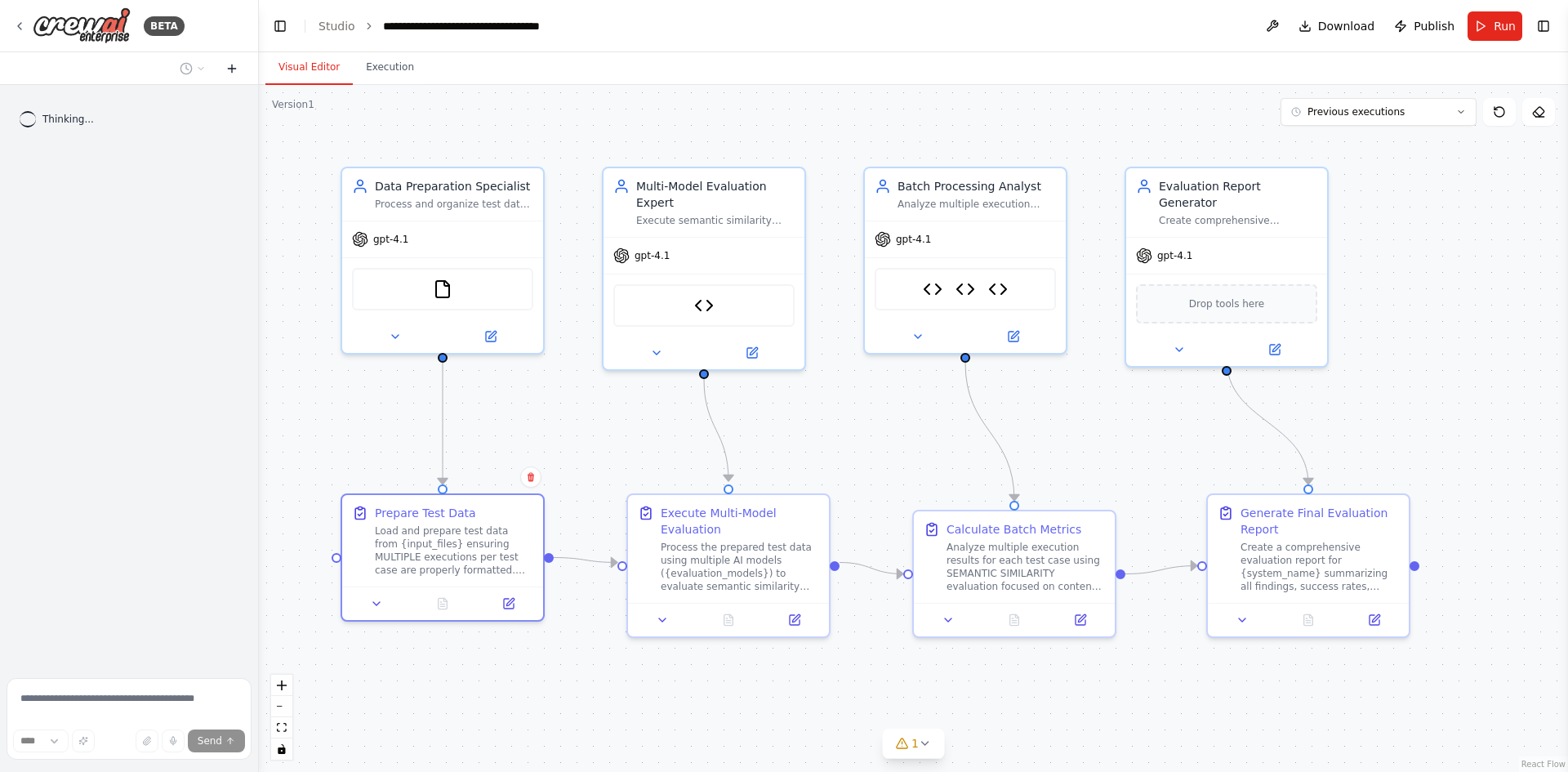
scroll to position [0, 0]
click at [94, 698] on textarea at bounding box center [129, 719] width 245 height 82
paste textarea "**********"
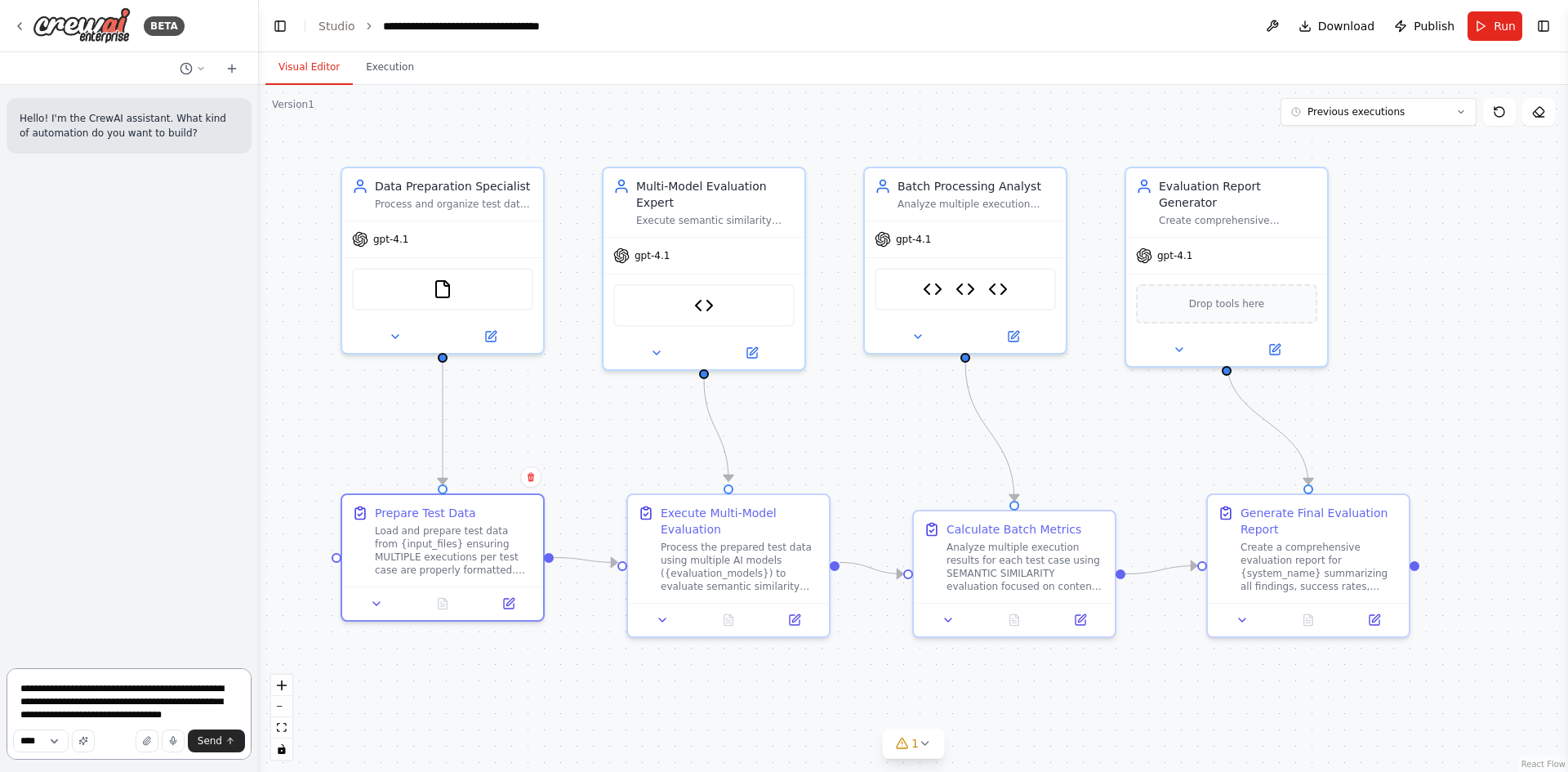
click at [76, 721] on textarea "**********" at bounding box center [129, 713] width 245 height 91
click at [229, 715] on textarea "**********" at bounding box center [129, 713] width 245 height 91
click at [188, 72] on icon at bounding box center [185, 68] width 13 height 13
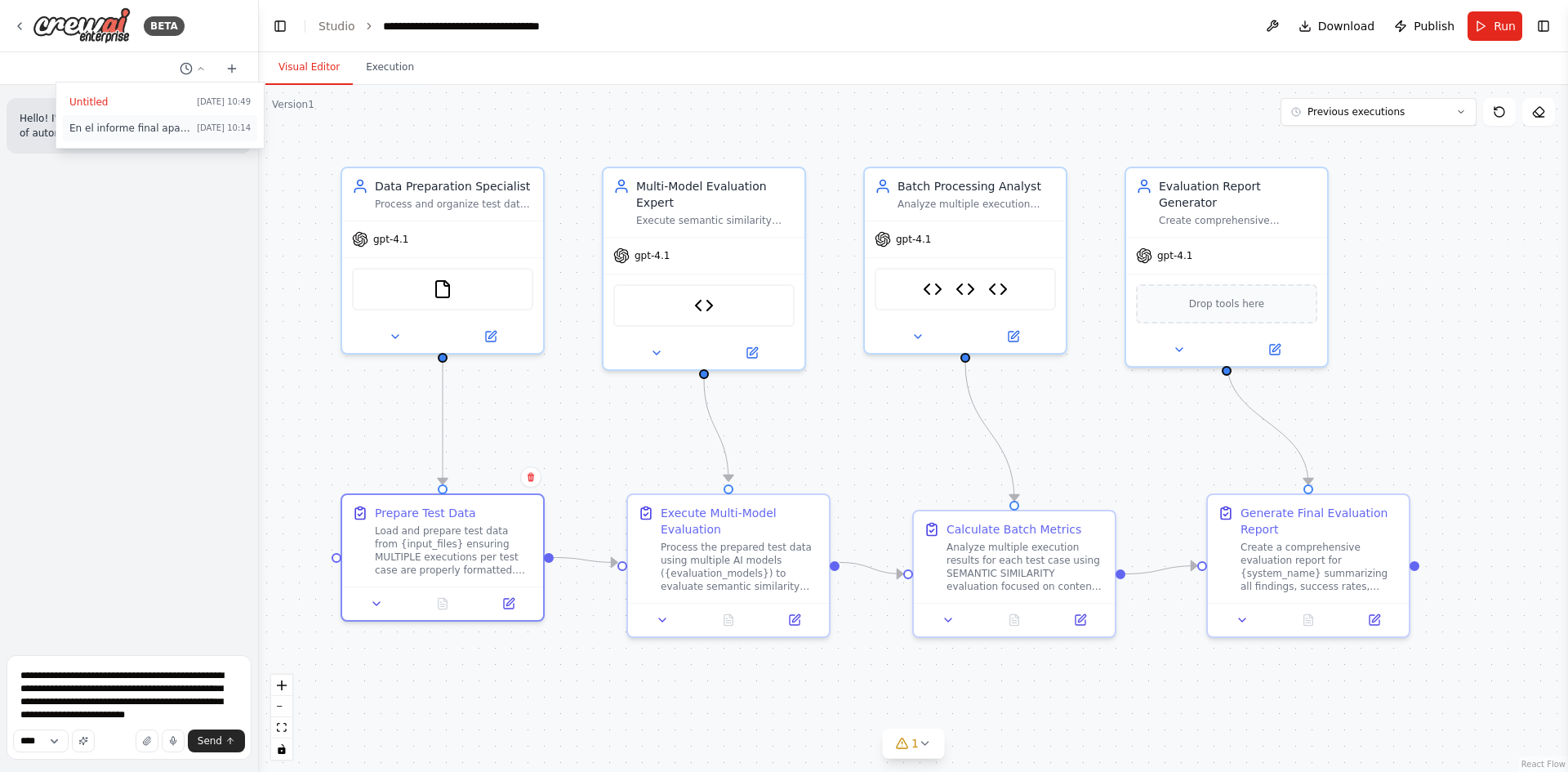
click at [112, 135] on button "En el informe final aparece mucha informacion sobre la similitud lexica y quier…" at bounding box center [160, 128] width 194 height 26
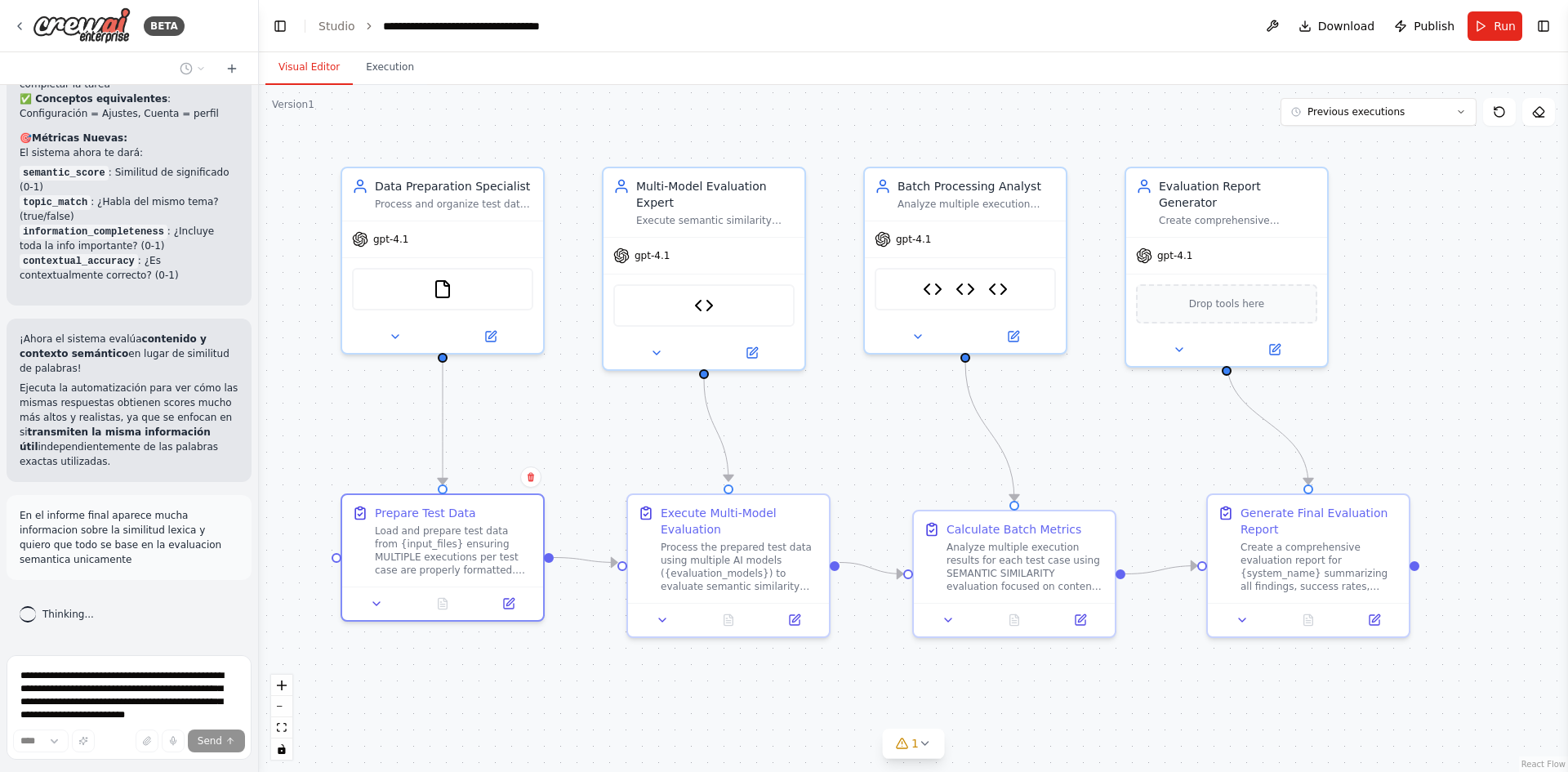
scroll to position [18775, 0]
drag, startPoint x: 38, startPoint y: 313, endPoint x: 164, endPoint y: 399, distance: 152.6
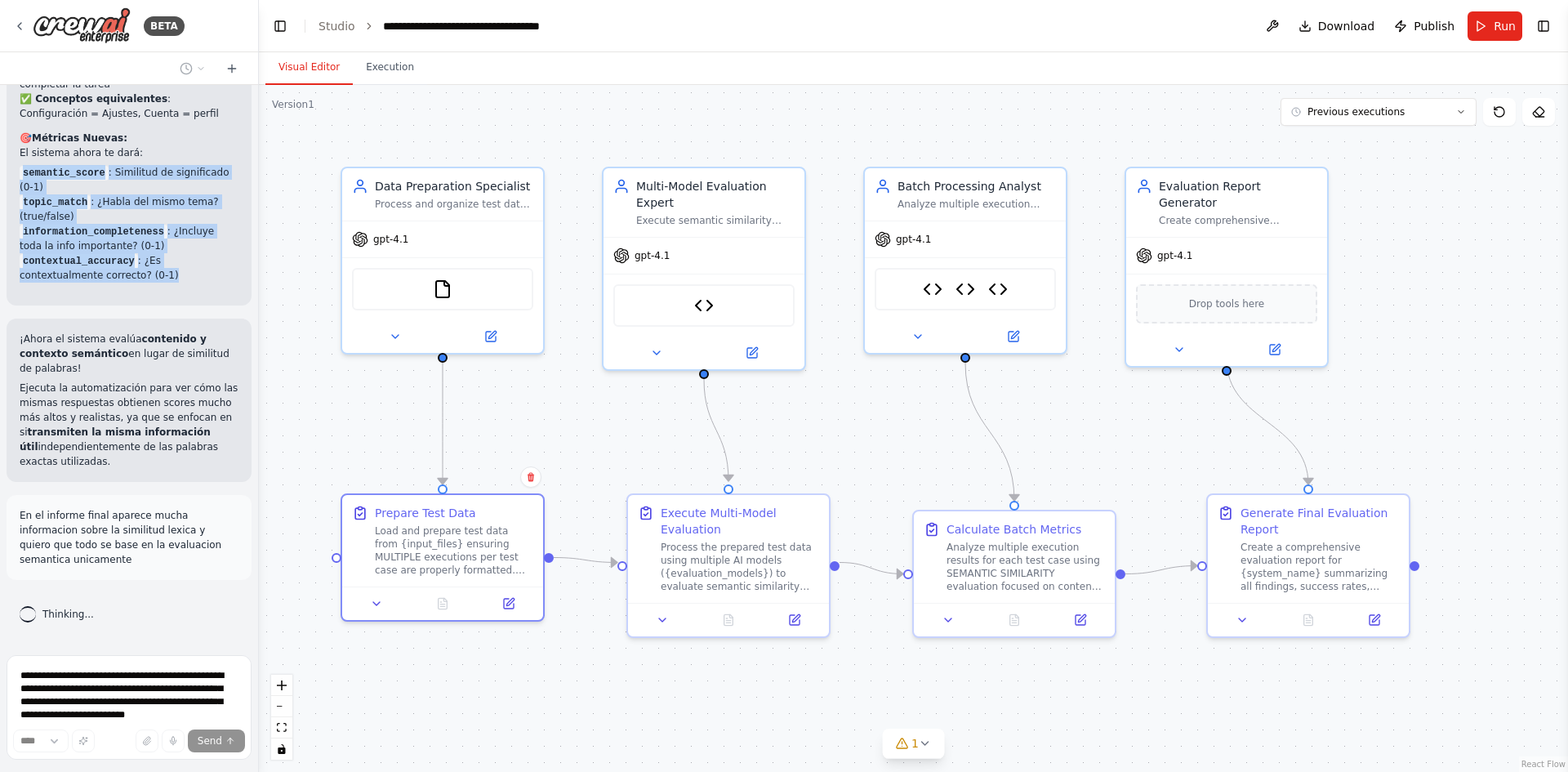
drag, startPoint x: 11, startPoint y: 438, endPoint x: 158, endPoint y: 548, distance: 183.6
copy ul "semantic_score : Similitud de significado (0-1) topic_match : ¿Habla del mismo …"
click at [220, 74] on button at bounding box center [232, 68] width 26 height 20
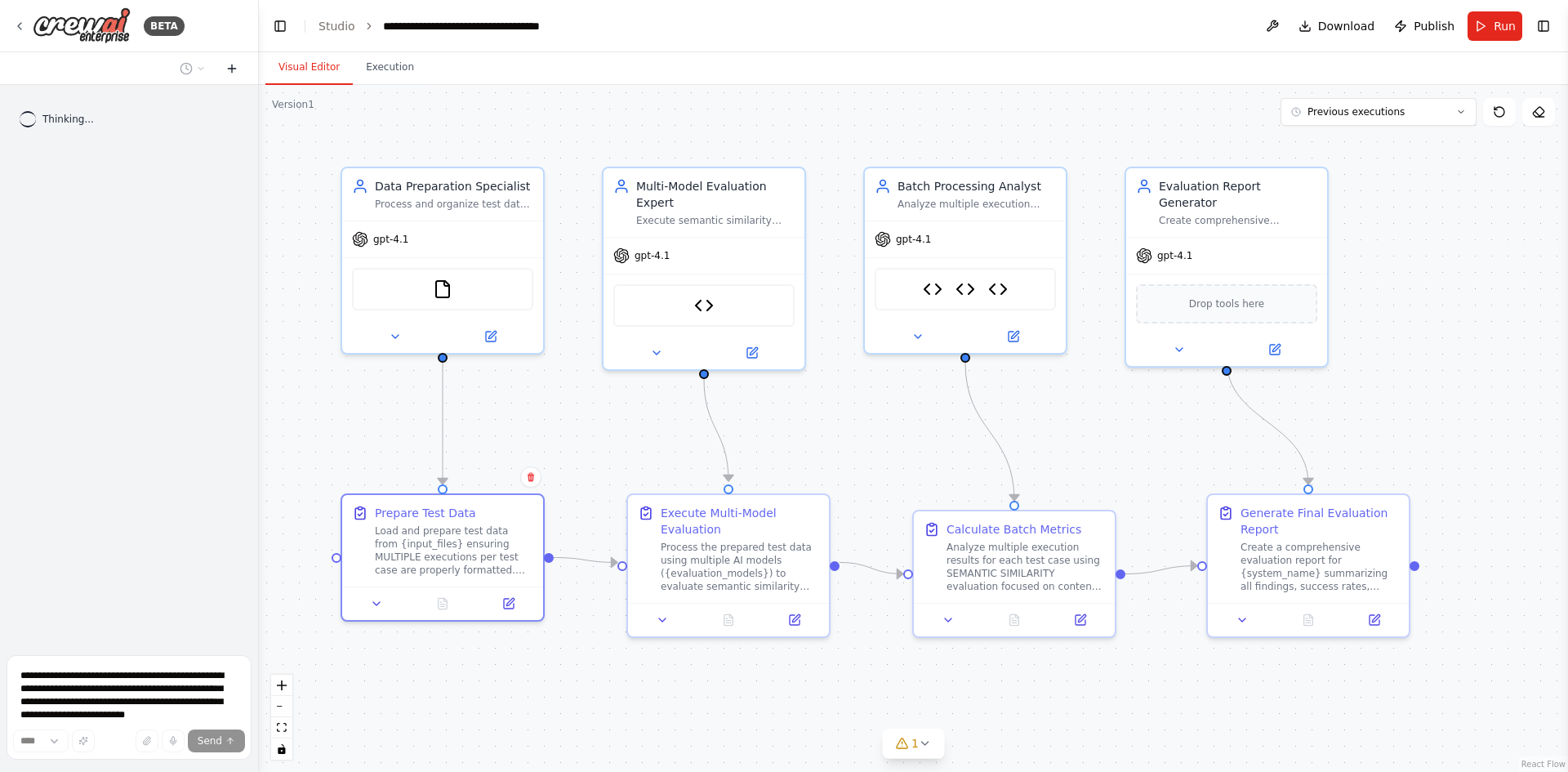
scroll to position [0, 0]
paste textarea "**********"
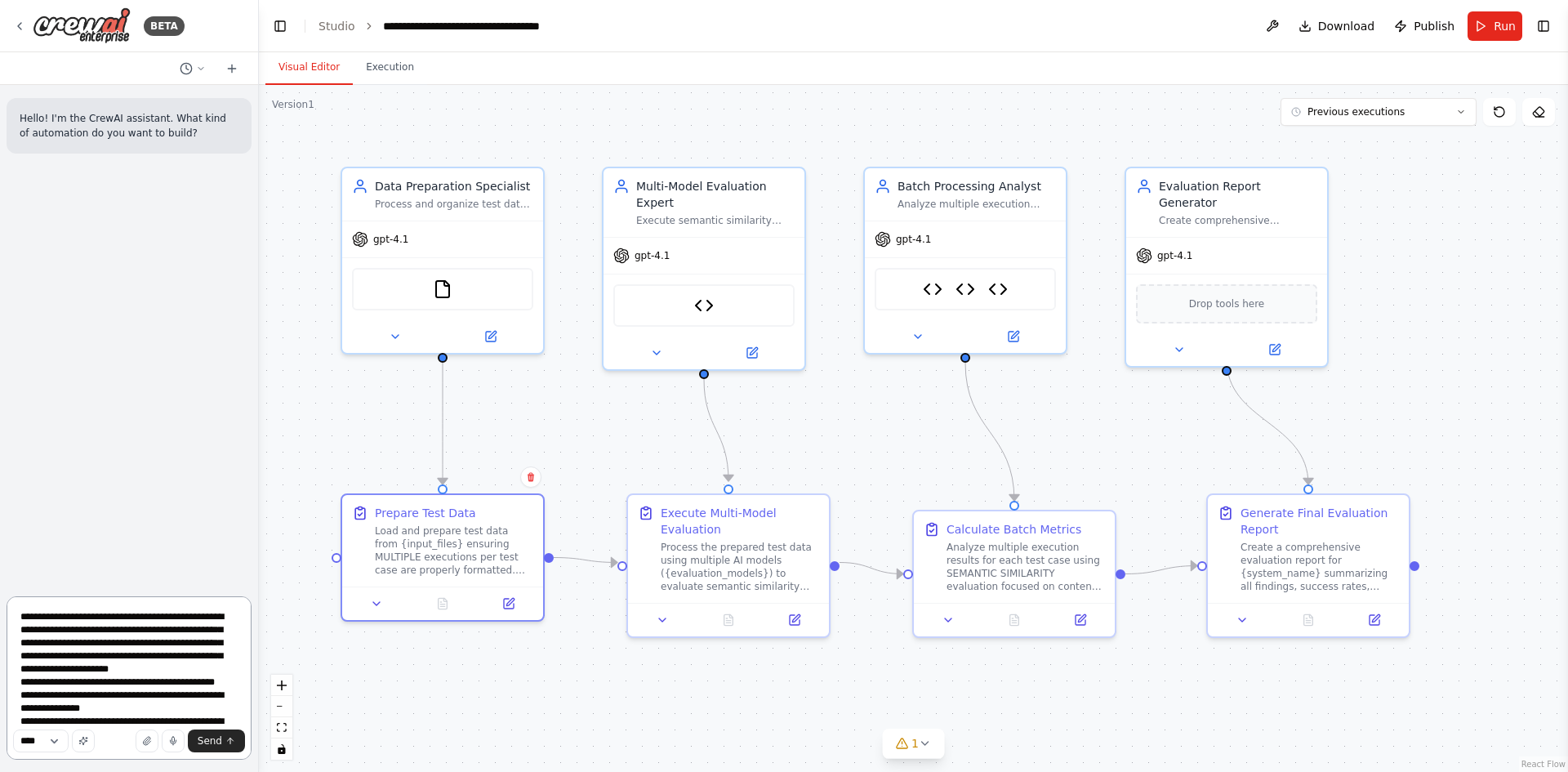
scroll to position [35, 0]
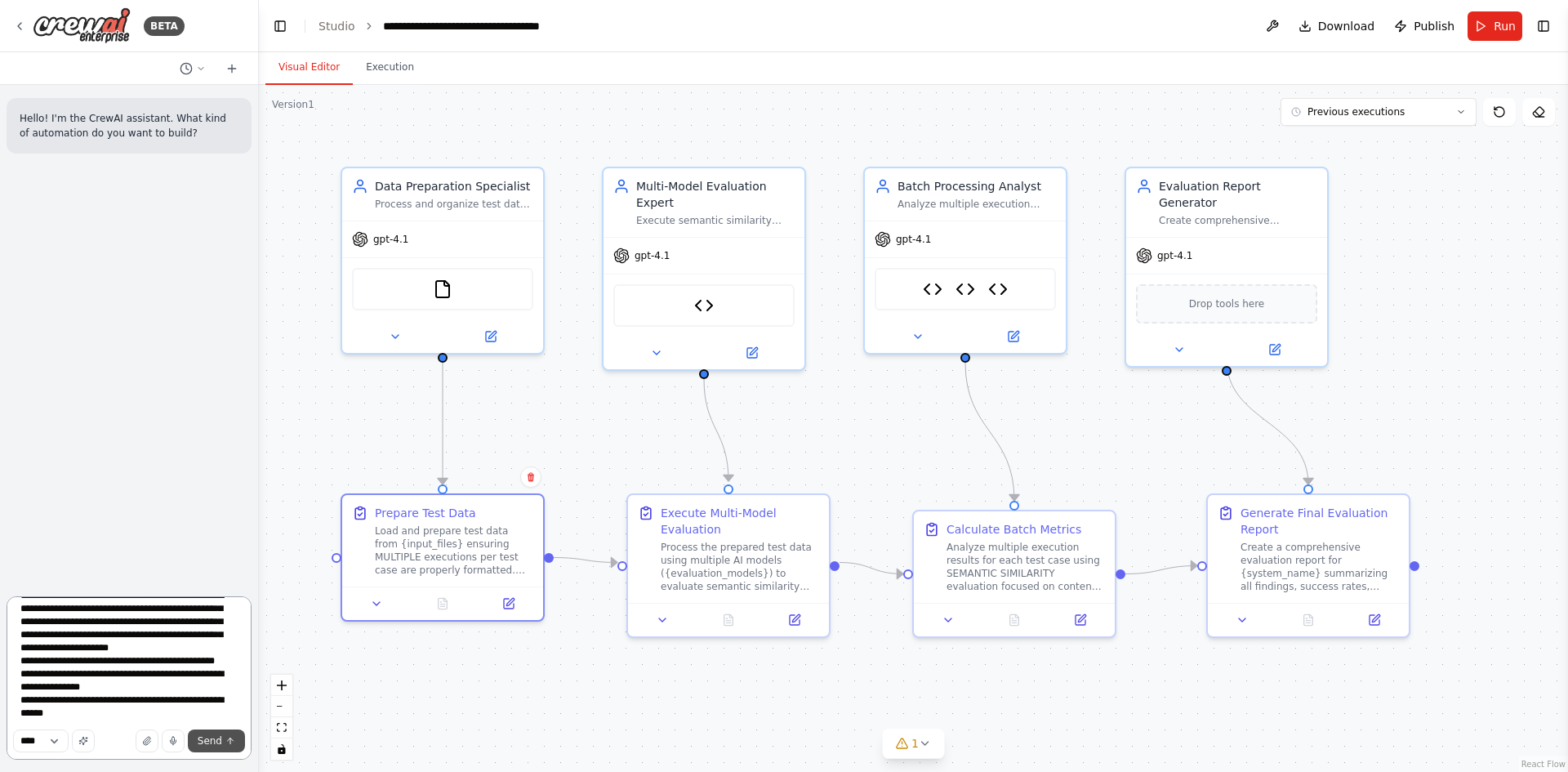
type textarea "**********"
click at [206, 741] on span "Send" at bounding box center [210, 740] width 25 height 13
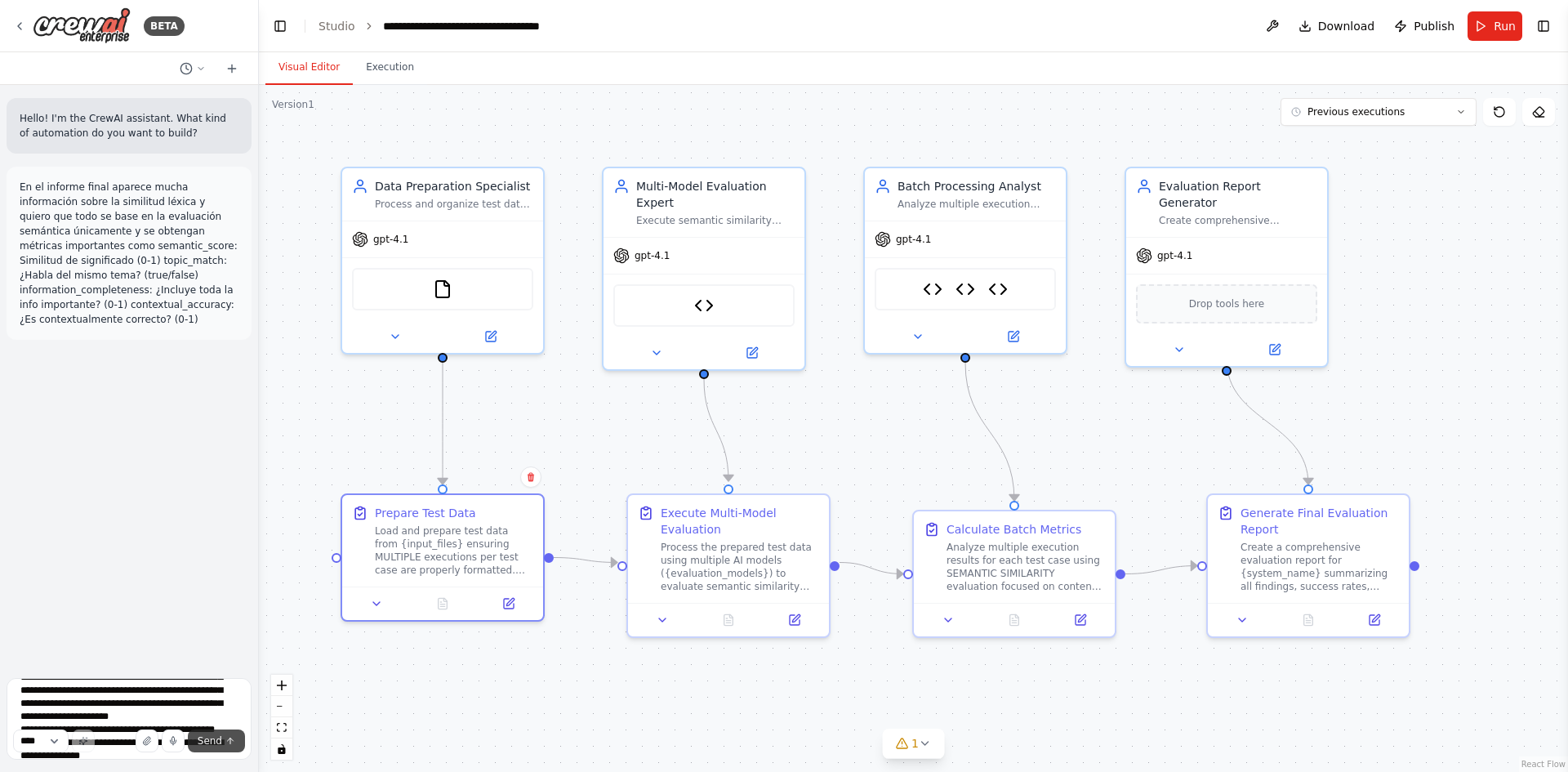
scroll to position [0, 0]
click at [138, 300] on p "En el informe final aparece mucha información sobre la similitud léxica y quier…" at bounding box center [129, 253] width 219 height 147
click at [178, 353] on div "Thinking..." at bounding box center [129, 374] width 245 height 43
click at [67, 367] on span "Thinking..." at bounding box center [68, 374] width 51 height 13
click at [44, 28] on img at bounding box center [82, 25] width 98 height 36
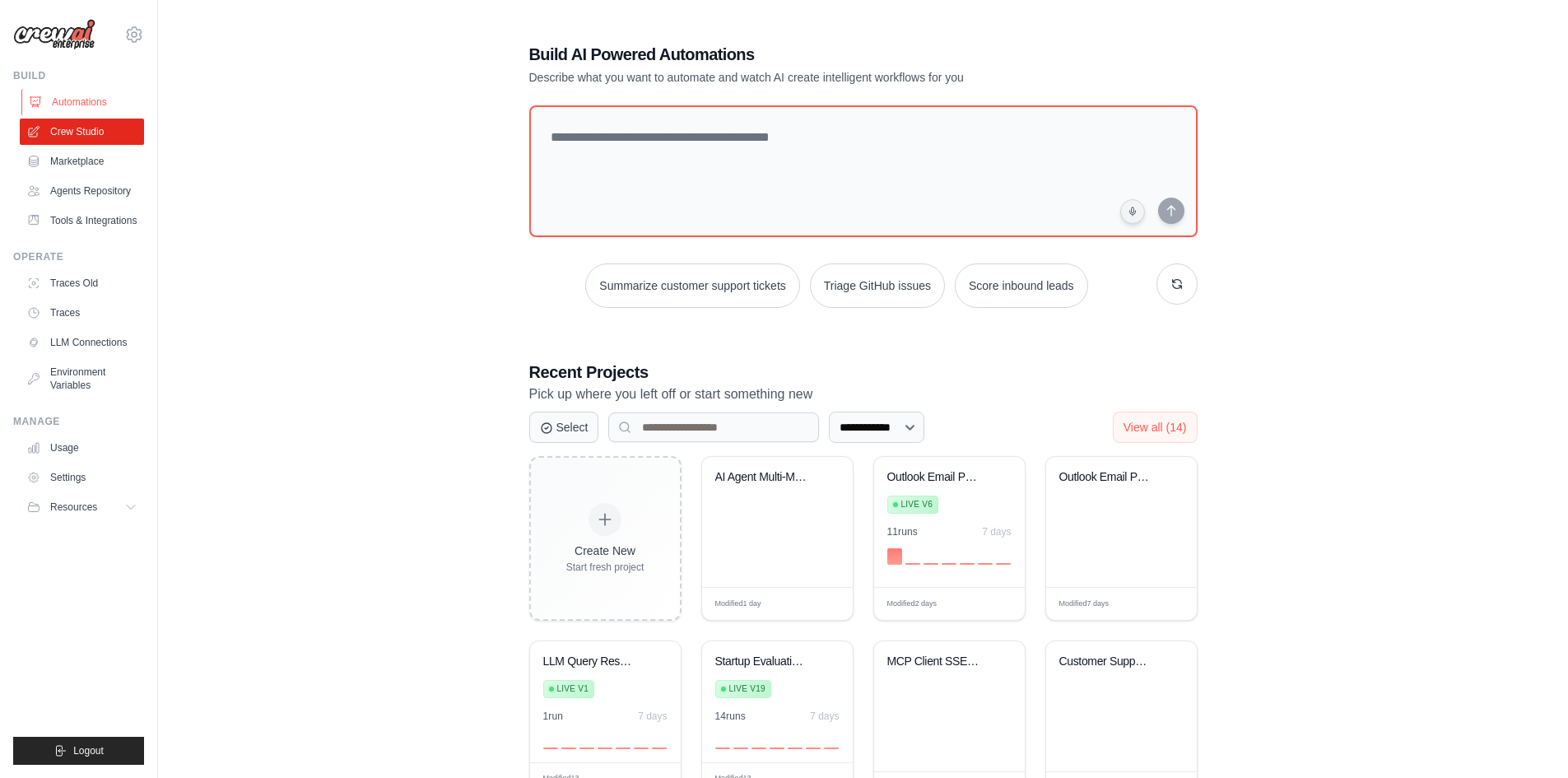
click at [63, 97] on link "Automations" at bounding box center [83, 101] width 124 height 26
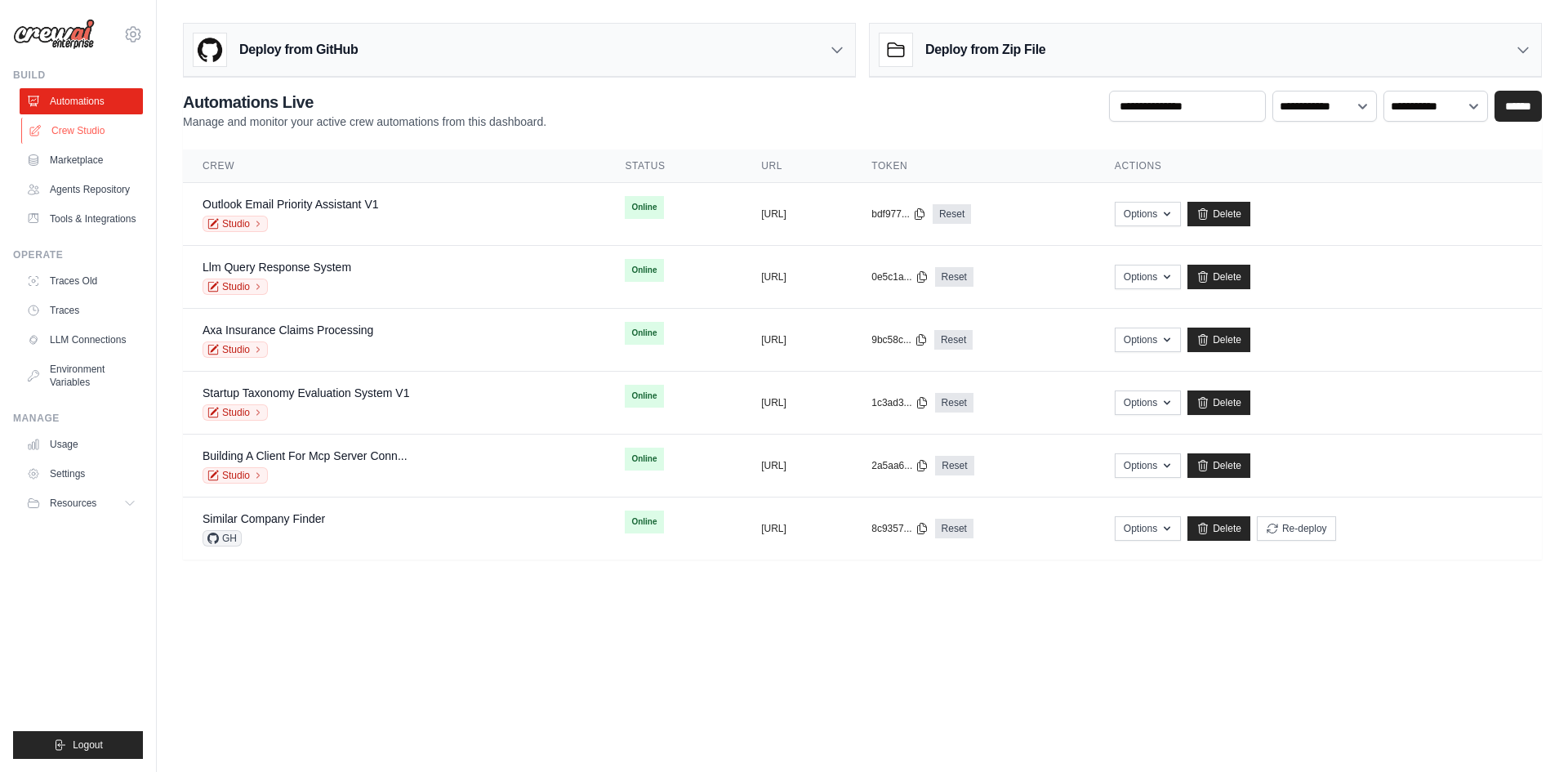
click at [43, 134] on link "Crew Studio" at bounding box center [83, 130] width 123 height 26
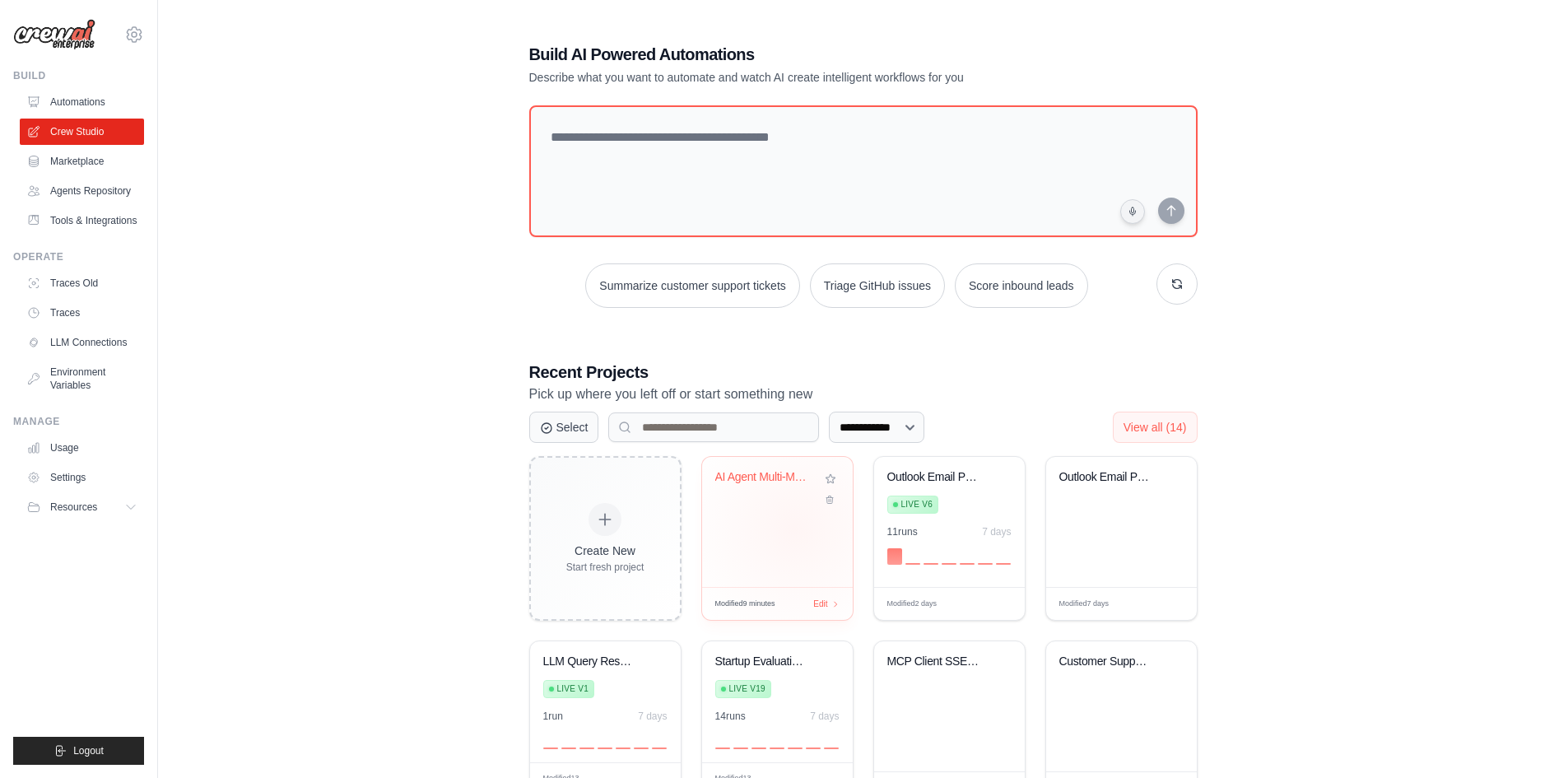
click at [794, 529] on div "AI Agent Multi-Model Evaluation Sys..." at bounding box center [777, 521] width 150 height 130
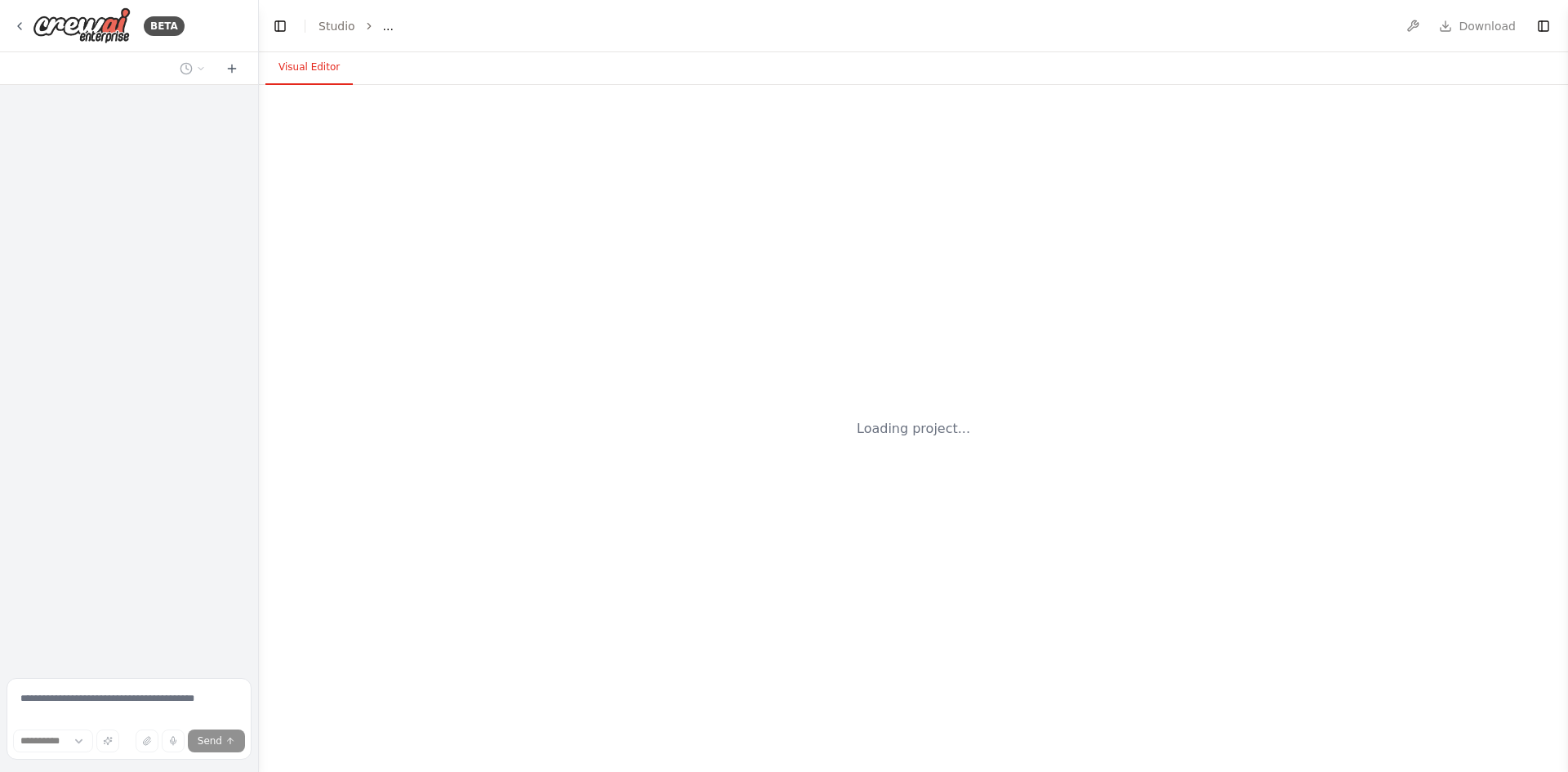
select select "****"
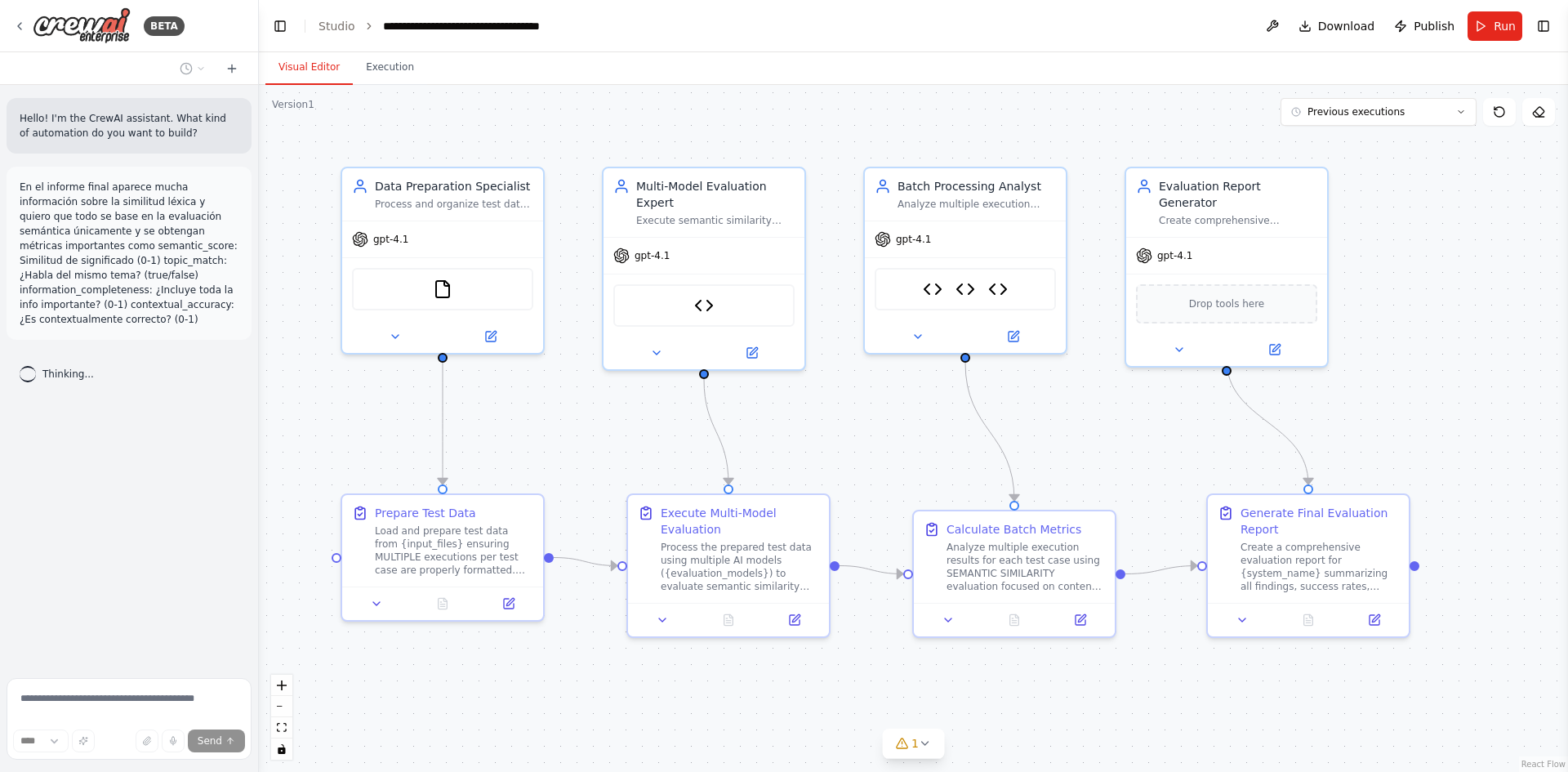
click at [107, 195] on p "En el informe final aparece mucha información sobre la similitud léxica y quier…" at bounding box center [129, 253] width 219 height 147
click at [179, 306] on p "En el informe final aparece mucha información sobre la similitud léxica y quier…" at bounding box center [129, 253] width 219 height 147
click at [220, 760] on div "**** Send" at bounding box center [129, 721] width 245 height 87
